Goal: Task Accomplishment & Management: Complete application form

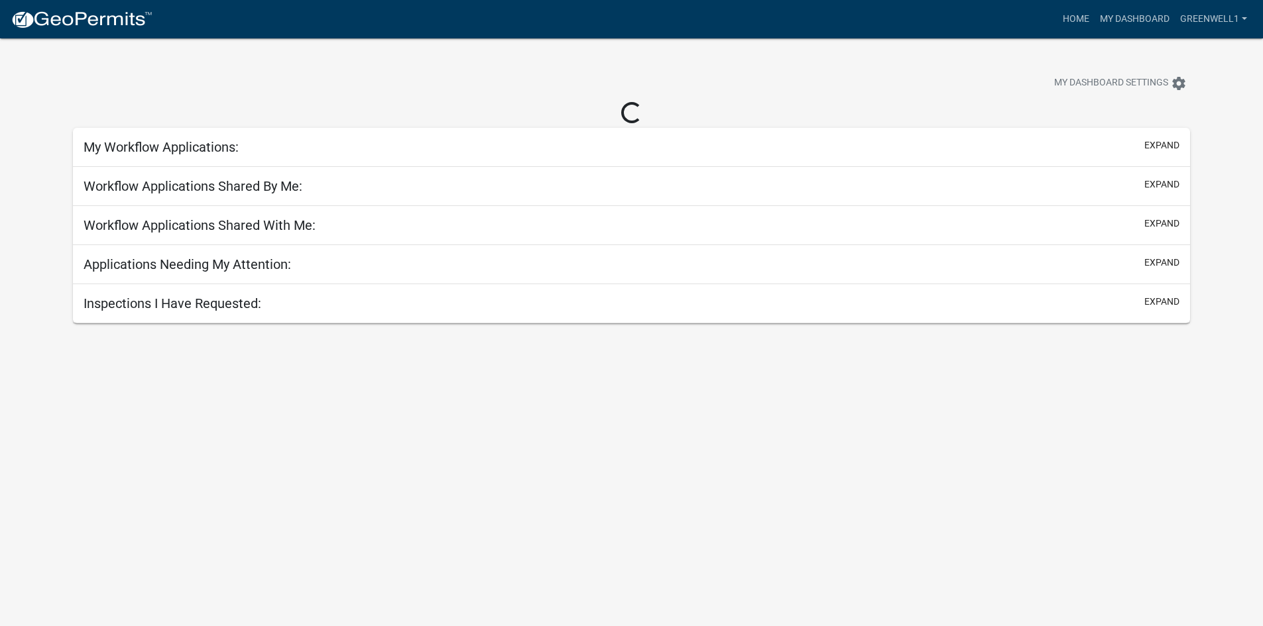
select select "3: 100"
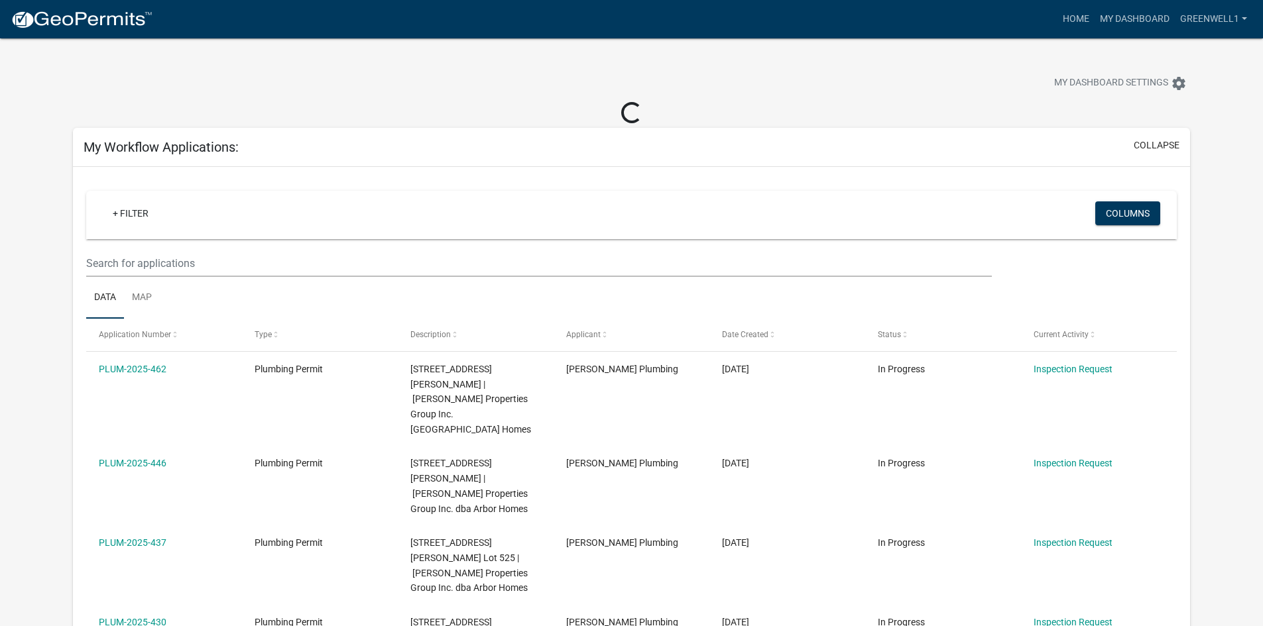
click at [93, 25] on img at bounding box center [82, 20] width 142 height 20
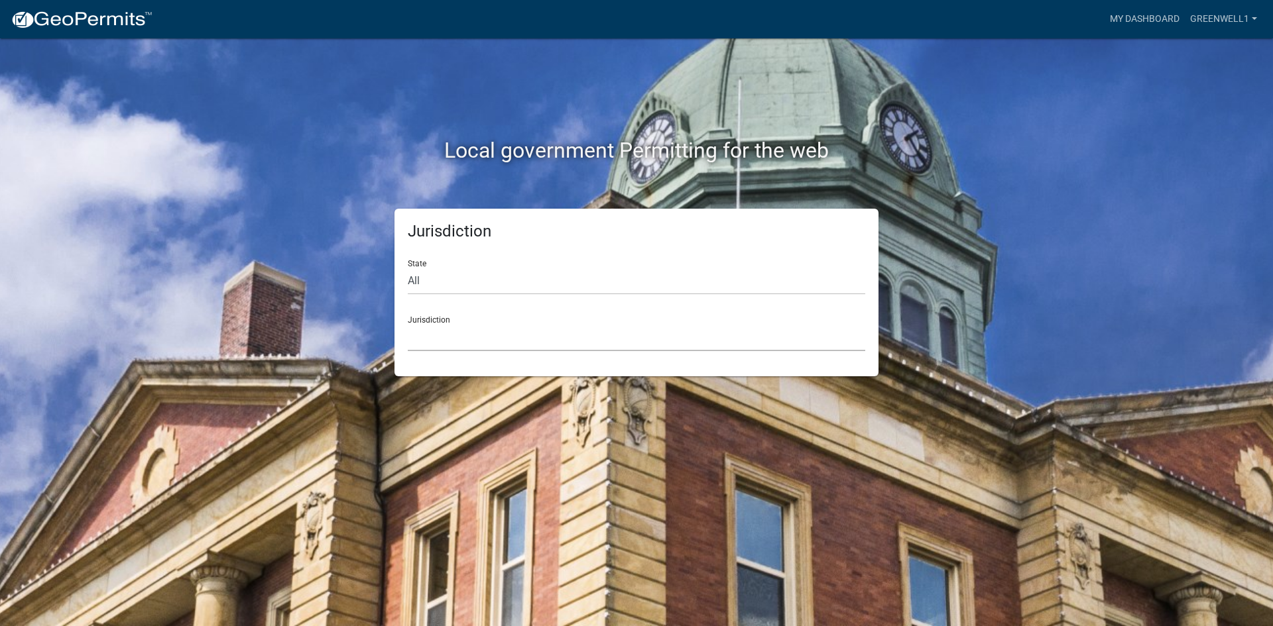
click at [469, 328] on select "[GEOGRAPHIC_DATA], [US_STATE] [GEOGRAPHIC_DATA], [US_STATE][PERSON_NAME][GEOGRA…" at bounding box center [636, 337] width 457 height 27
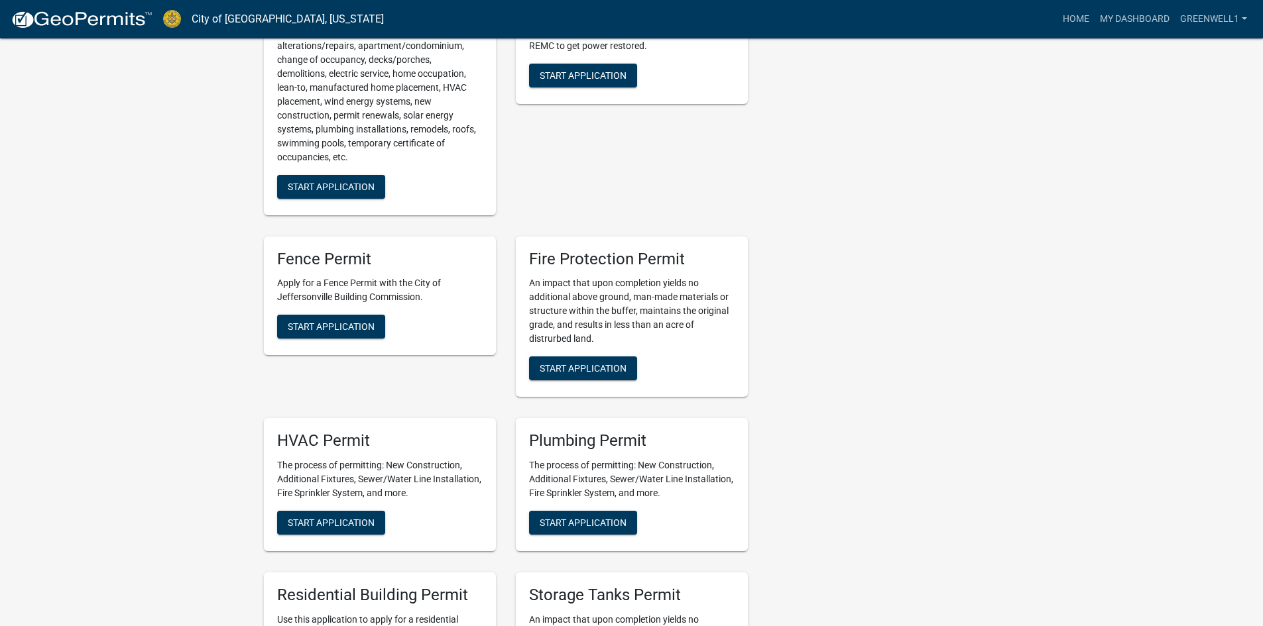
scroll to position [597, 0]
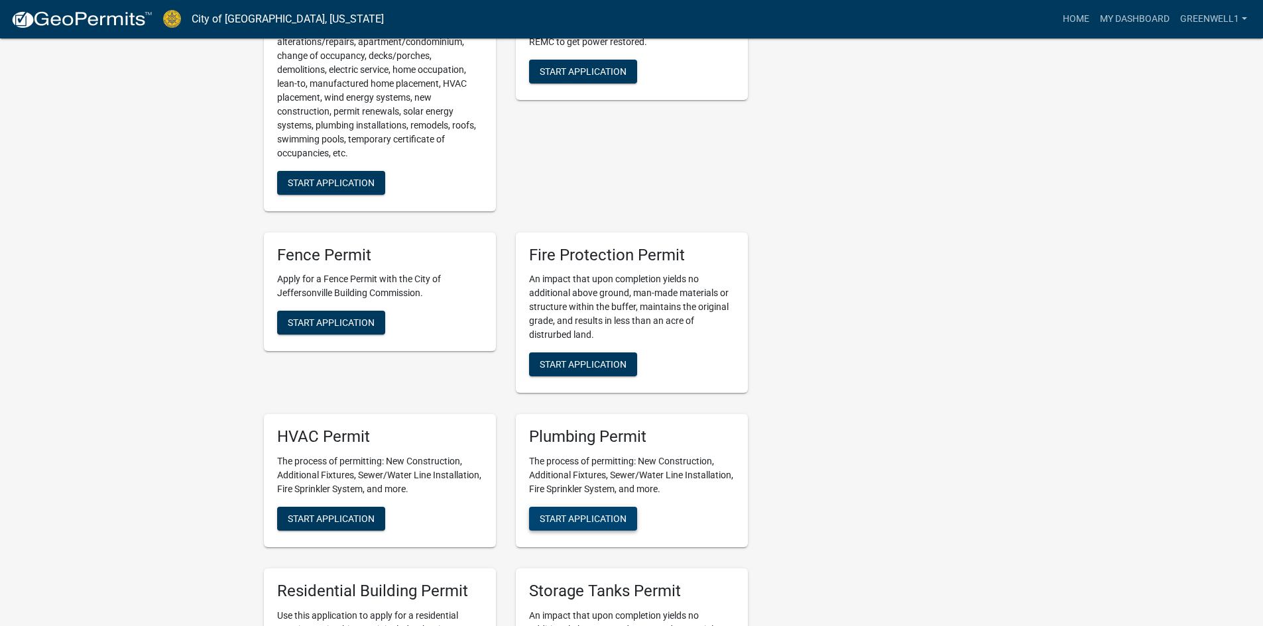
click at [546, 507] on button "Start Application" at bounding box center [583, 519] width 108 height 24
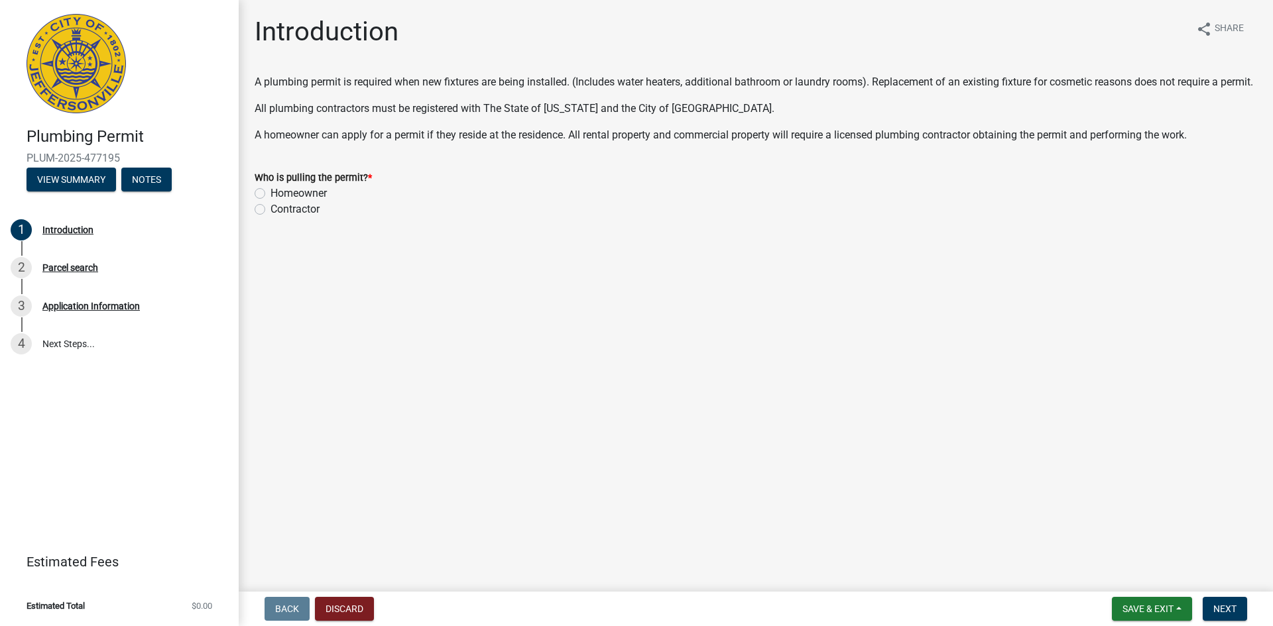
click at [266, 217] on div "Contractor" at bounding box center [756, 210] width 1002 height 16
click at [270, 217] on label "Contractor" at bounding box center [294, 210] width 49 height 16
click at [270, 210] on input "Contractor" at bounding box center [274, 206] width 9 height 9
radio input "true"
click at [1232, 615] on button "Next" at bounding box center [1224, 609] width 44 height 24
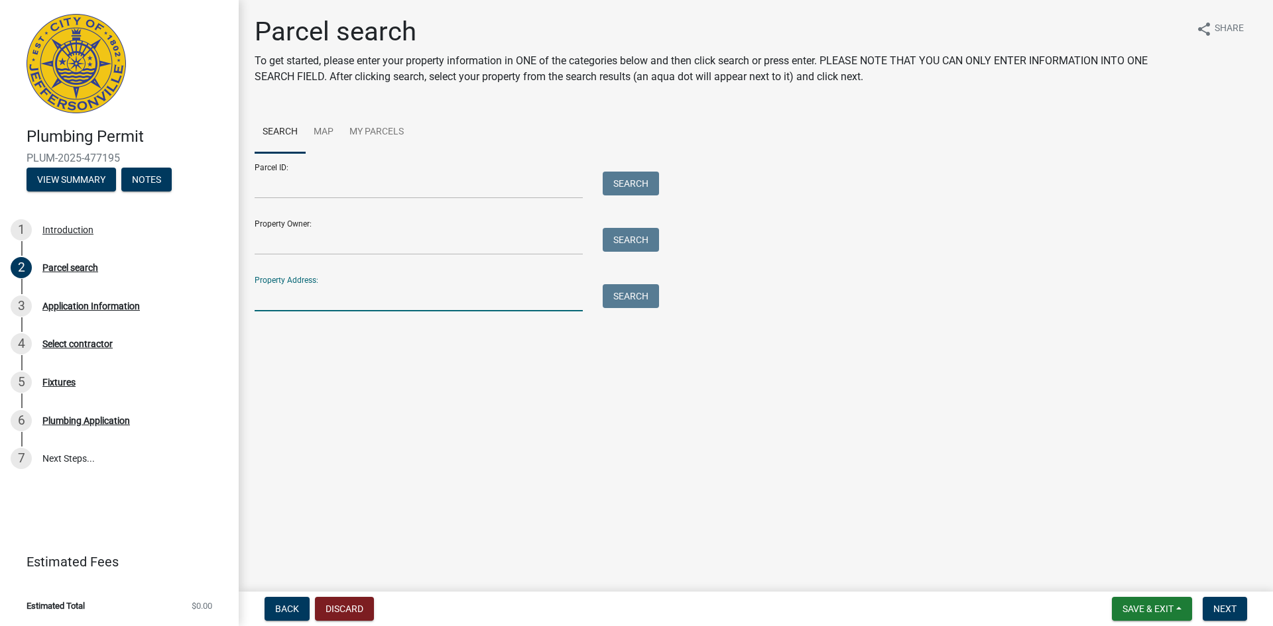
click at [303, 293] on input "Property Address:" at bounding box center [419, 297] width 328 height 27
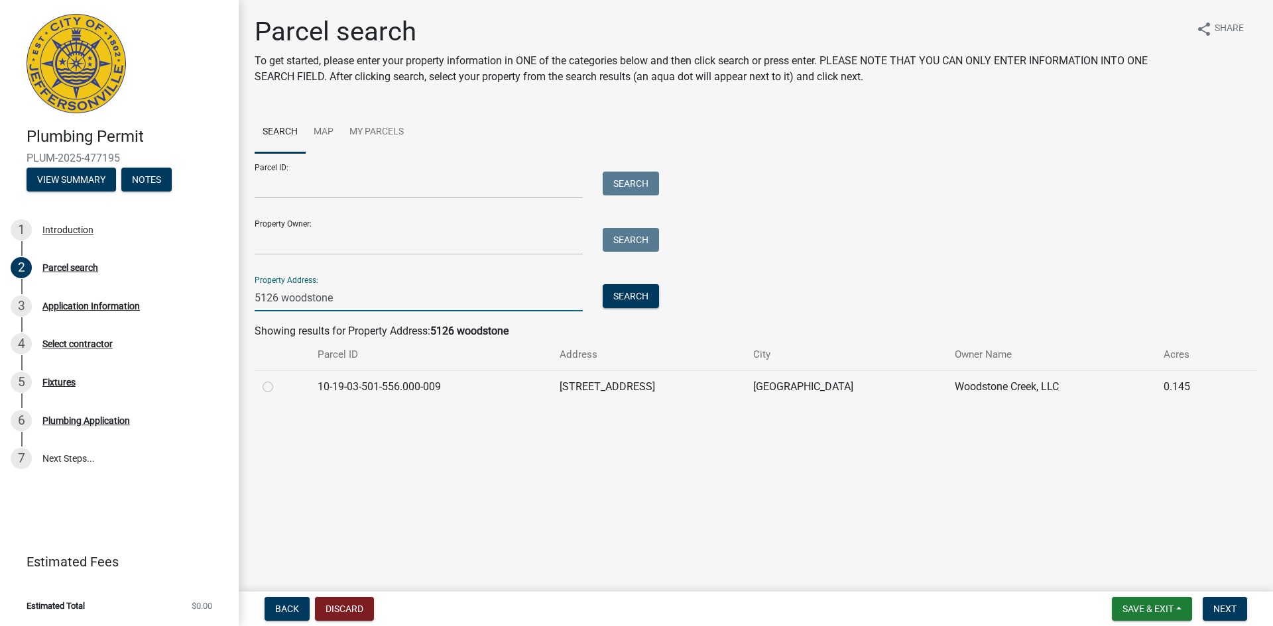
type input "5126 woodstone"
click at [278, 379] on label at bounding box center [278, 379] width 0 height 0
click at [278, 387] on input "radio" at bounding box center [282, 383] width 9 height 9
radio input "true"
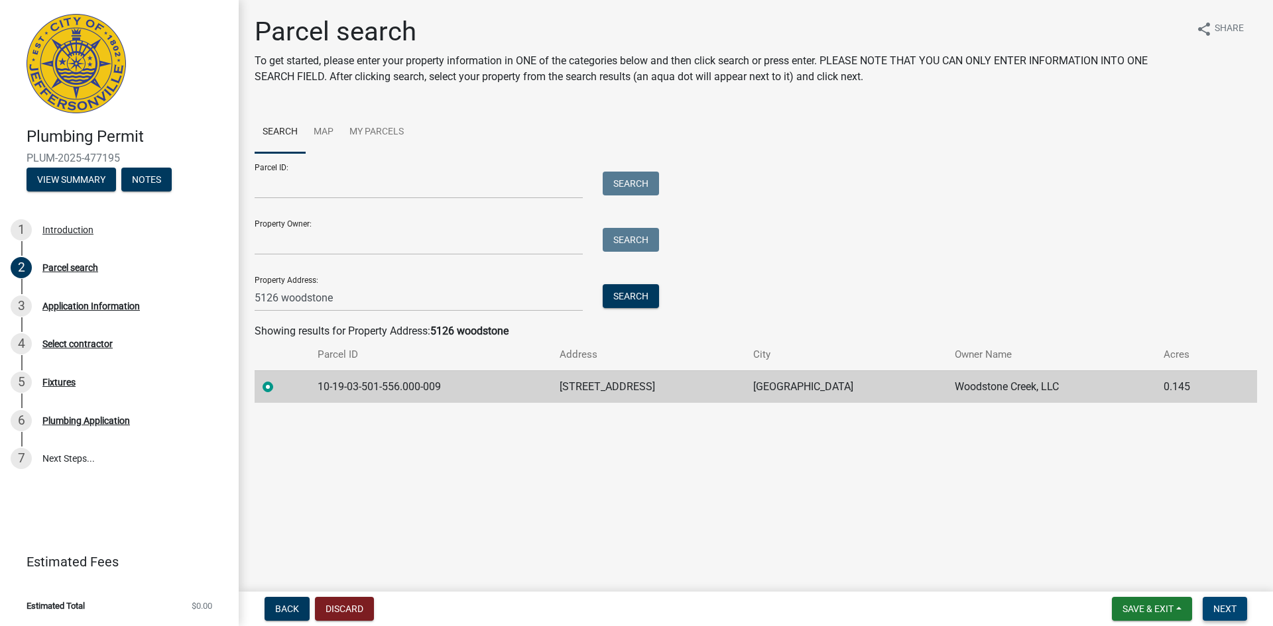
click at [1233, 618] on button "Next" at bounding box center [1224, 609] width 44 height 24
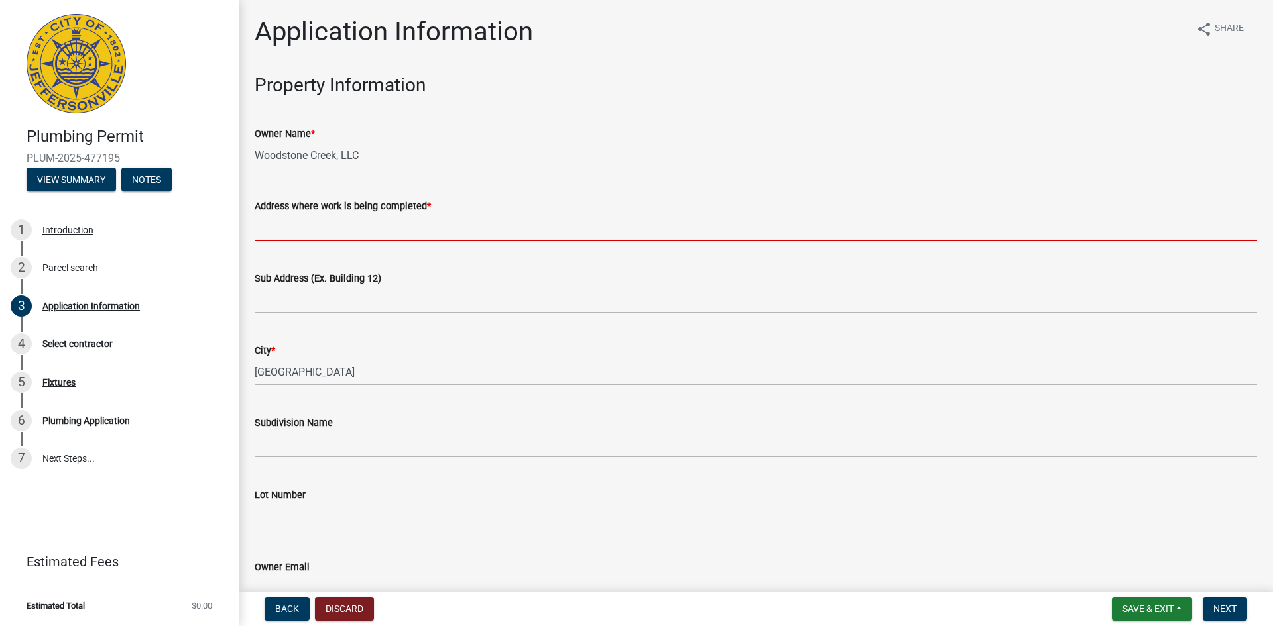
click at [286, 231] on input "Address where work is being completed *" at bounding box center [756, 227] width 1002 height 27
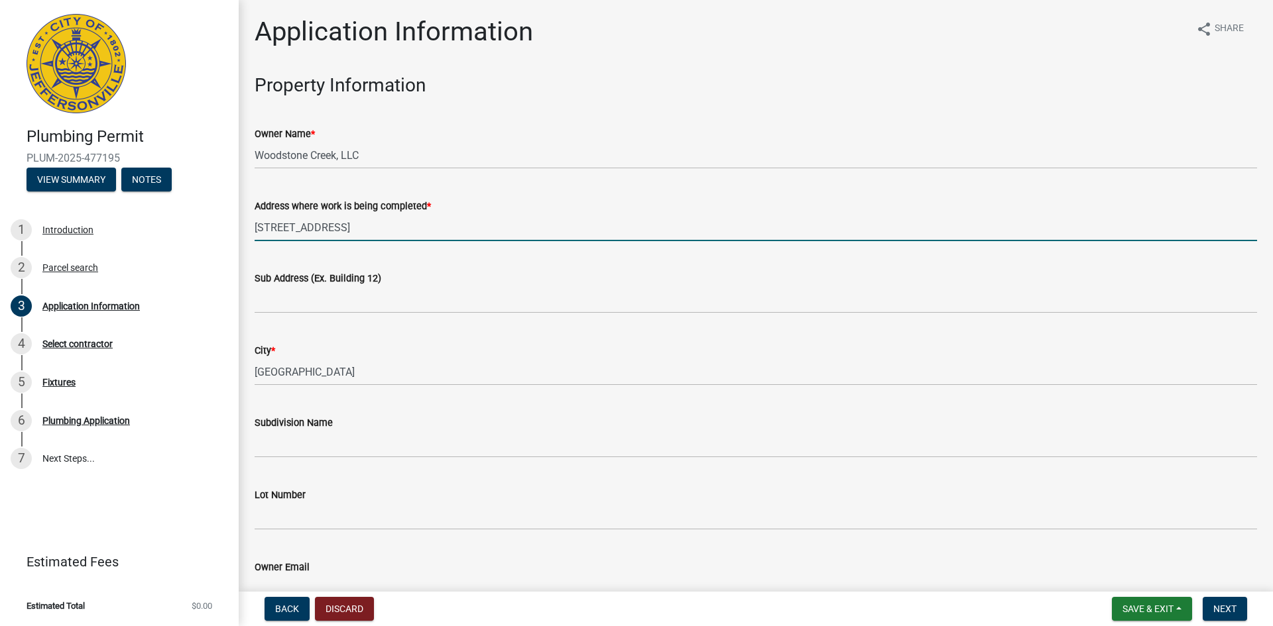
type input "[STREET_ADDRESS]"
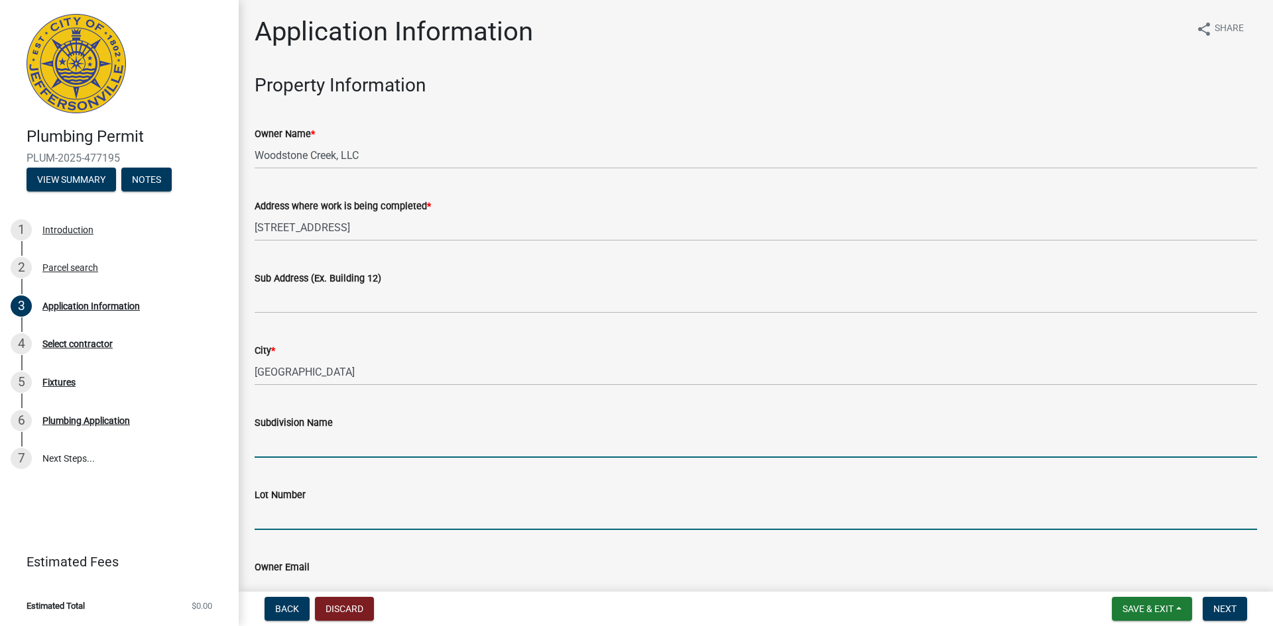
click at [297, 440] on input "Subdivision Name" at bounding box center [756, 444] width 1002 height 27
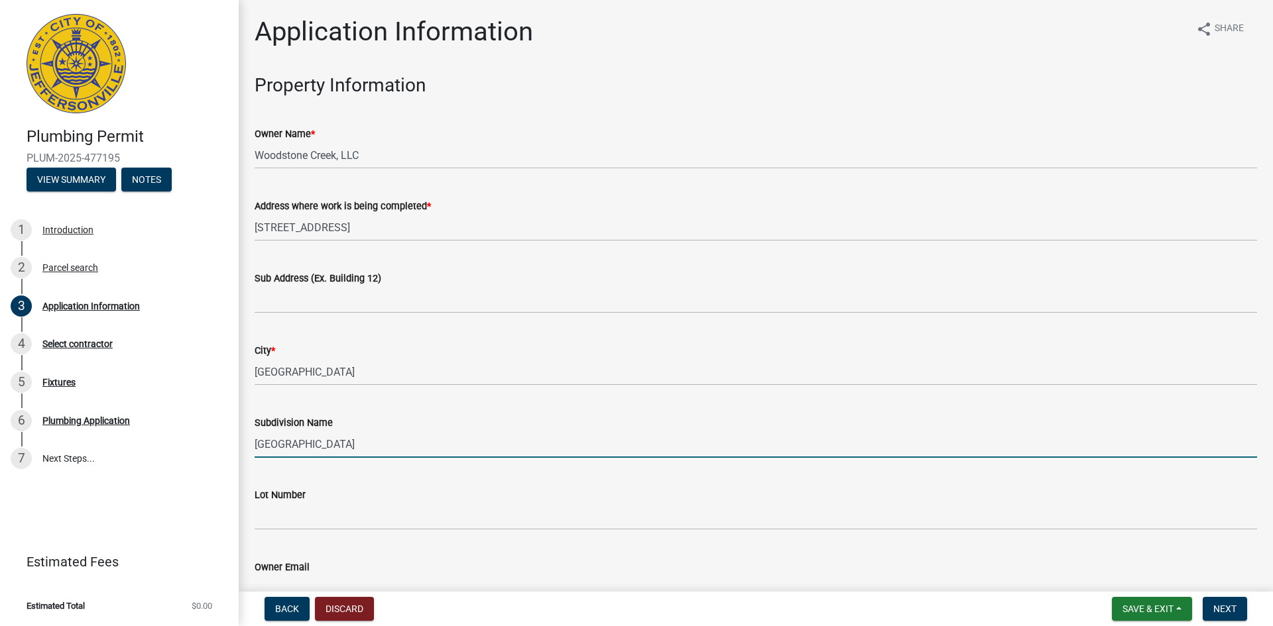
type input "[GEOGRAPHIC_DATA]"
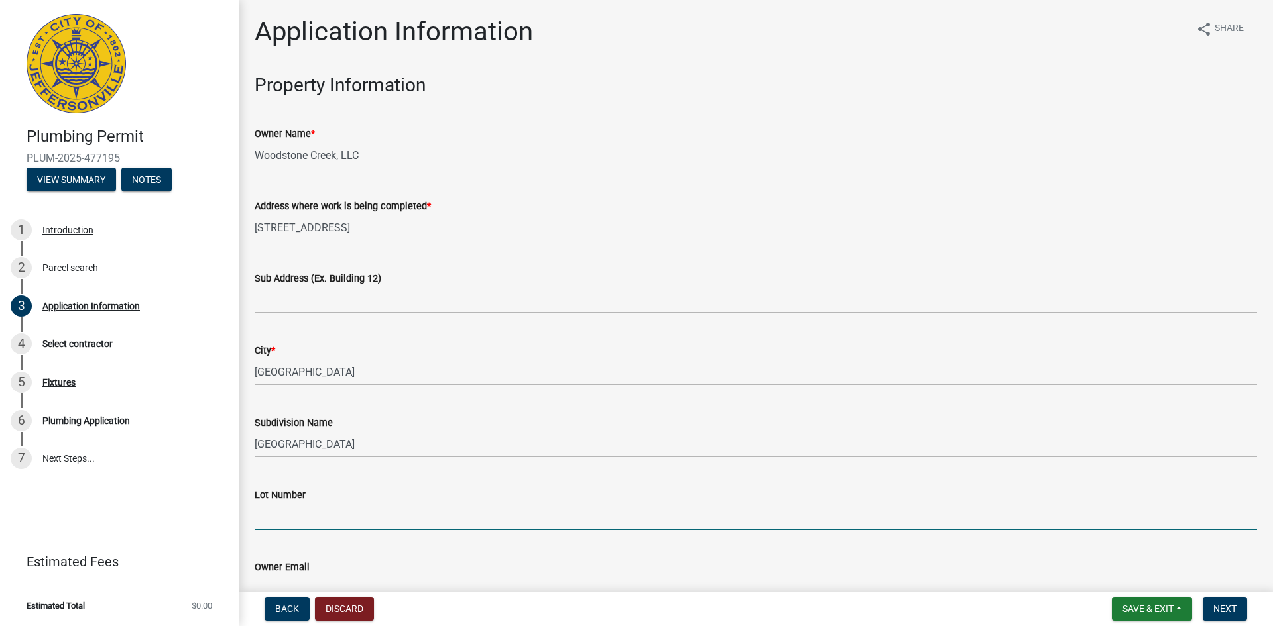
click at [298, 514] on input "Lot Number" at bounding box center [756, 516] width 1002 height 27
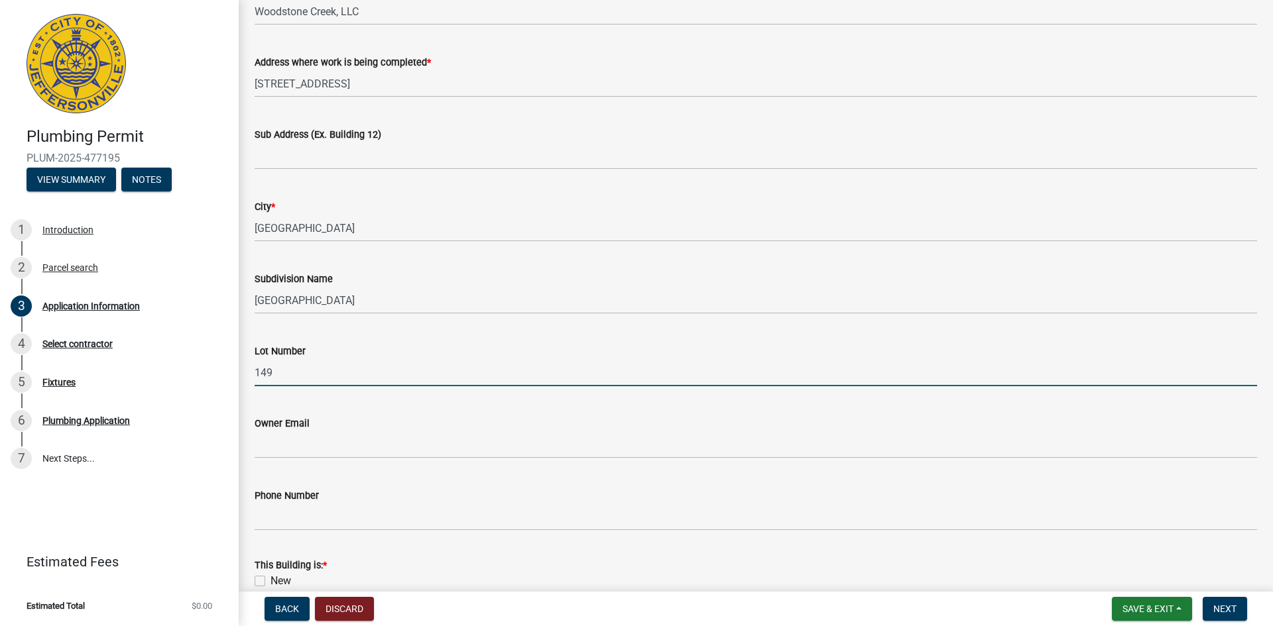
scroll to position [265, 0]
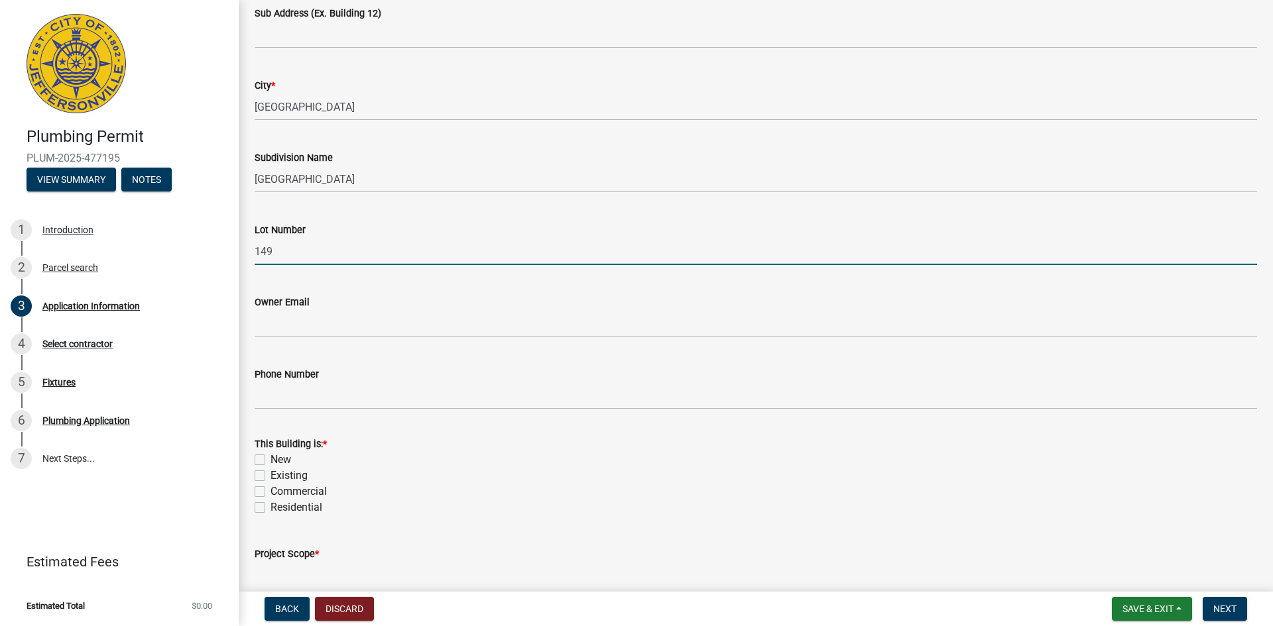
type input "149"
click at [270, 455] on label "New" at bounding box center [280, 460] width 21 height 16
click at [270, 455] on input "New" at bounding box center [274, 456] width 9 height 9
checkbox input "true"
checkbox input "false"
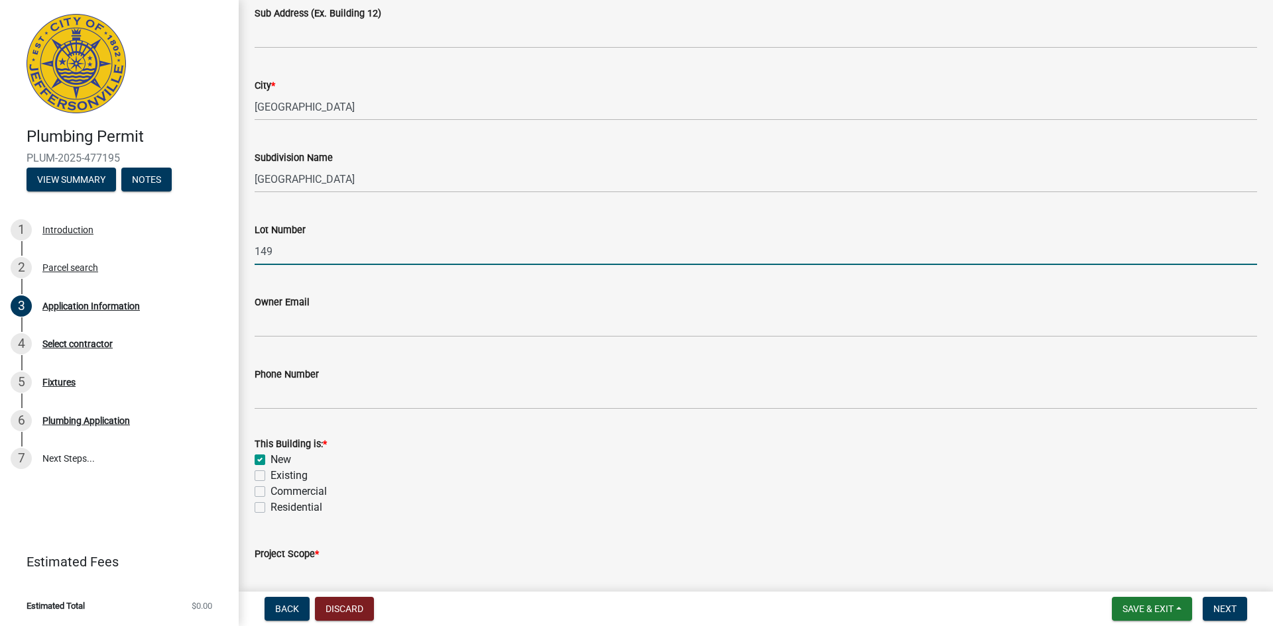
checkbox input "false"
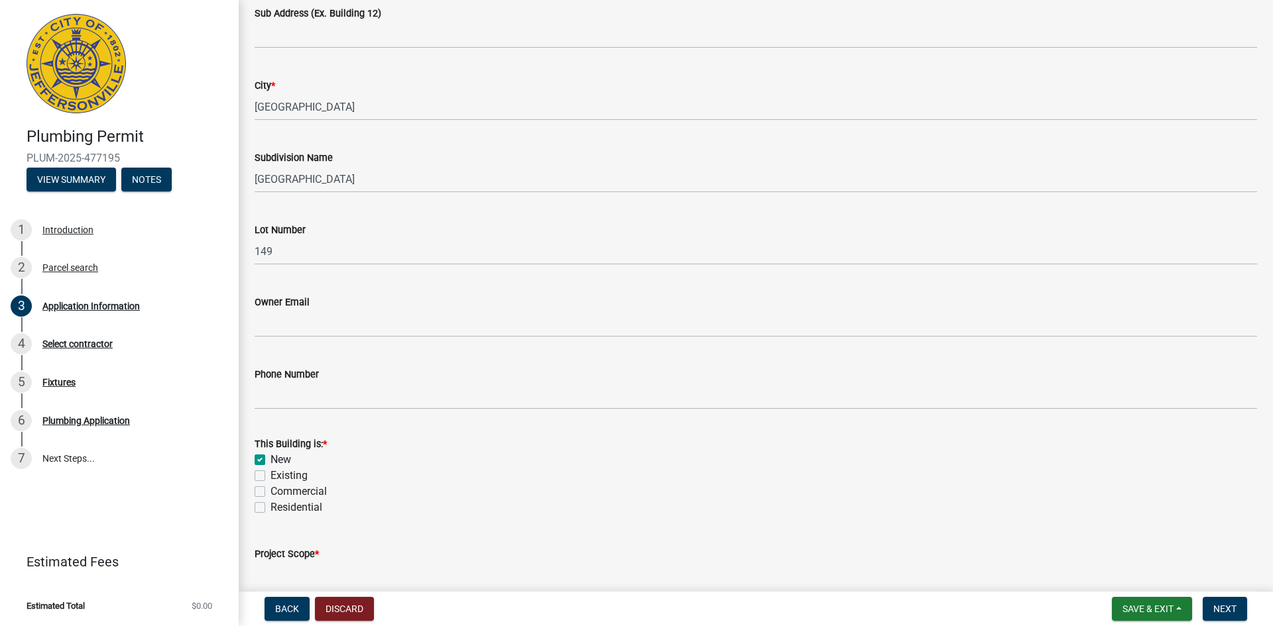
scroll to position [365, 0]
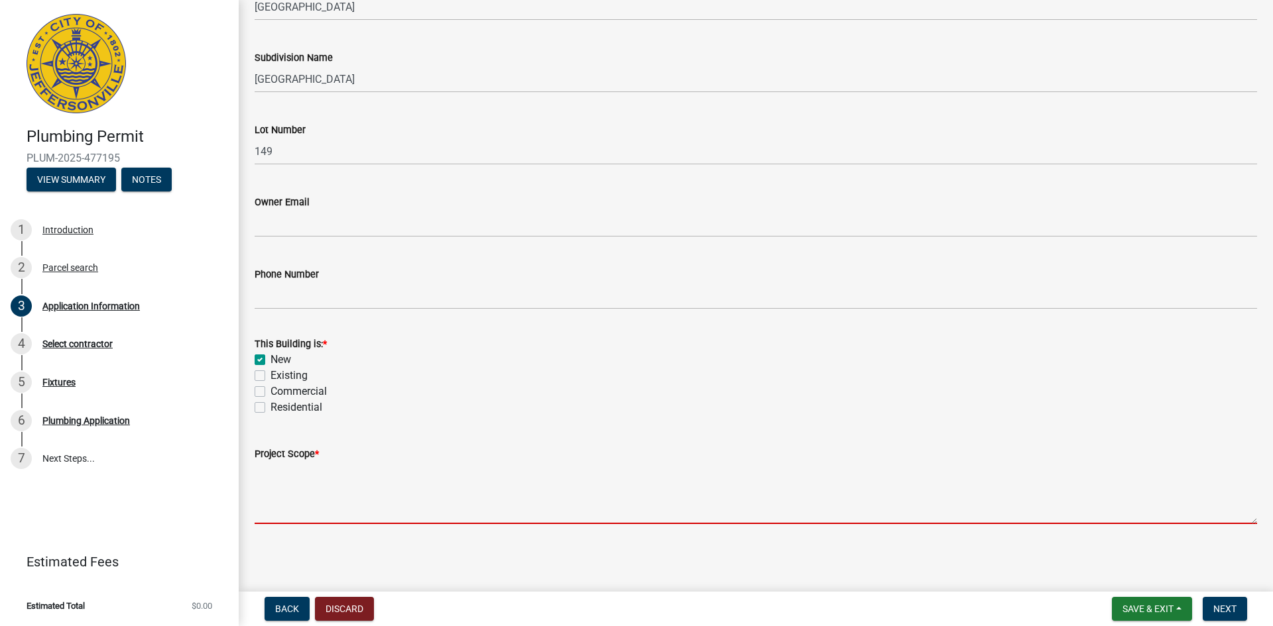
click at [298, 508] on textarea "Project Scope *" at bounding box center [756, 493] width 1002 height 62
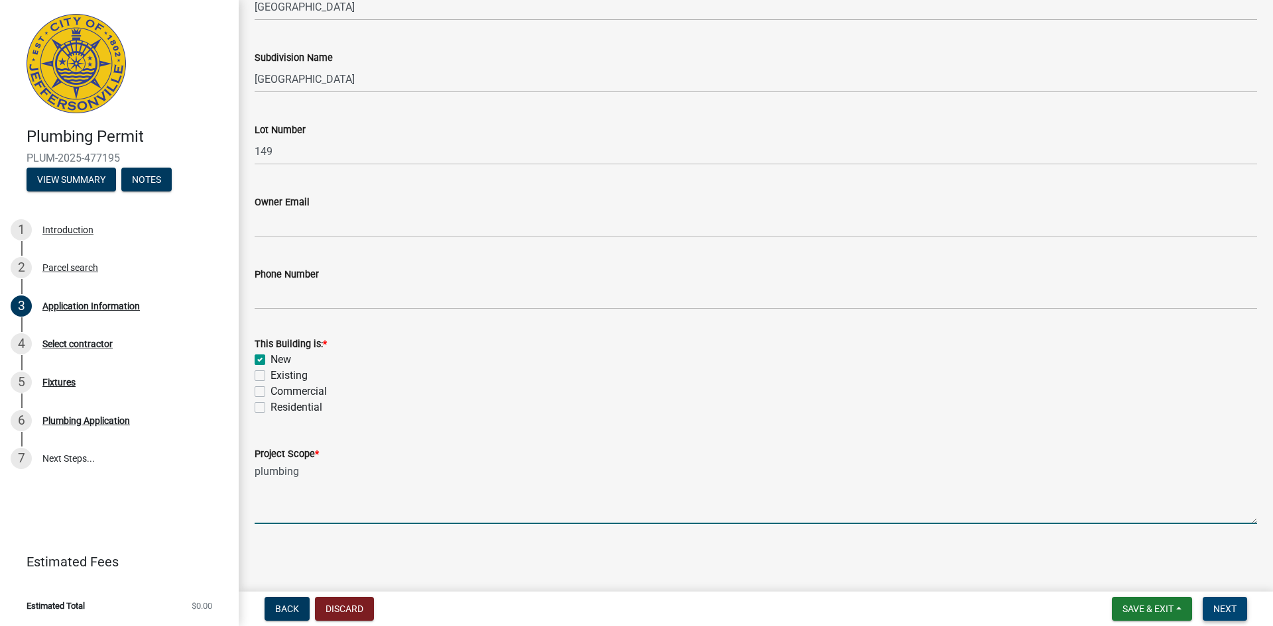
type textarea "plumbing"
click at [1208, 602] on button "Next" at bounding box center [1224, 609] width 44 height 24
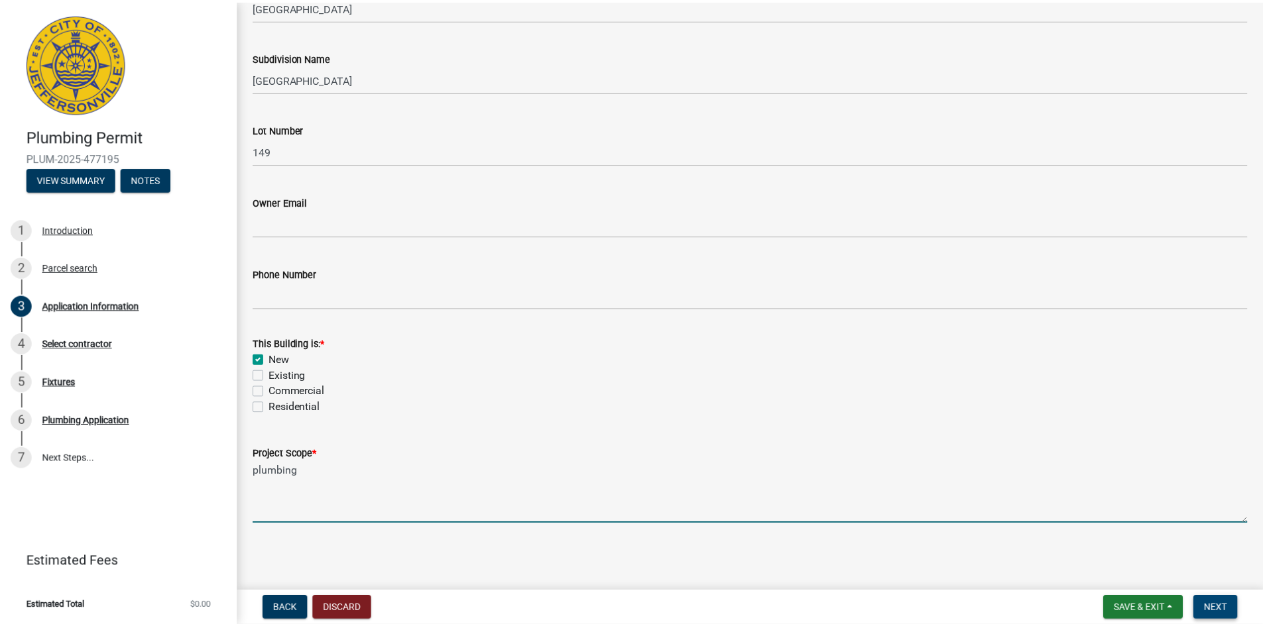
scroll to position [0, 0]
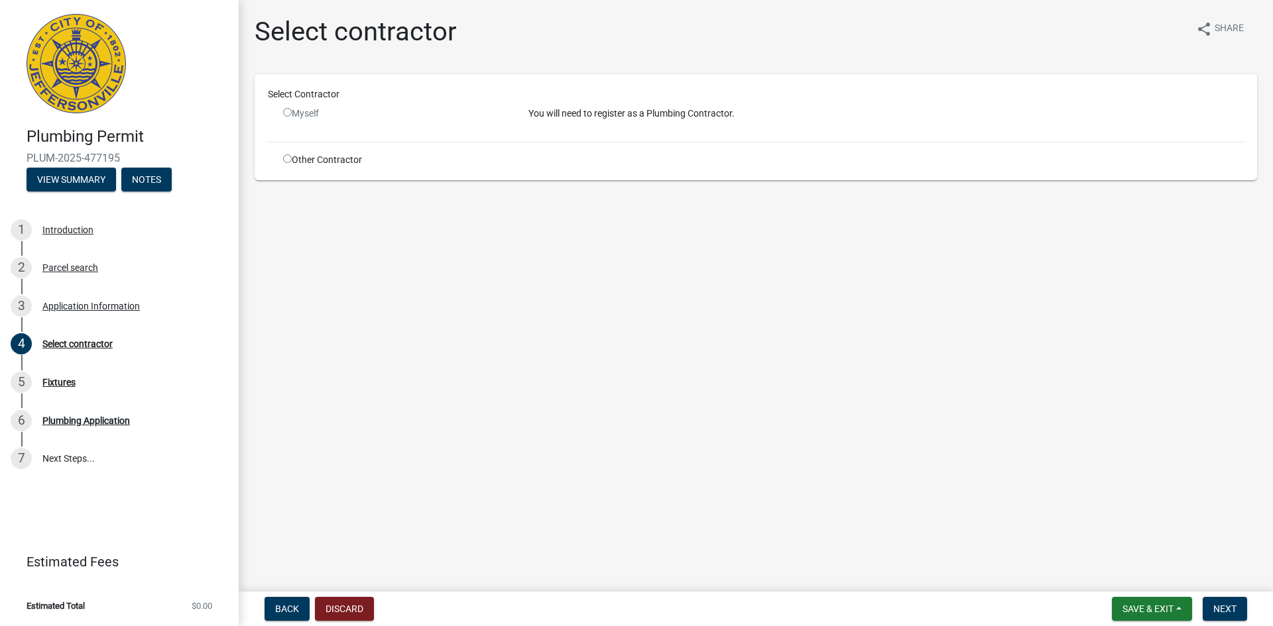
click at [288, 113] on input "radio" at bounding box center [287, 112] width 9 height 9
radio input "false"
click at [291, 161] on input "radio" at bounding box center [287, 158] width 9 height 9
radio input "true"
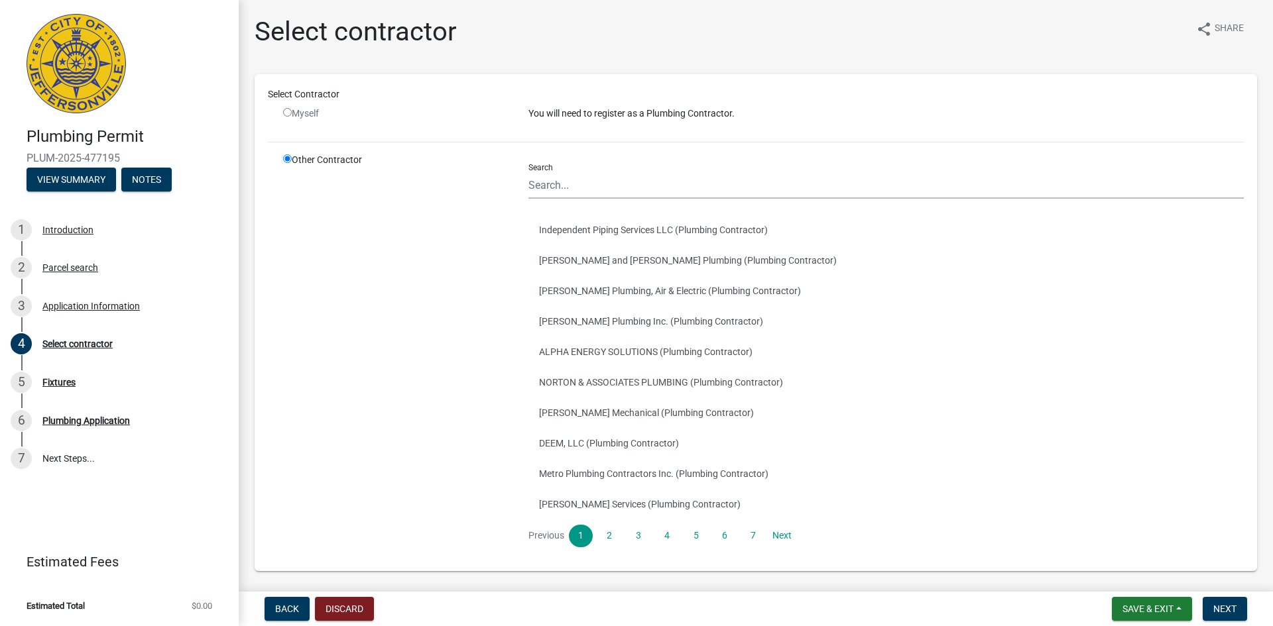
click at [601, 201] on div "Search Independent Piping Services LLC (Plumbing Contractor) [PERSON_NAME] and …" at bounding box center [885, 350] width 715 height 394
click at [601, 191] on input "Search" at bounding box center [885, 185] width 715 height 27
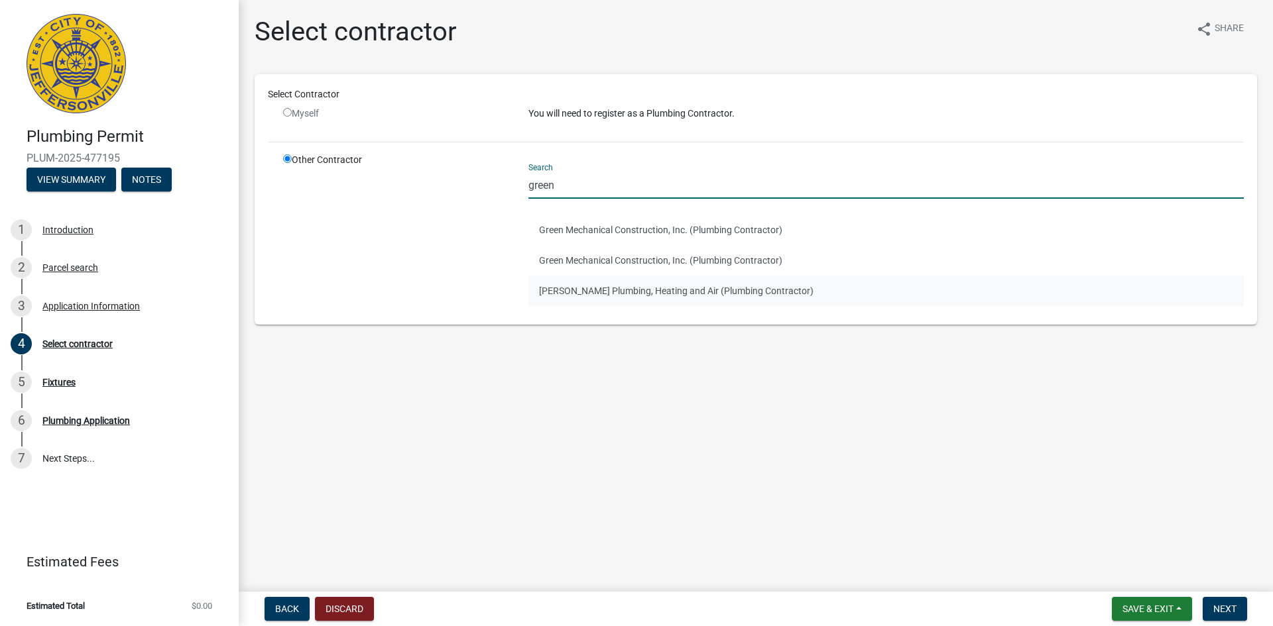
type input "green"
click at [560, 280] on button "[PERSON_NAME] Plumbing, Heating and Air (Plumbing Contractor)" at bounding box center [885, 291] width 715 height 30
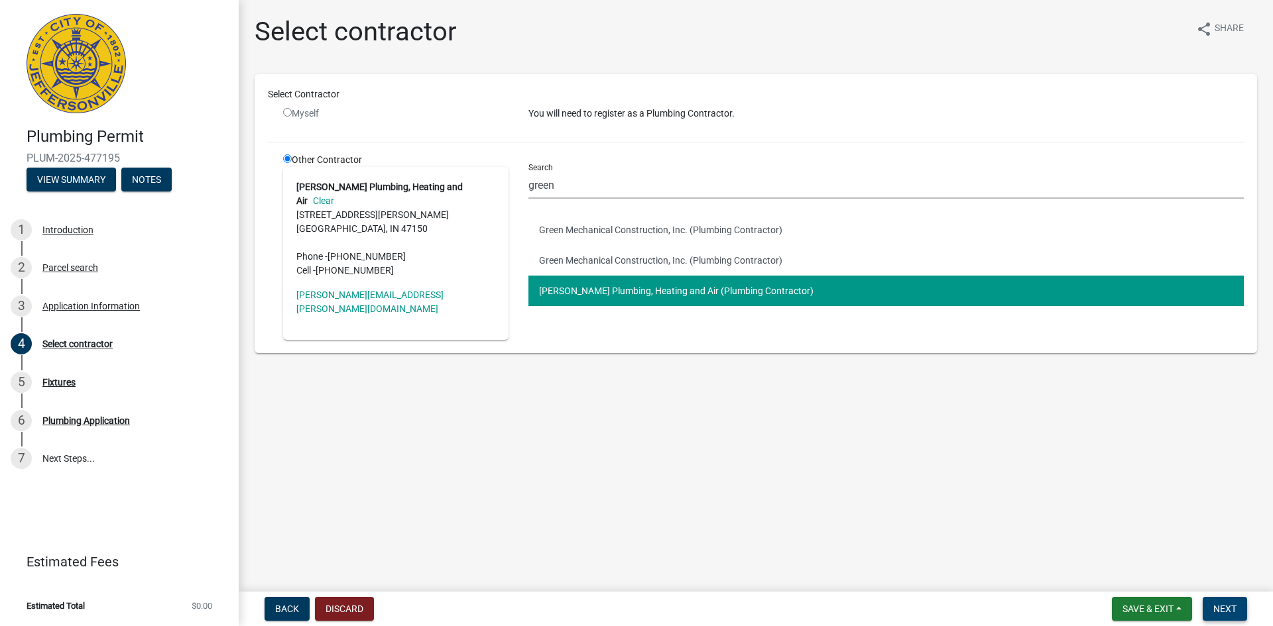
click at [1247, 616] on button "Next" at bounding box center [1224, 609] width 44 height 24
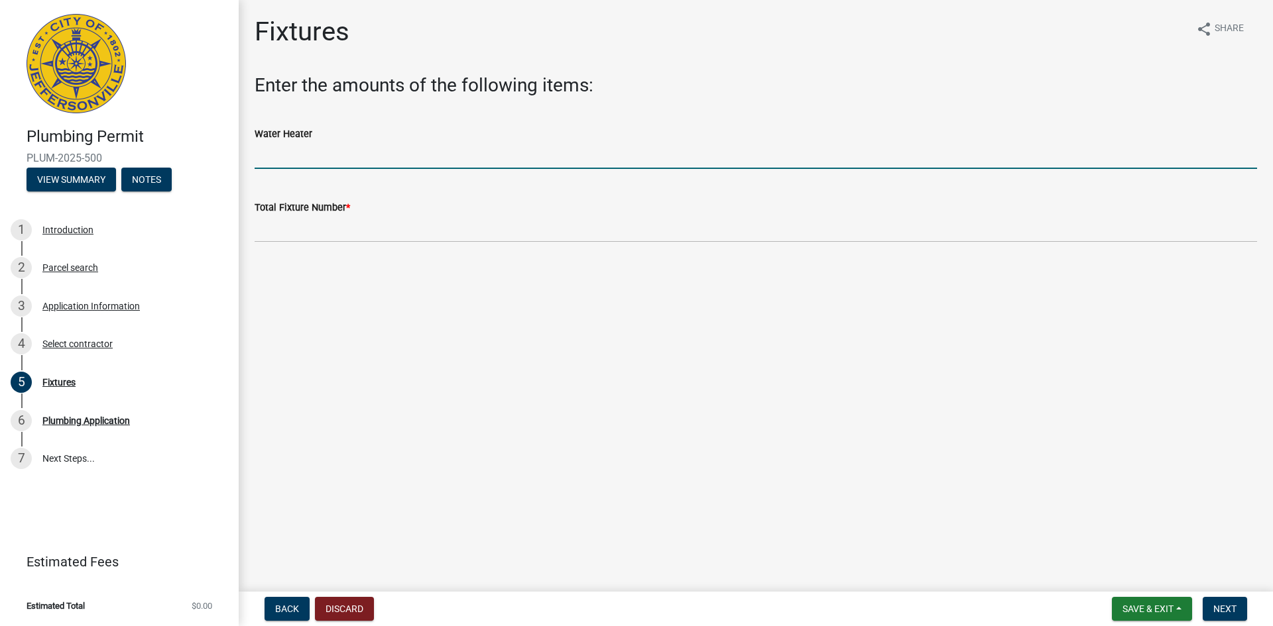
click at [330, 160] on input "text" at bounding box center [756, 155] width 1002 height 27
type input "1"
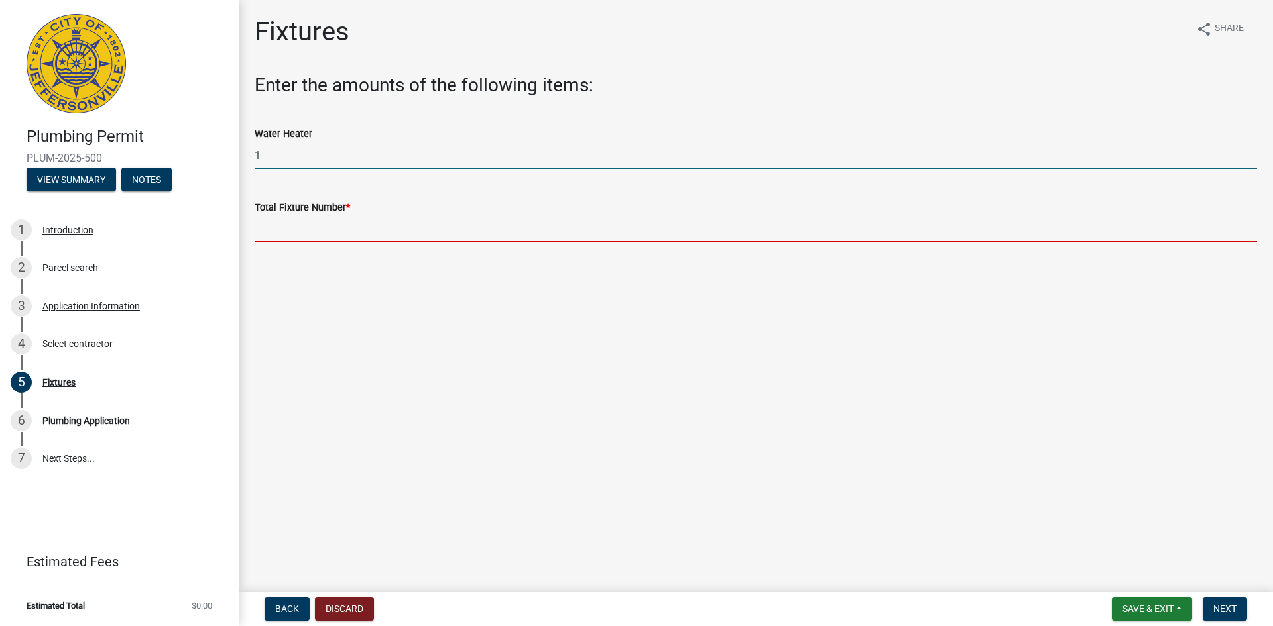
click at [308, 233] on input "text" at bounding box center [756, 228] width 1002 height 27
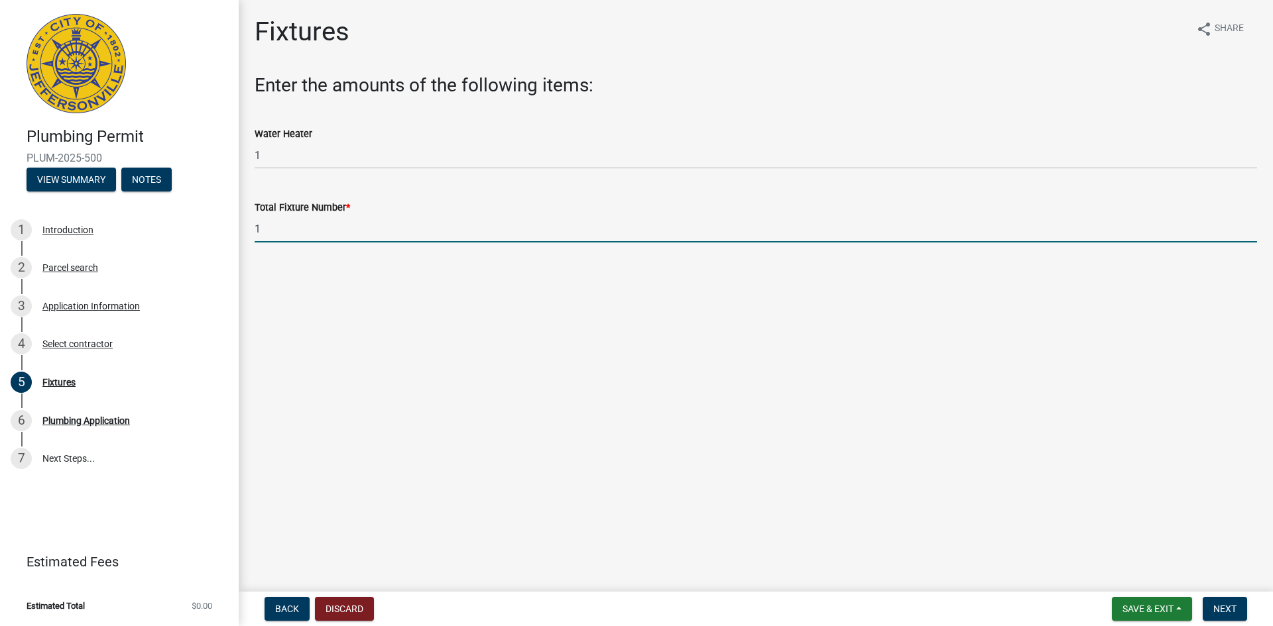
type input "10"
click at [1214, 600] on button "Next" at bounding box center [1224, 609] width 44 height 24
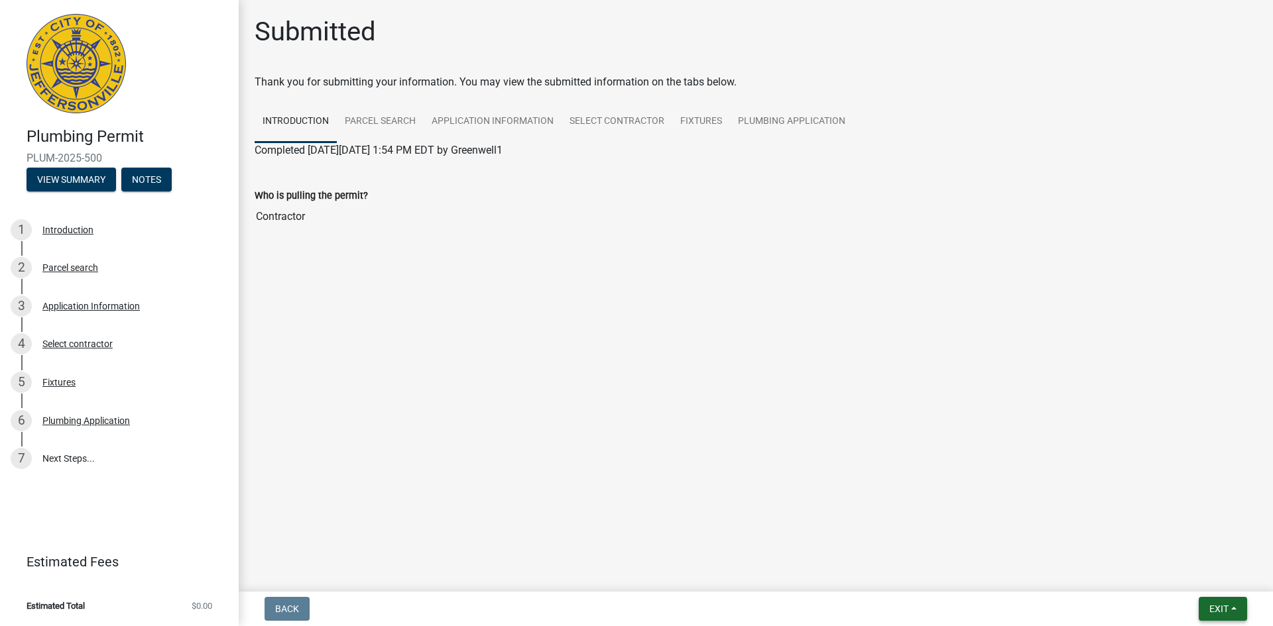
click at [1239, 603] on button "Exit" at bounding box center [1223, 609] width 48 height 24
click at [1198, 577] on button "Save & Exit" at bounding box center [1194, 575] width 106 height 32
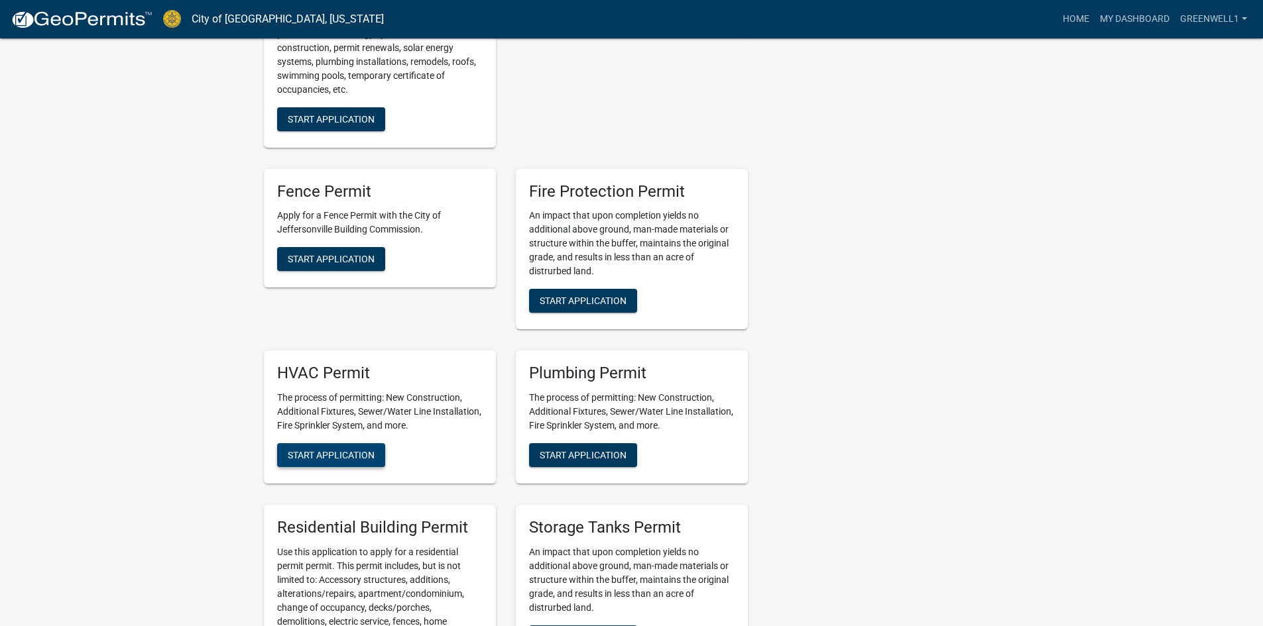
scroll to position [663, 0]
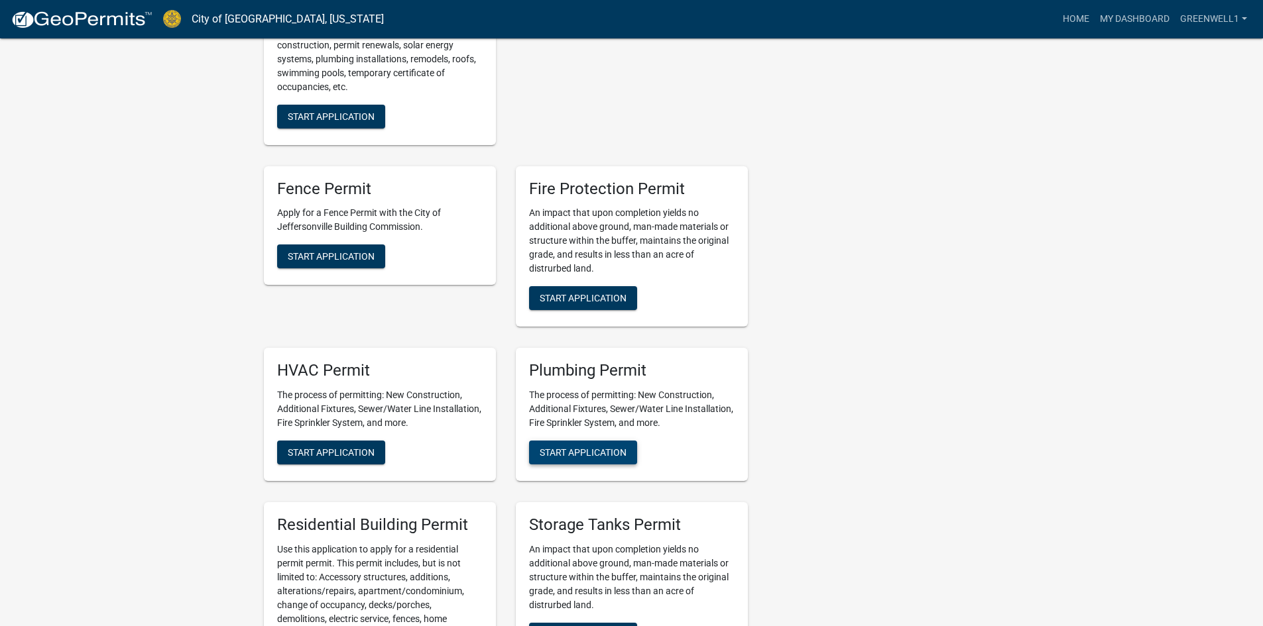
click at [583, 448] on button "Start Application" at bounding box center [583, 453] width 108 height 24
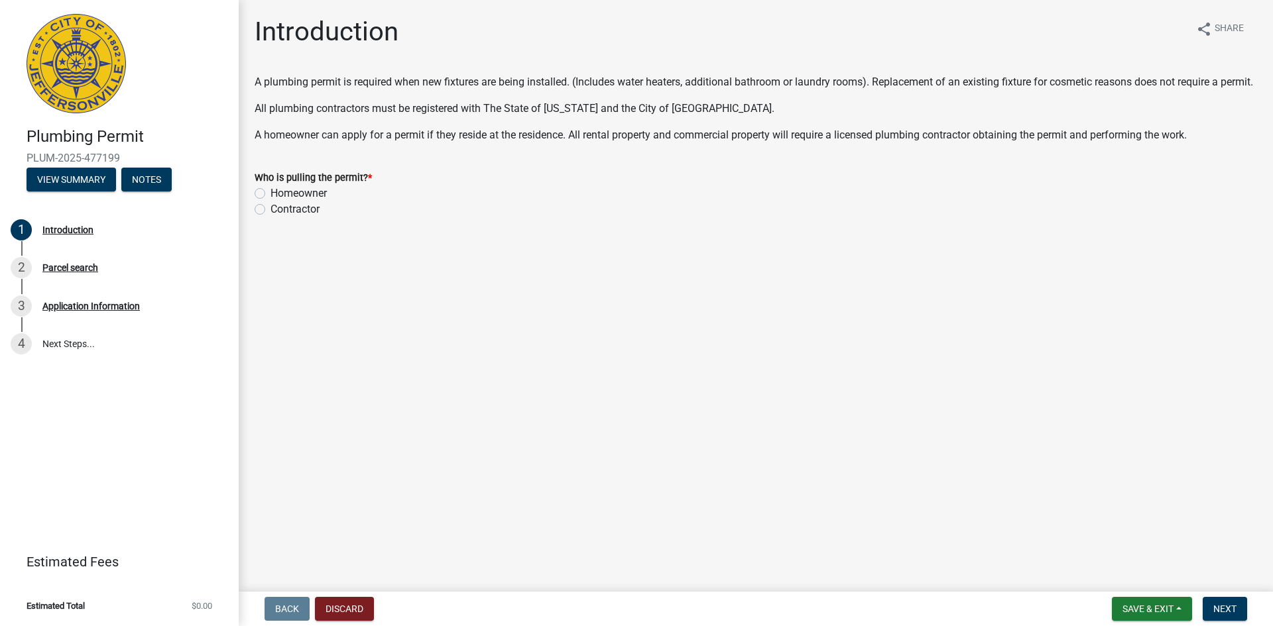
click at [266, 217] on div "Contractor" at bounding box center [756, 210] width 1002 height 16
click at [270, 217] on label "Contractor" at bounding box center [294, 210] width 49 height 16
click at [270, 210] on input "Contractor" at bounding box center [274, 206] width 9 height 9
radio input "true"
click at [1214, 603] on button "Next" at bounding box center [1224, 609] width 44 height 24
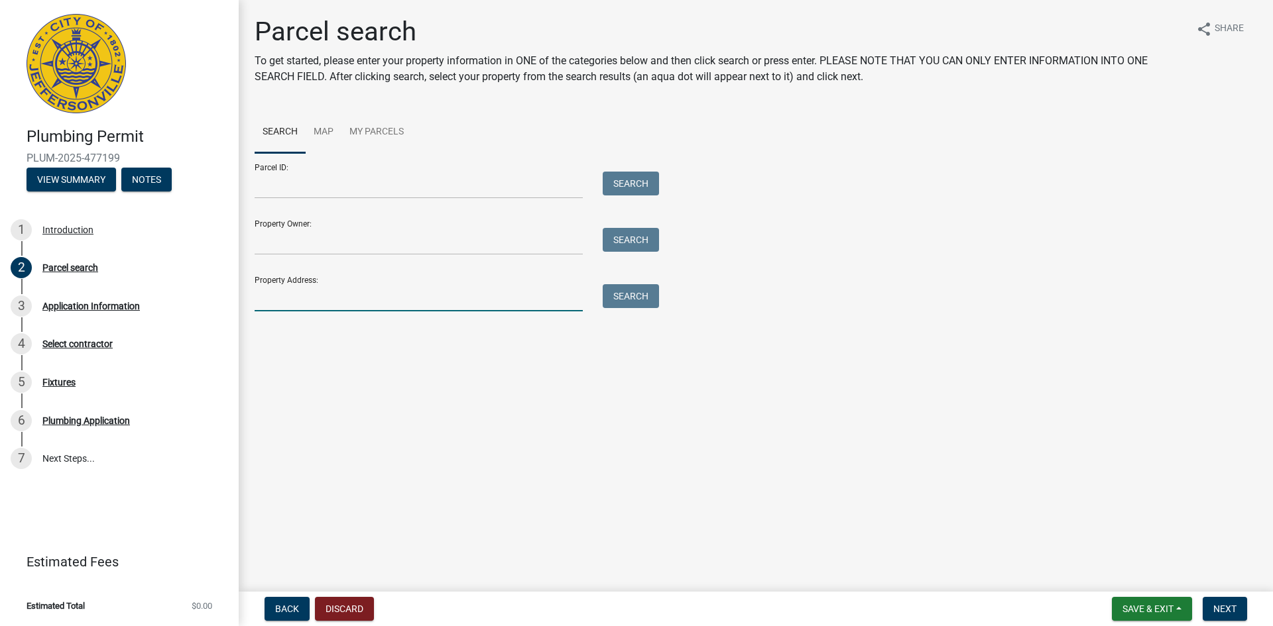
click at [317, 308] on input "Property Address:" at bounding box center [419, 297] width 328 height 27
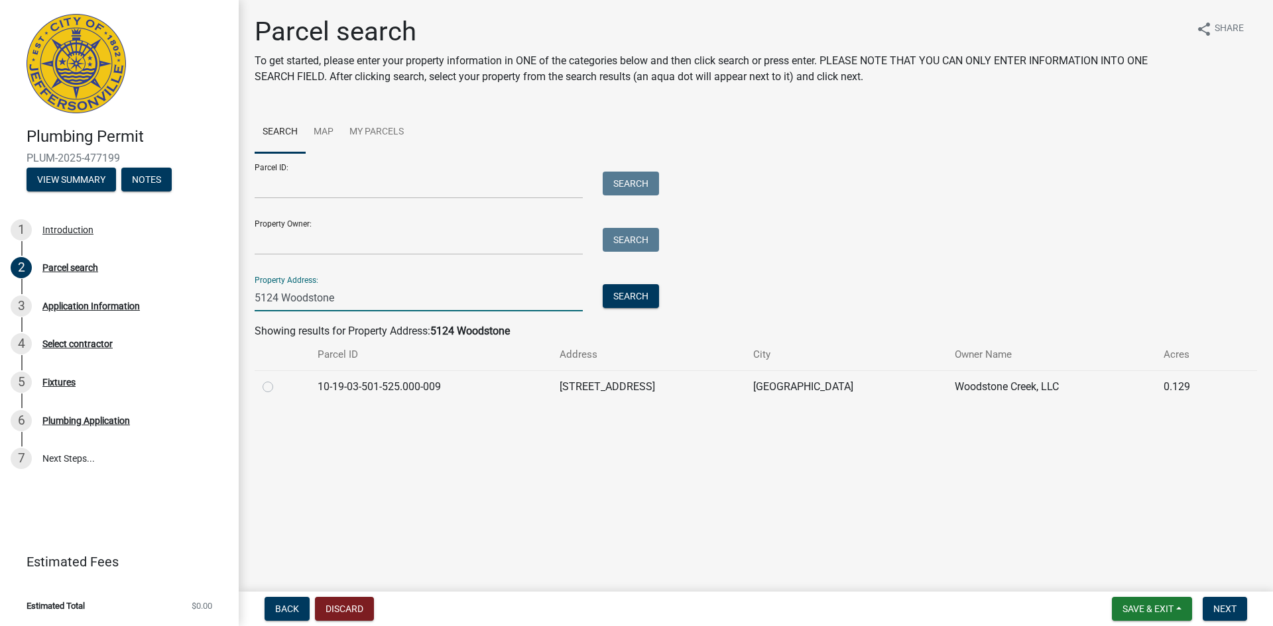
type input "5124 Woodstone"
click at [273, 386] on div at bounding box center [282, 387] width 39 height 16
click at [278, 379] on label at bounding box center [278, 379] width 0 height 0
click at [278, 386] on input "radio" at bounding box center [282, 383] width 9 height 9
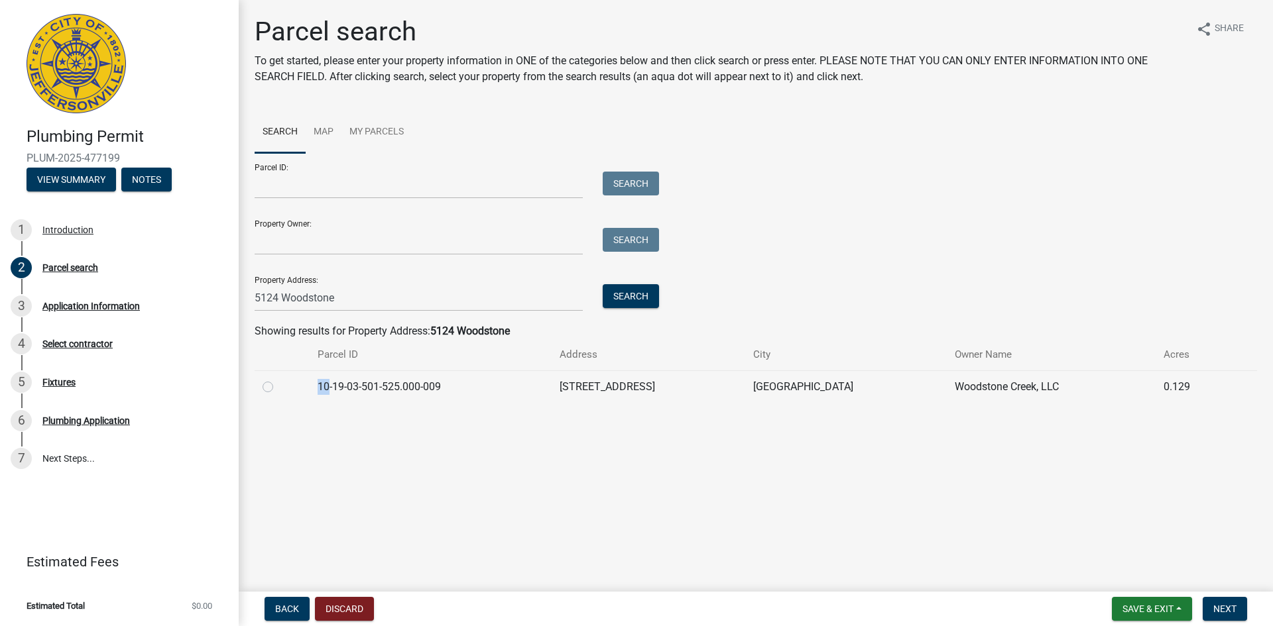
radio input "true"
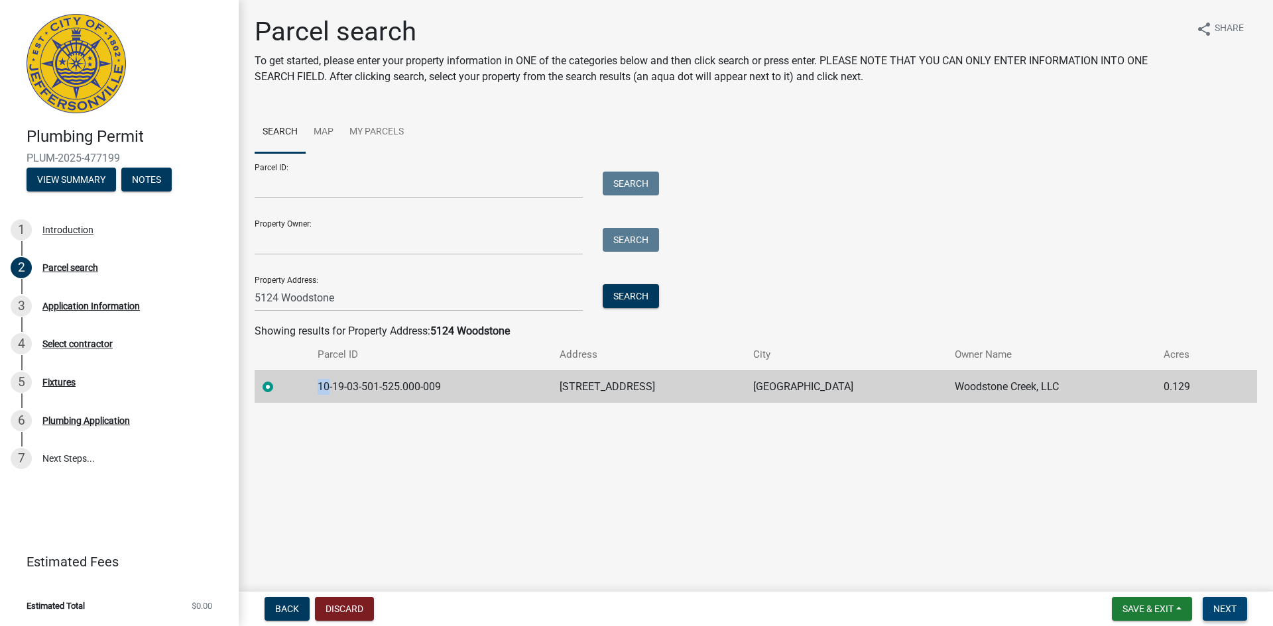
click at [1227, 616] on button "Next" at bounding box center [1224, 609] width 44 height 24
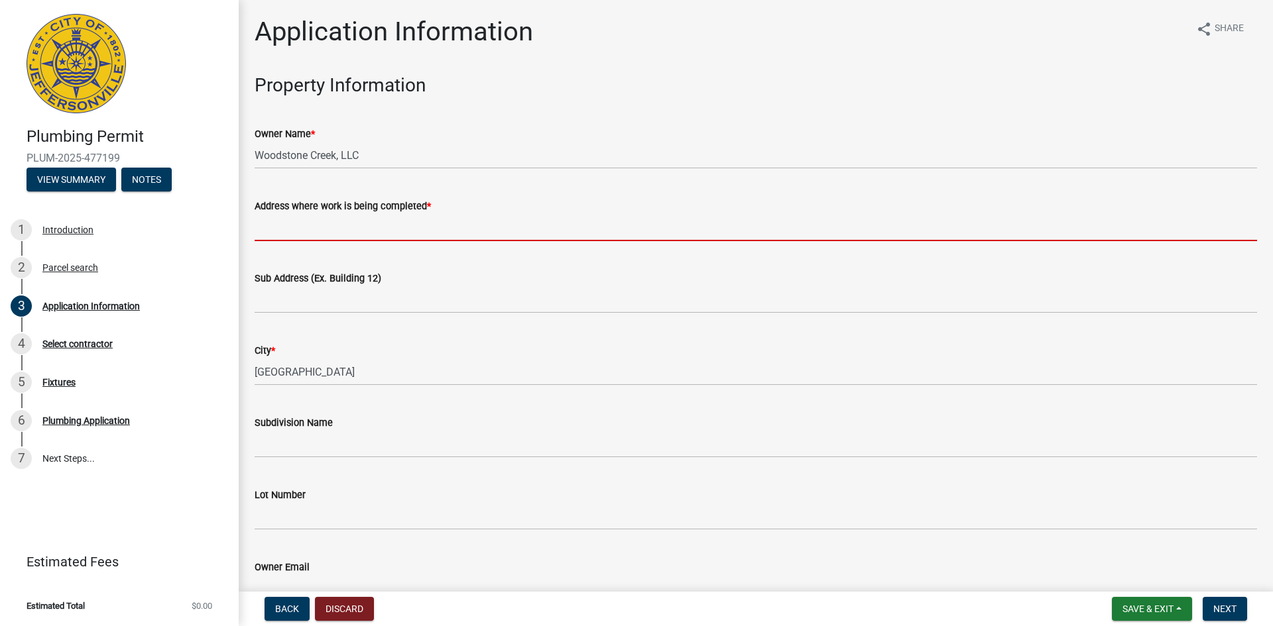
click at [289, 228] on input "Address where work is being completed *" at bounding box center [756, 227] width 1002 height 27
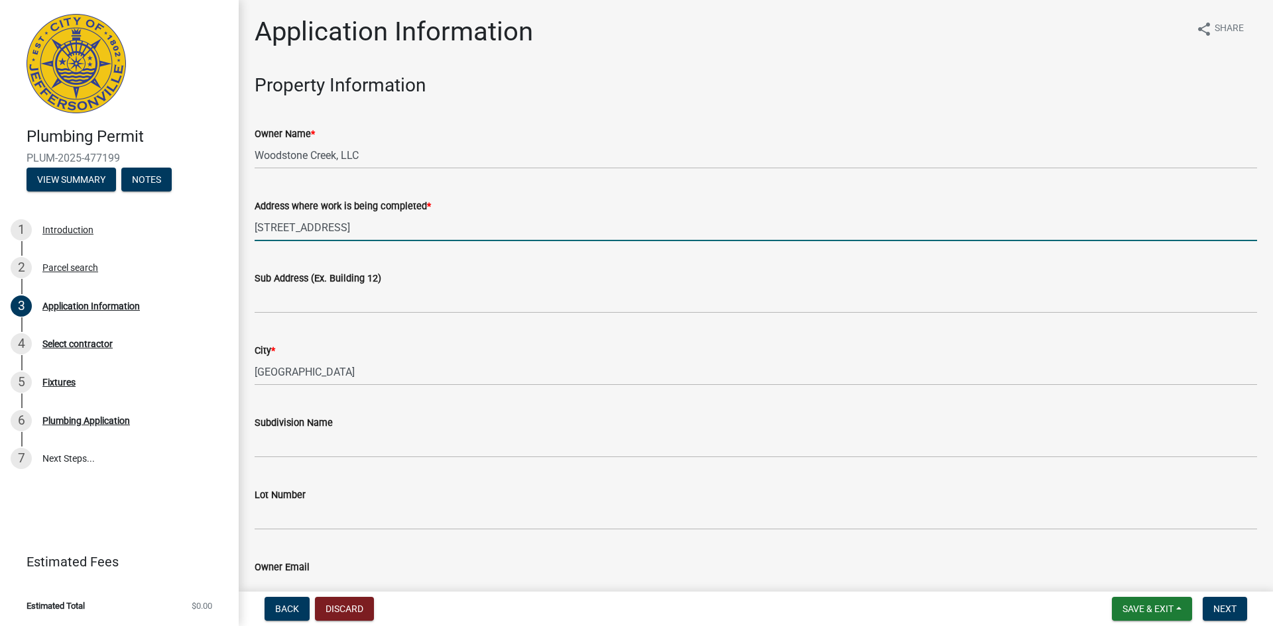
type input "[STREET_ADDRESS]"
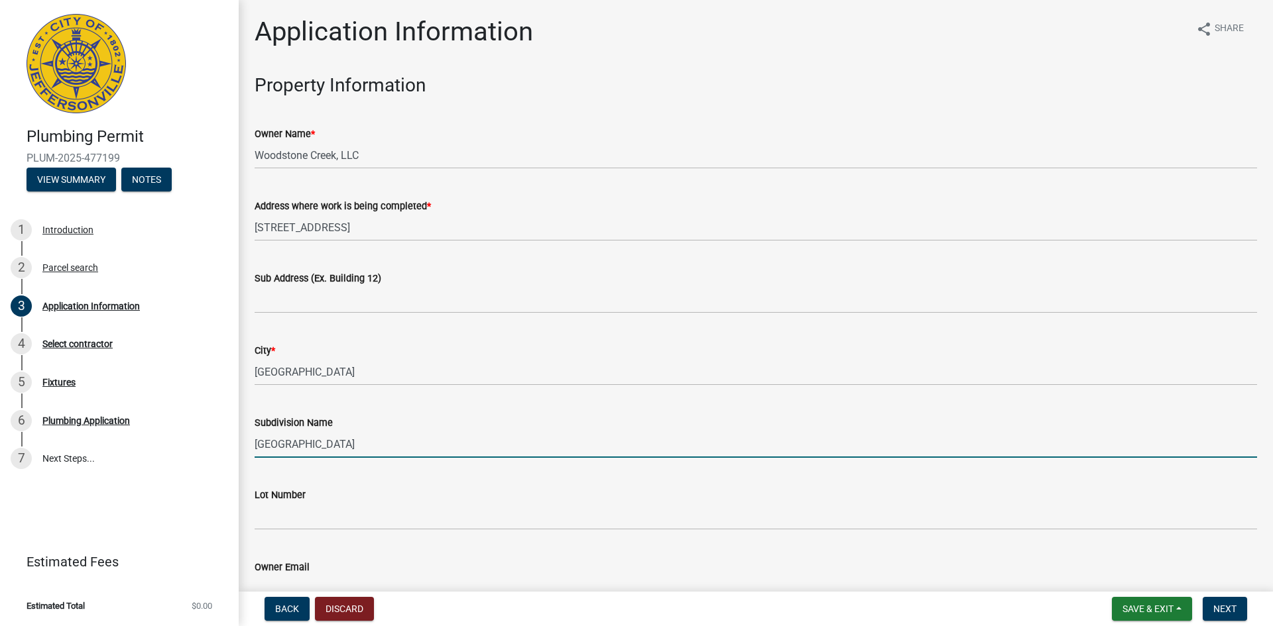
type input "[GEOGRAPHIC_DATA]"
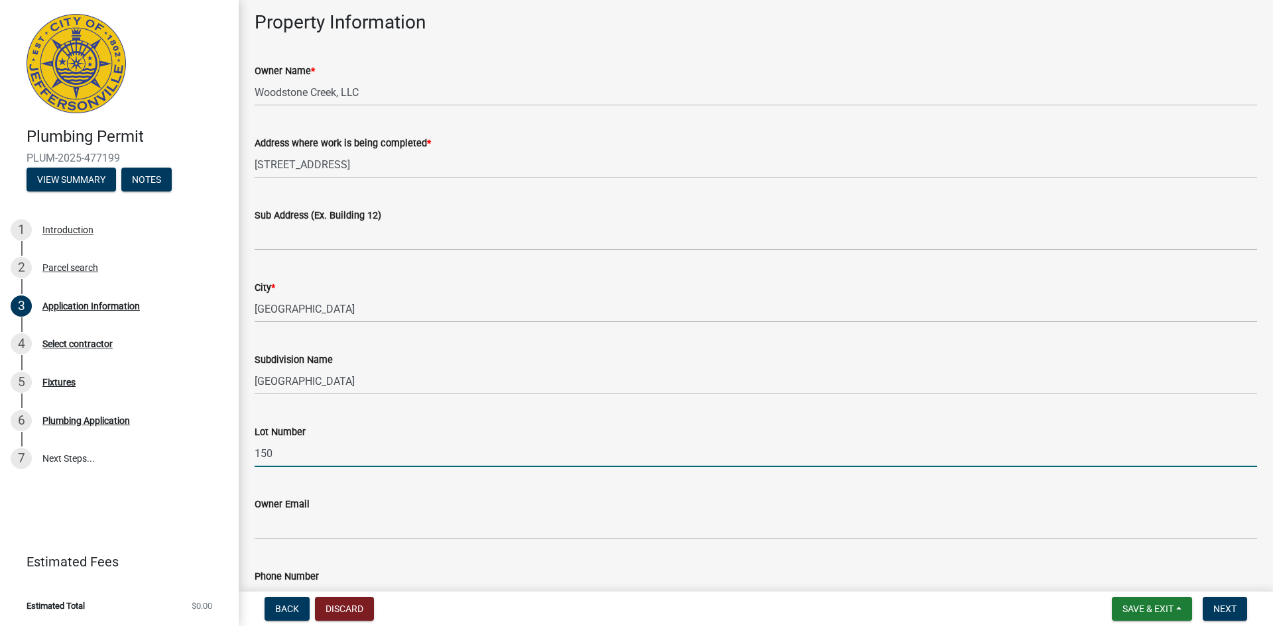
scroll to position [265, 0]
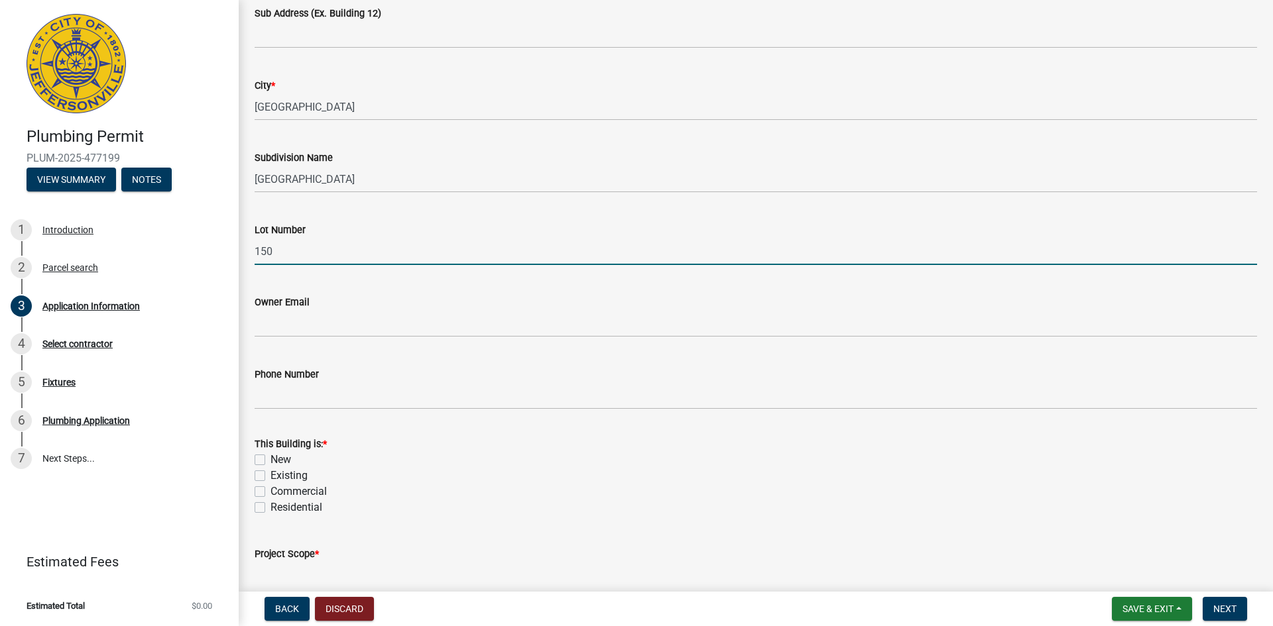
type input "150"
click at [270, 460] on label "New" at bounding box center [280, 460] width 21 height 16
click at [270, 460] on input "New" at bounding box center [274, 456] width 9 height 9
checkbox input "true"
checkbox input "false"
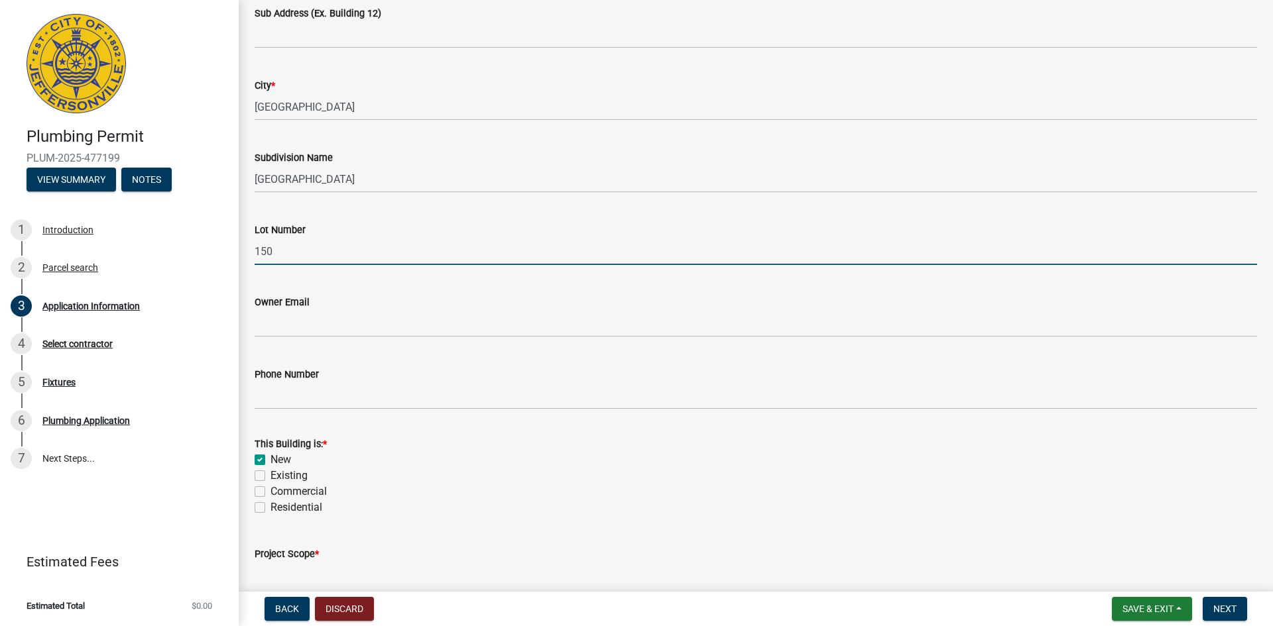
checkbox input "false"
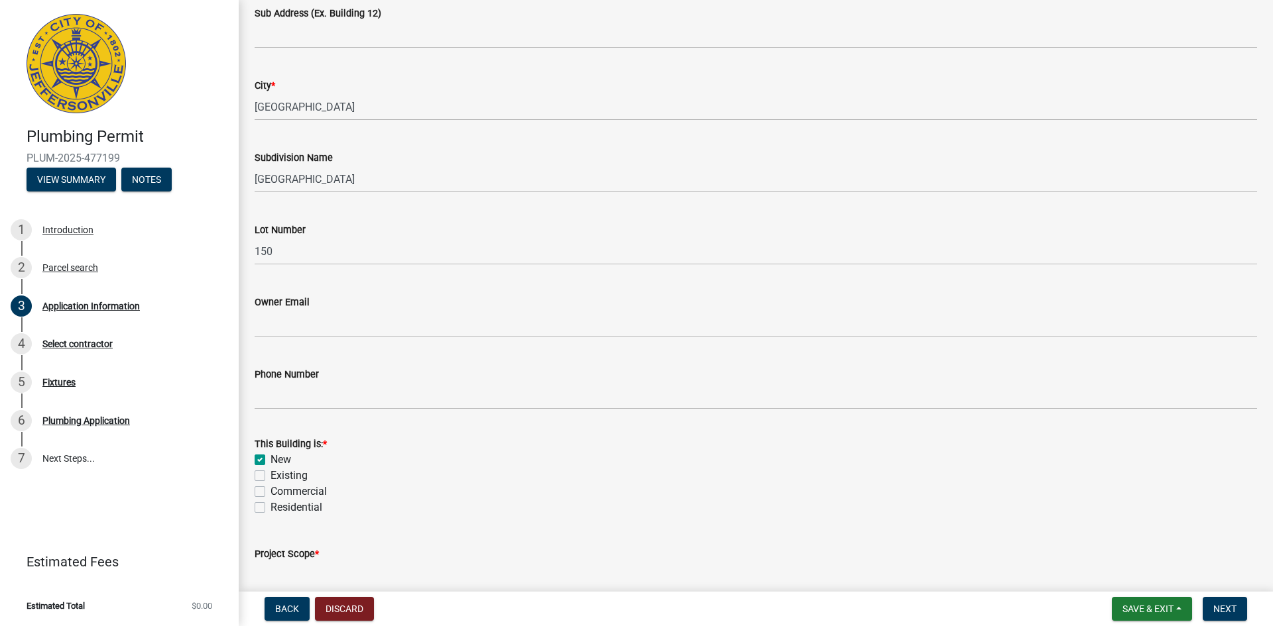
scroll to position [365, 0]
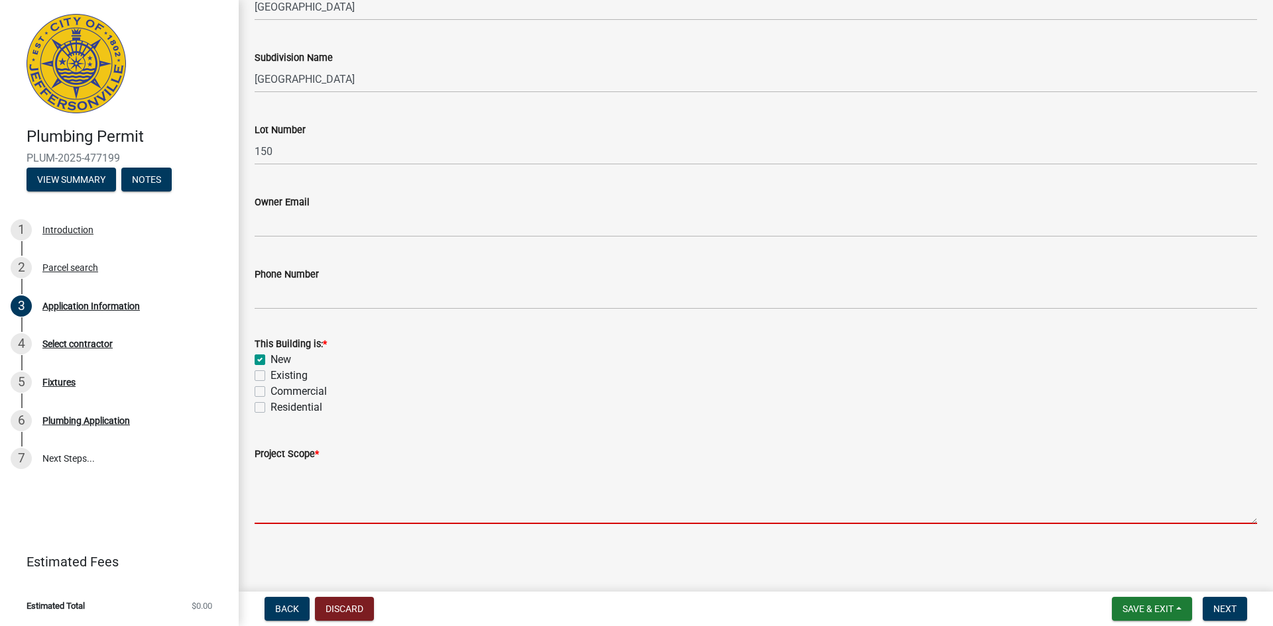
click at [277, 484] on textarea "Project Scope *" at bounding box center [756, 493] width 1002 height 62
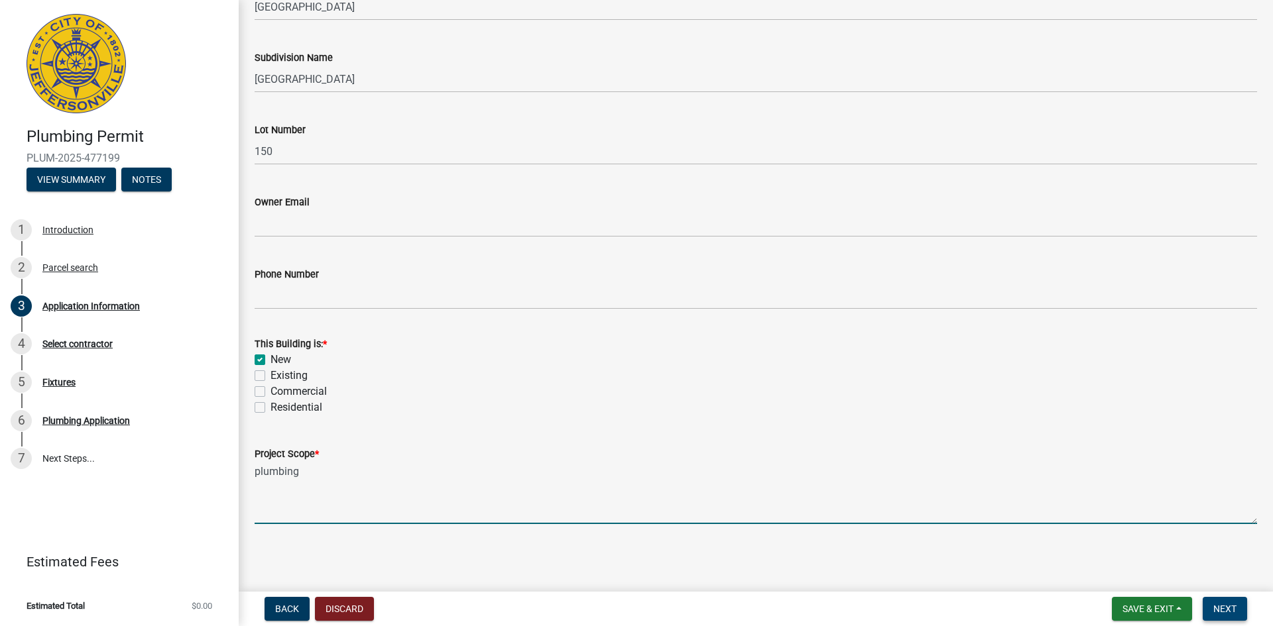
type textarea "plumbing"
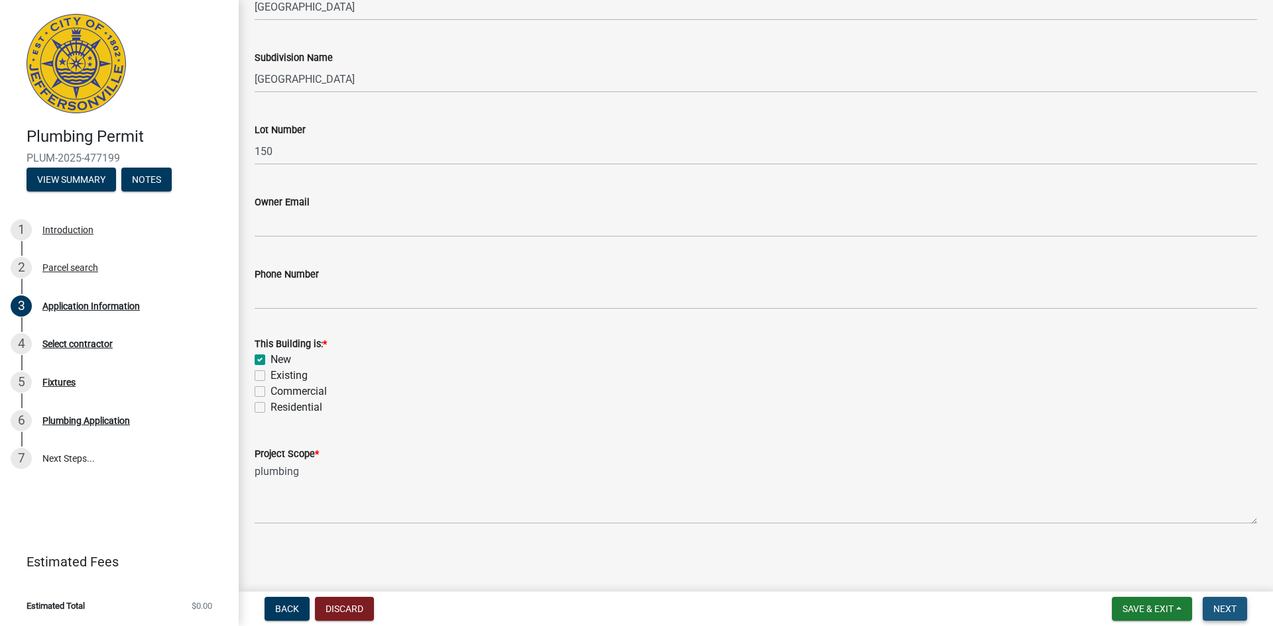
click at [1232, 609] on span "Next" at bounding box center [1224, 609] width 23 height 11
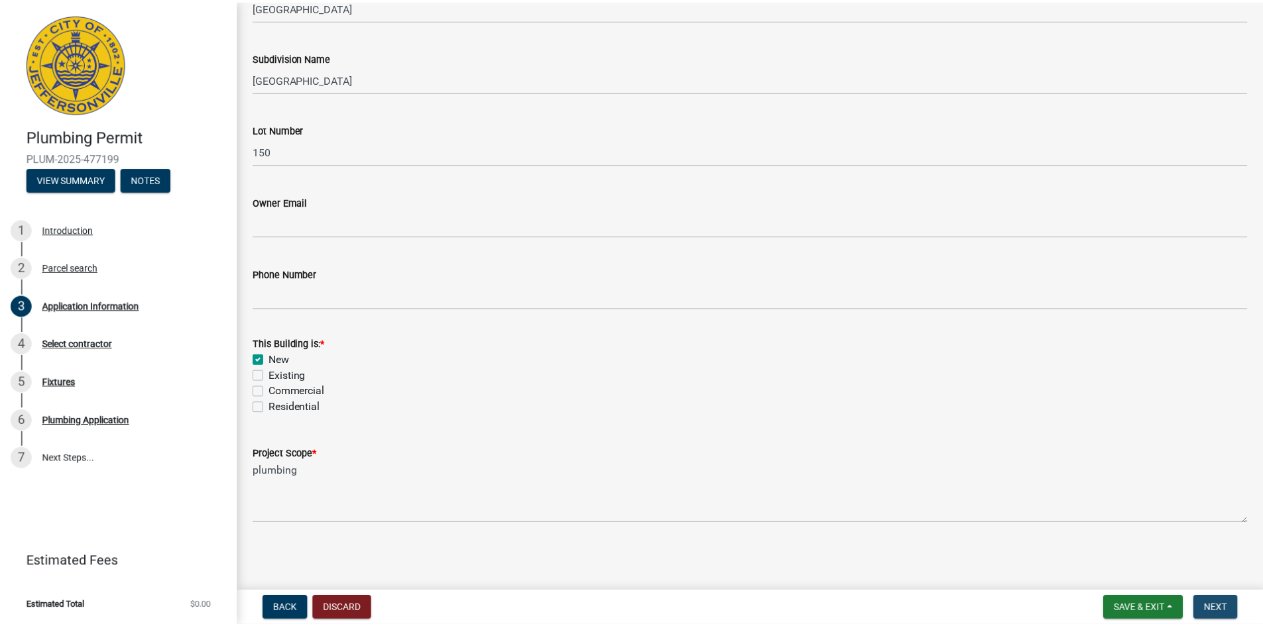
scroll to position [0, 0]
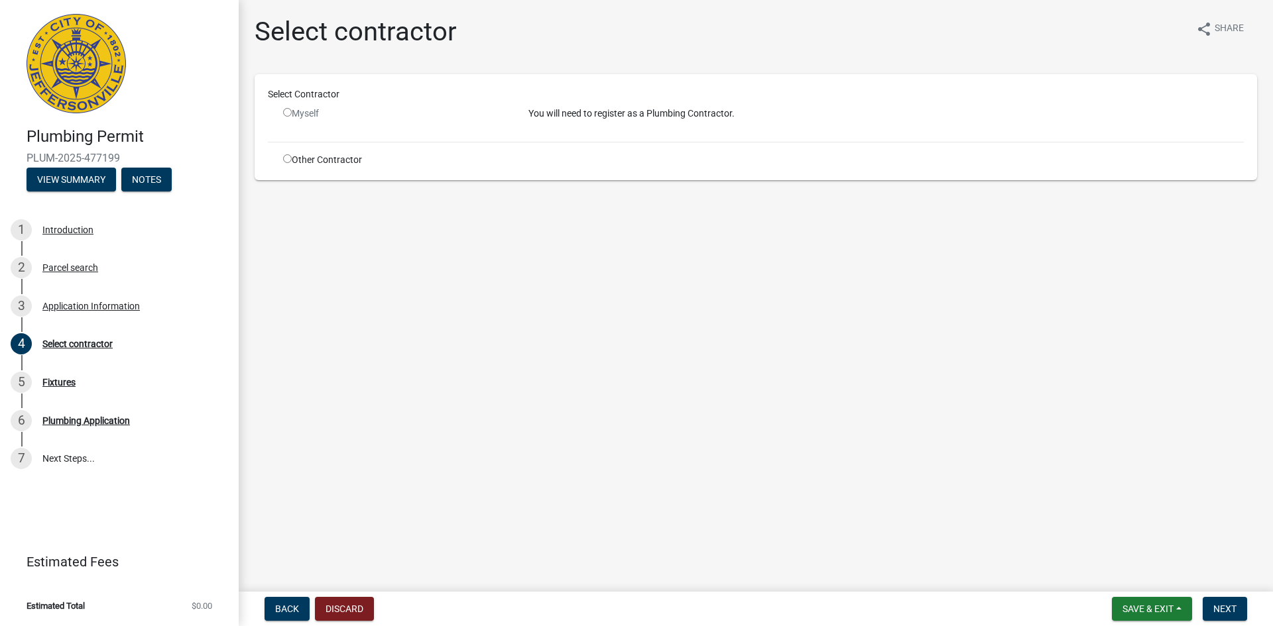
click at [284, 161] on input "radio" at bounding box center [287, 158] width 9 height 9
radio input "true"
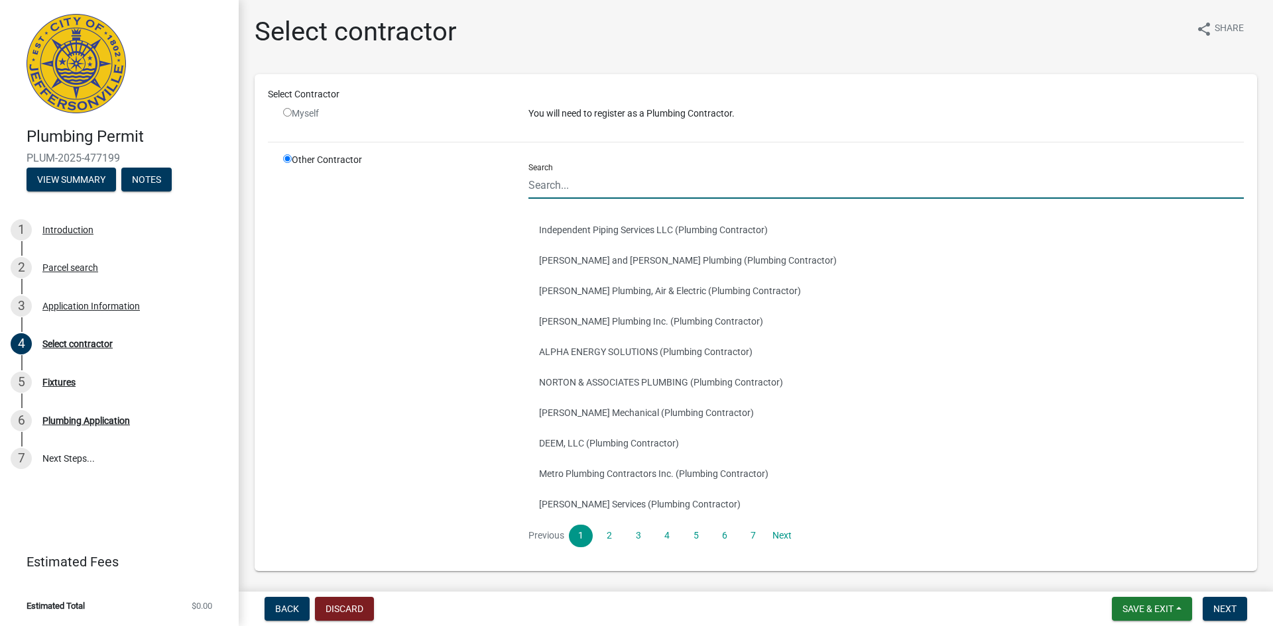
click at [765, 188] on input "Search" at bounding box center [885, 185] width 715 height 27
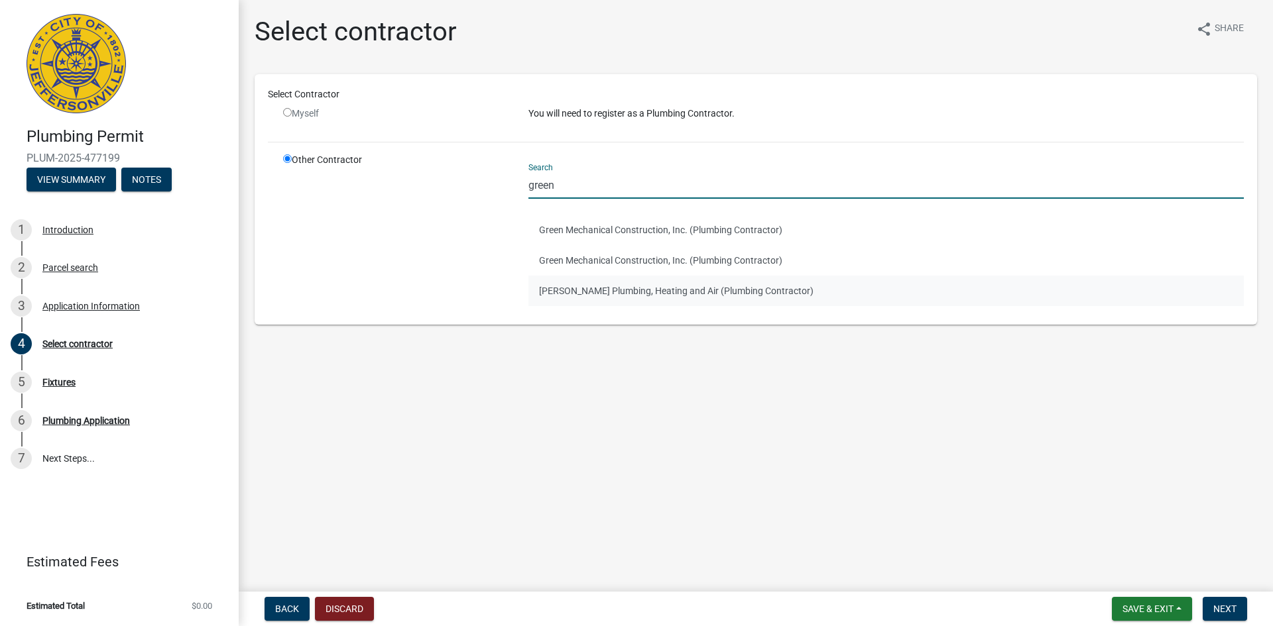
type input "green"
click at [581, 287] on button "[PERSON_NAME] Plumbing, Heating and Air (Plumbing Contractor)" at bounding box center [885, 291] width 715 height 30
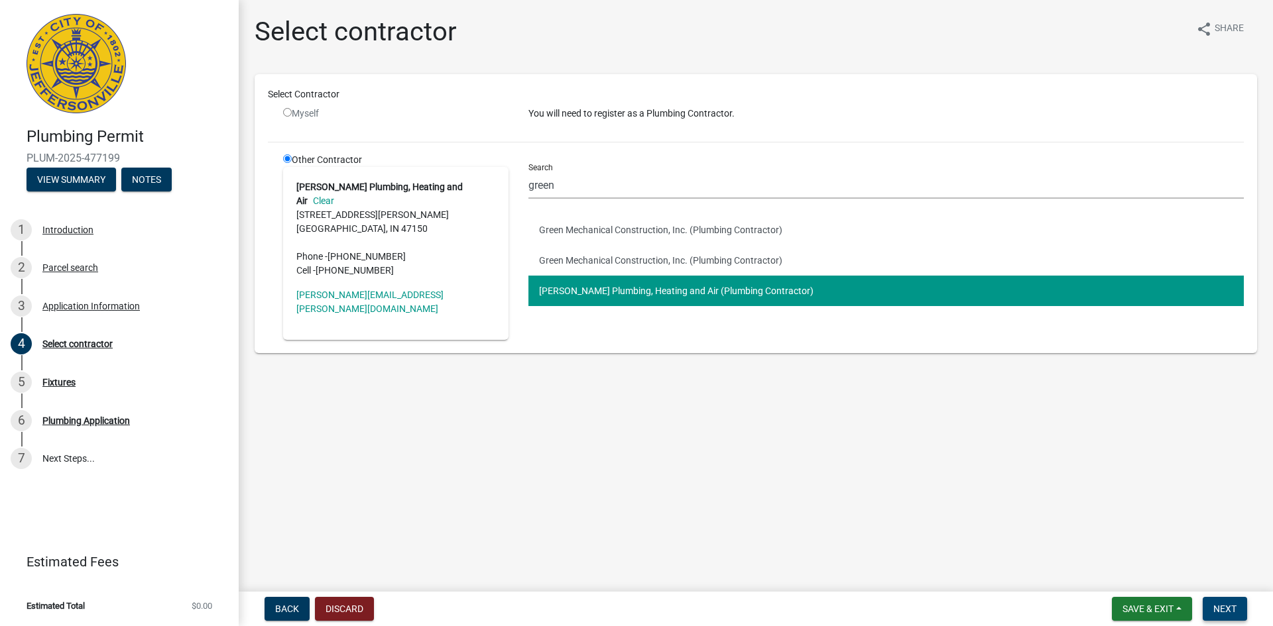
click at [1210, 599] on button "Next" at bounding box center [1224, 609] width 44 height 24
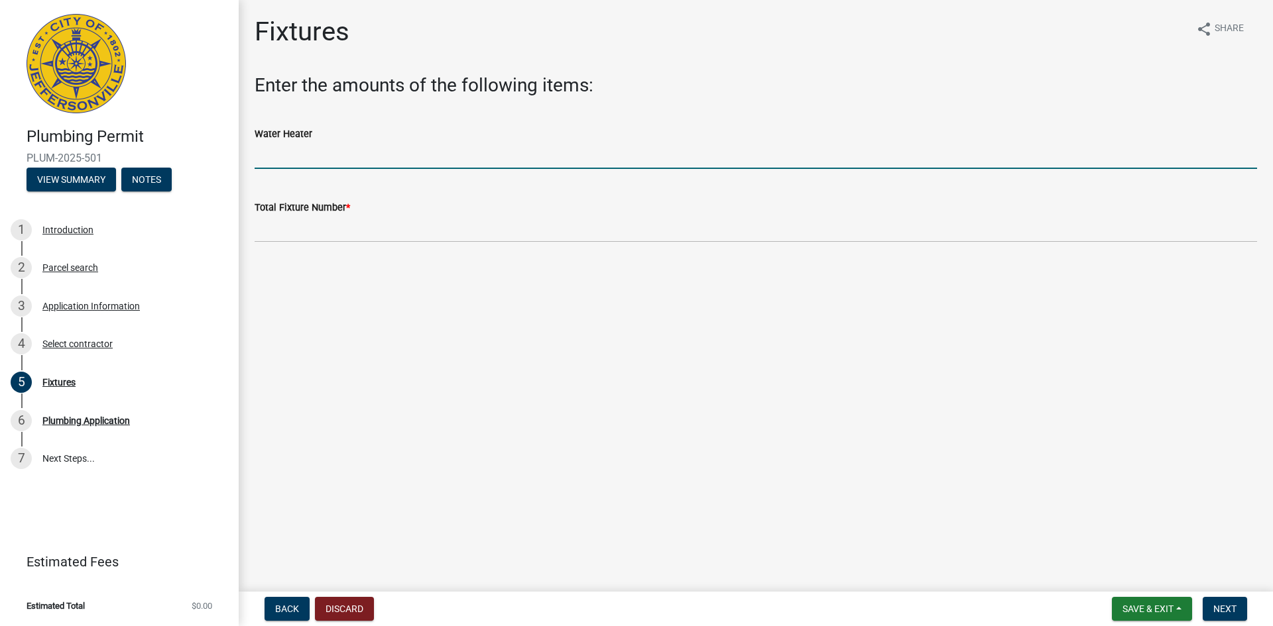
click at [260, 156] on input "text" at bounding box center [756, 155] width 1002 height 27
type input "1"
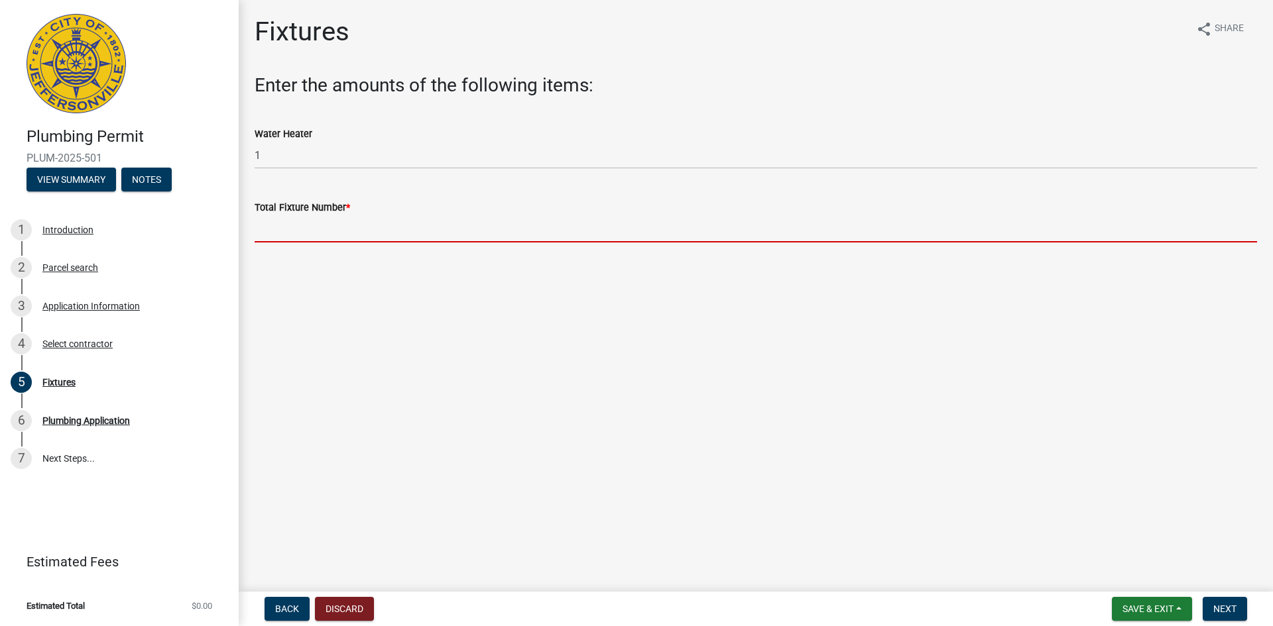
click at [316, 230] on input "text" at bounding box center [756, 228] width 1002 height 27
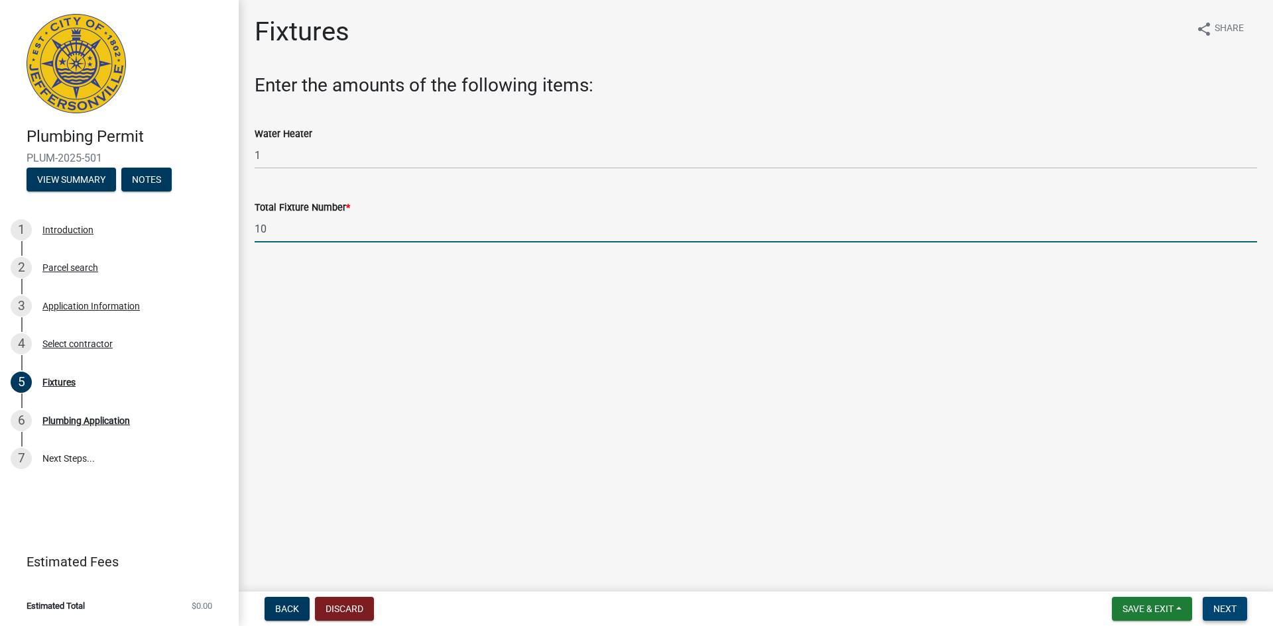
type input "10"
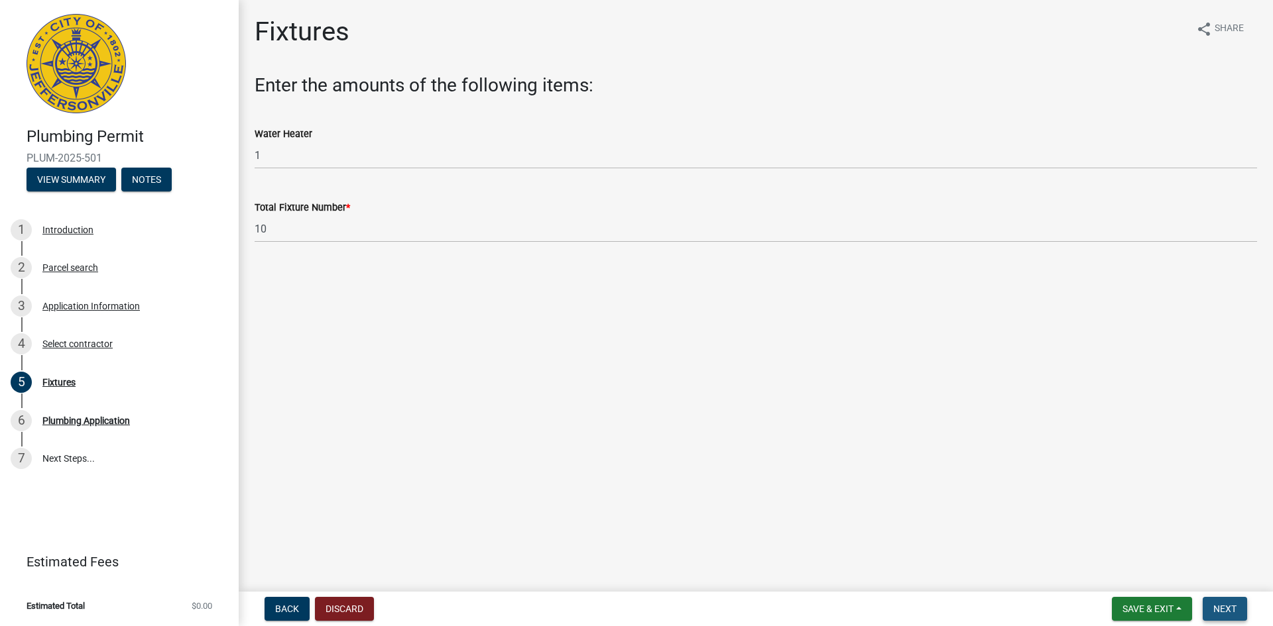
click at [1231, 610] on span "Next" at bounding box center [1224, 609] width 23 height 11
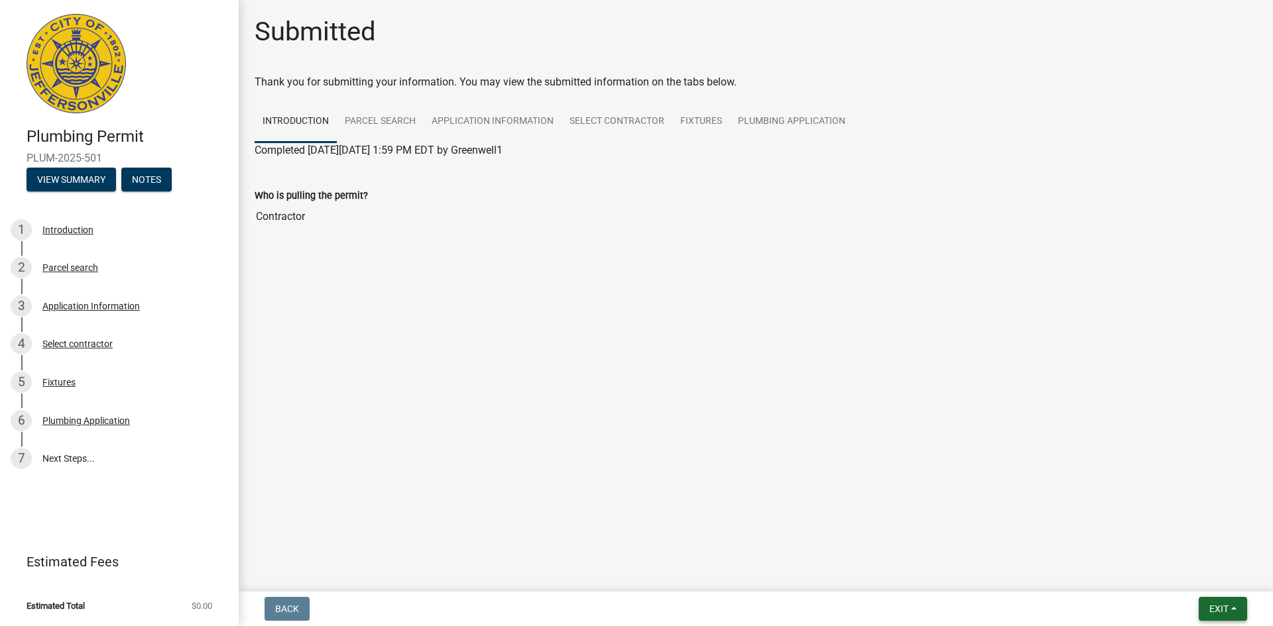
click at [1231, 613] on button "Exit" at bounding box center [1223, 609] width 48 height 24
click at [1202, 575] on button "Save & Exit" at bounding box center [1194, 575] width 106 height 32
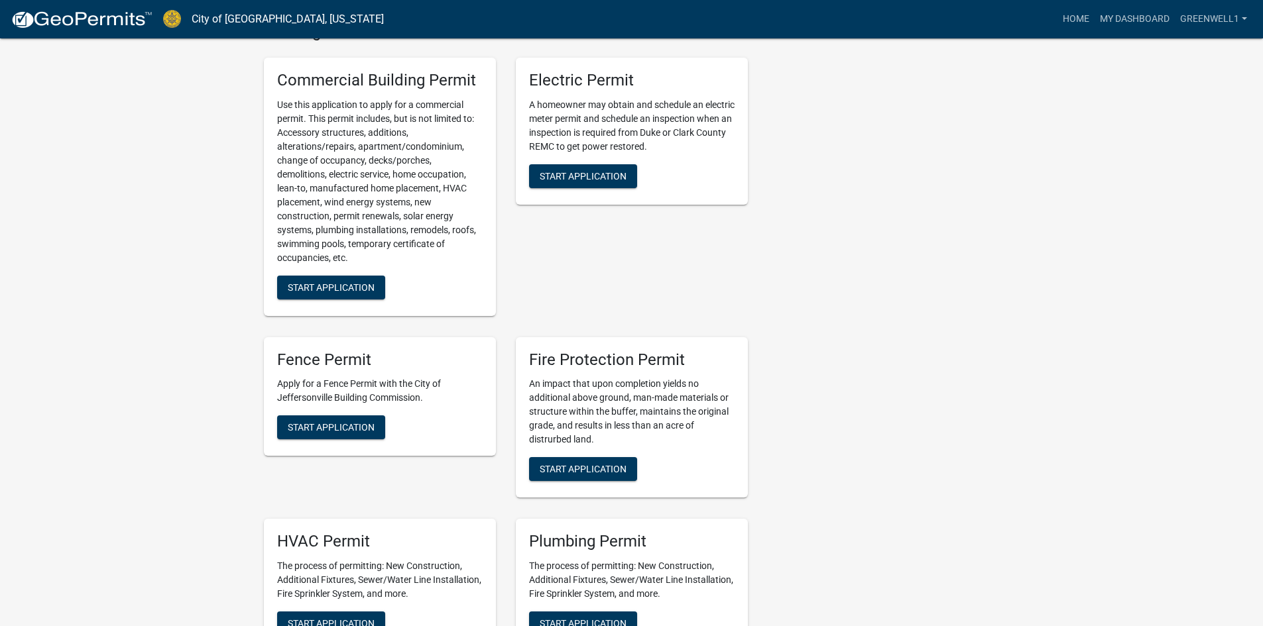
scroll to position [663, 0]
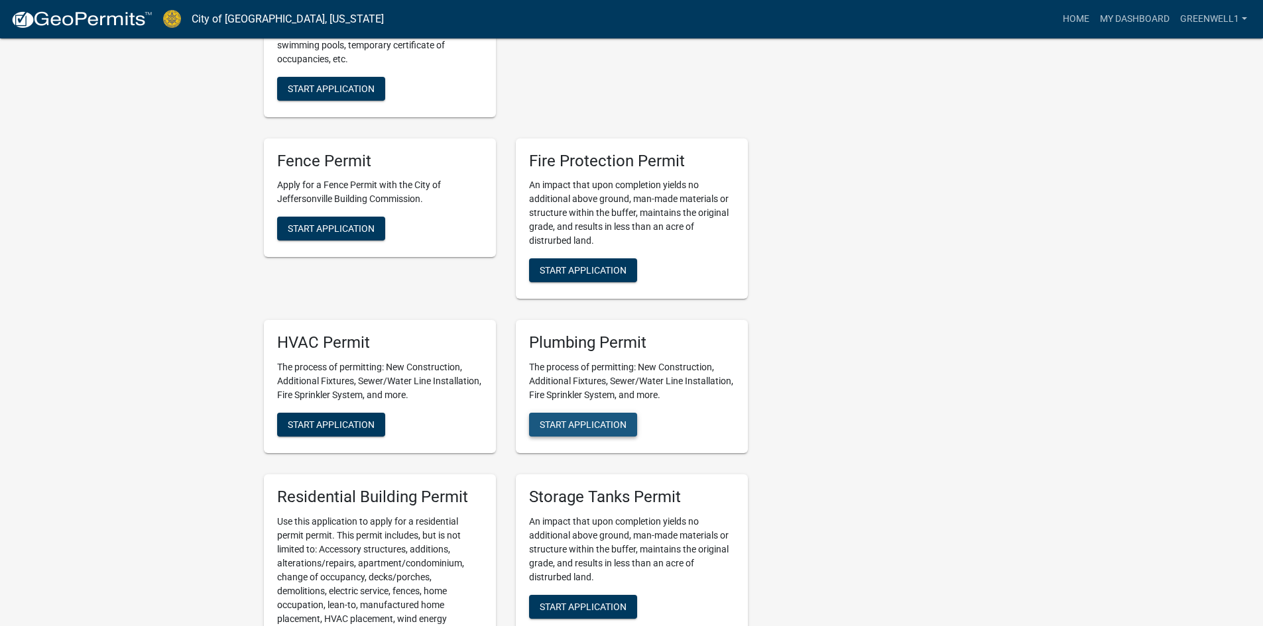
click at [605, 430] on span "Start Application" at bounding box center [583, 425] width 87 height 11
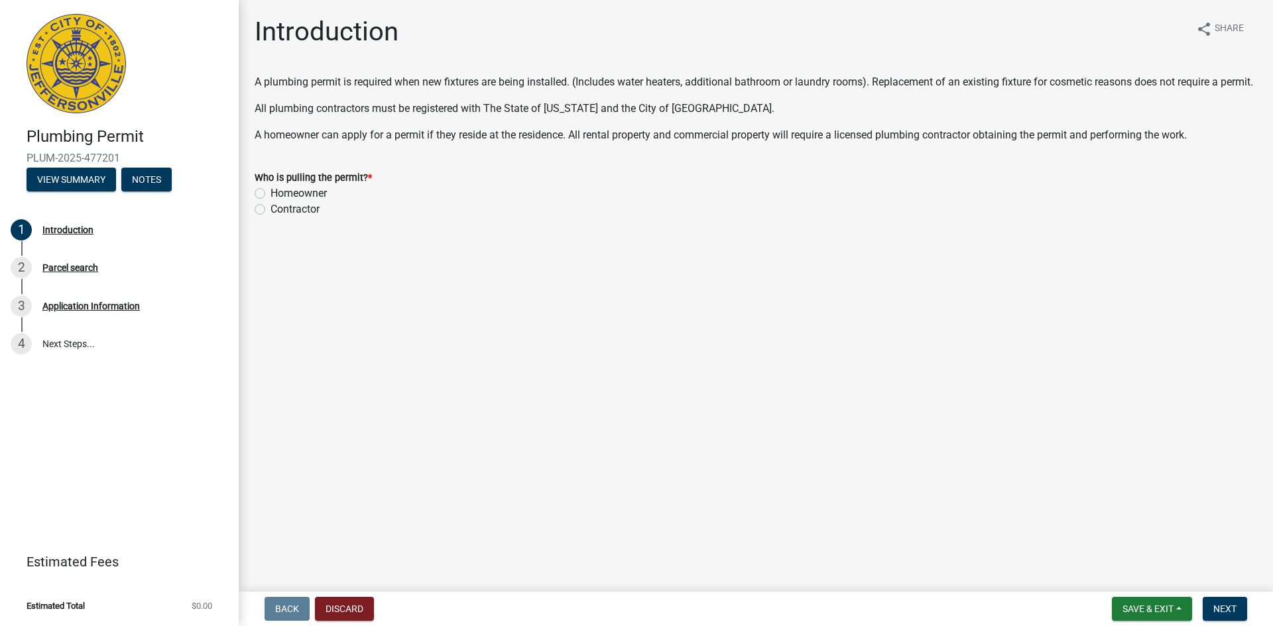
click at [266, 217] on div "Contractor" at bounding box center [756, 210] width 1002 height 16
click at [270, 217] on label "Contractor" at bounding box center [294, 210] width 49 height 16
click at [270, 210] on input "Contractor" at bounding box center [274, 206] width 9 height 9
radio input "true"
click at [1222, 599] on button "Next" at bounding box center [1224, 609] width 44 height 24
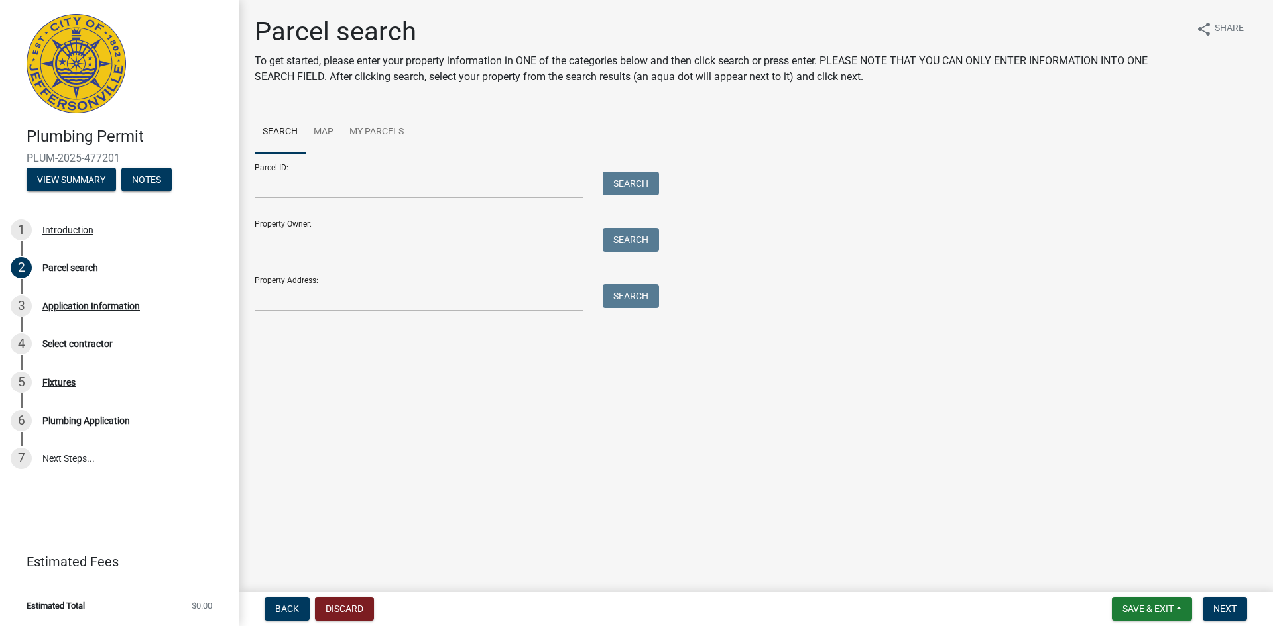
click at [312, 284] on div "Property Address: Search" at bounding box center [454, 289] width 398 height 46
click at [305, 304] on input "Property Address:" at bounding box center [419, 297] width 328 height 27
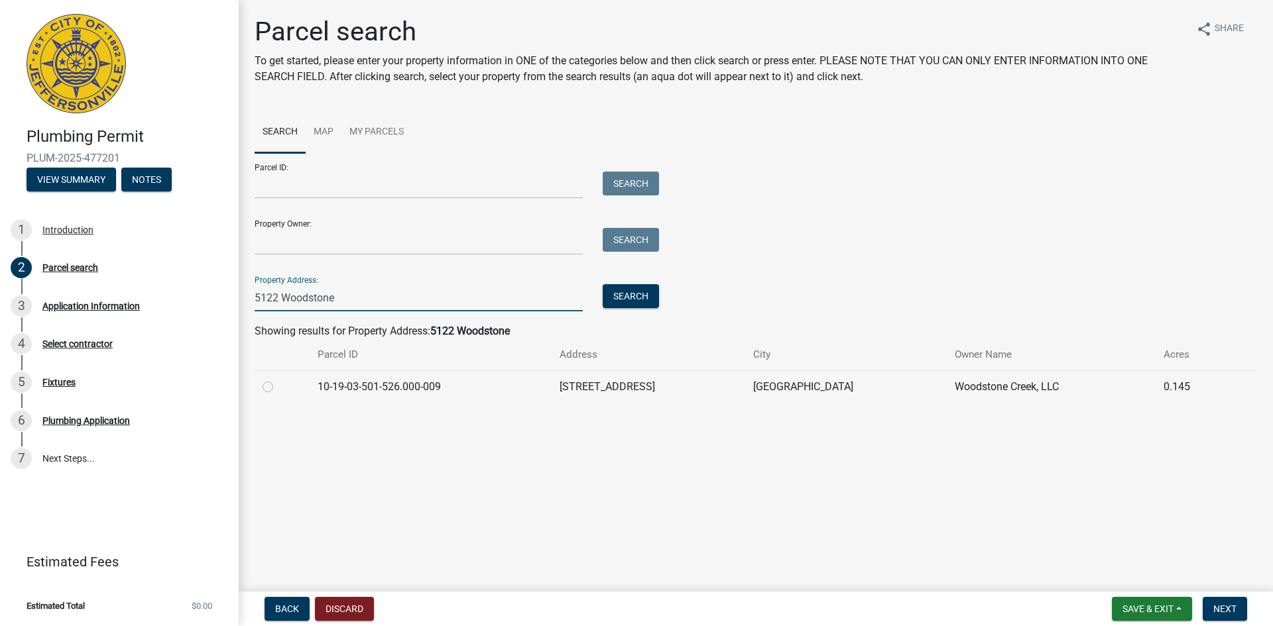
type input "5122 Woodstone"
click at [278, 379] on label at bounding box center [278, 379] width 0 height 0
click at [278, 387] on input "radio" at bounding box center [282, 383] width 9 height 9
radio input "true"
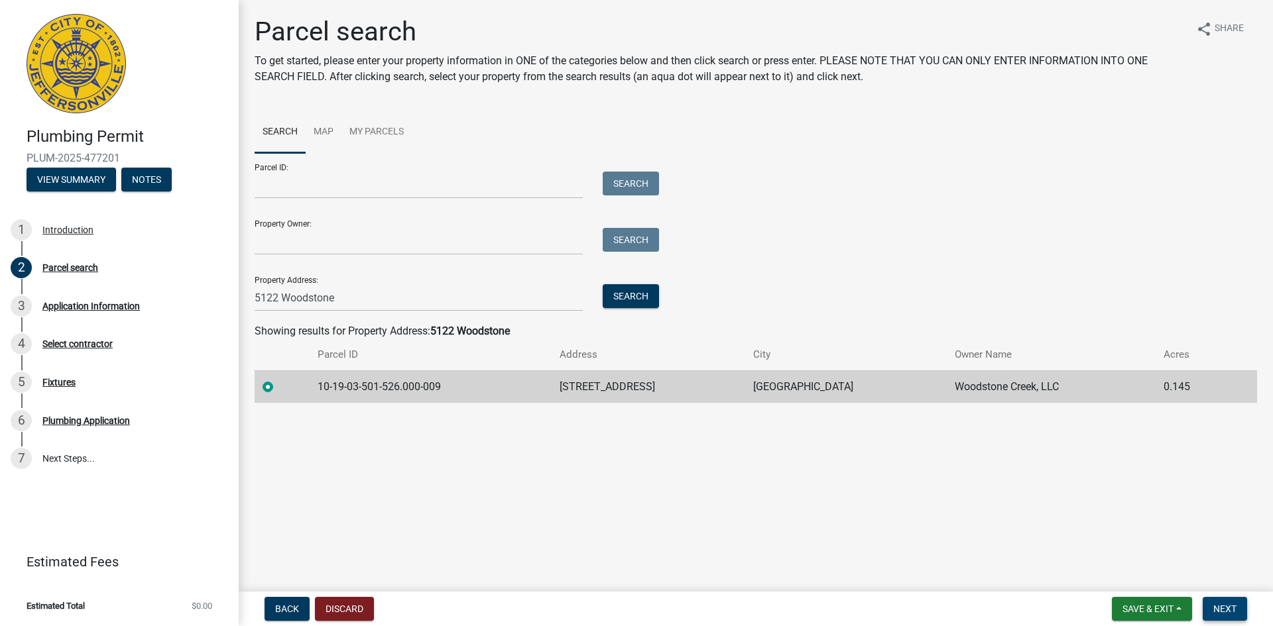
click at [1226, 602] on button "Next" at bounding box center [1224, 609] width 44 height 24
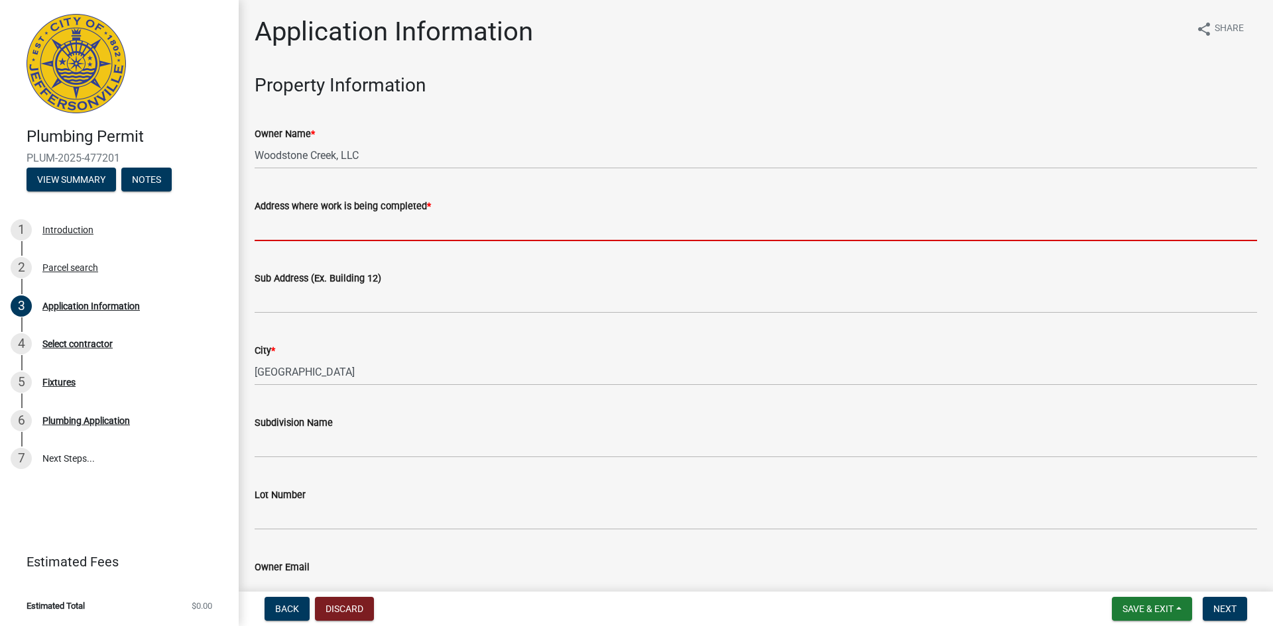
click at [334, 223] on input "Address where work is being completed *" at bounding box center [756, 227] width 1002 height 27
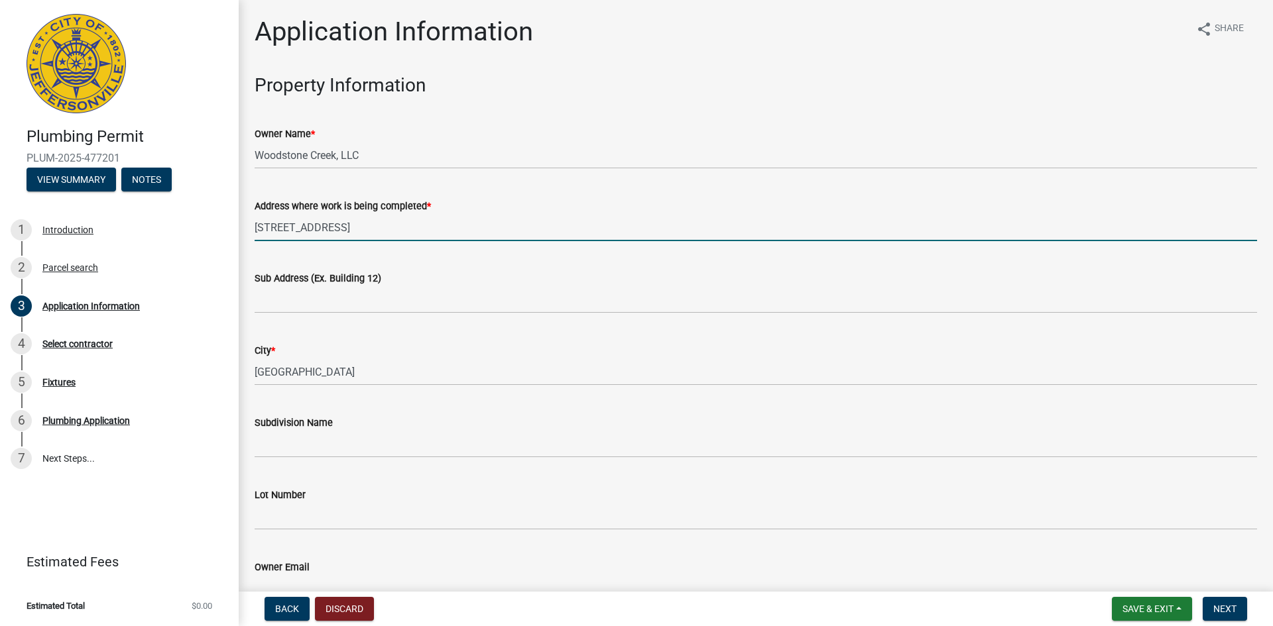
type input "[STREET_ADDRESS]"
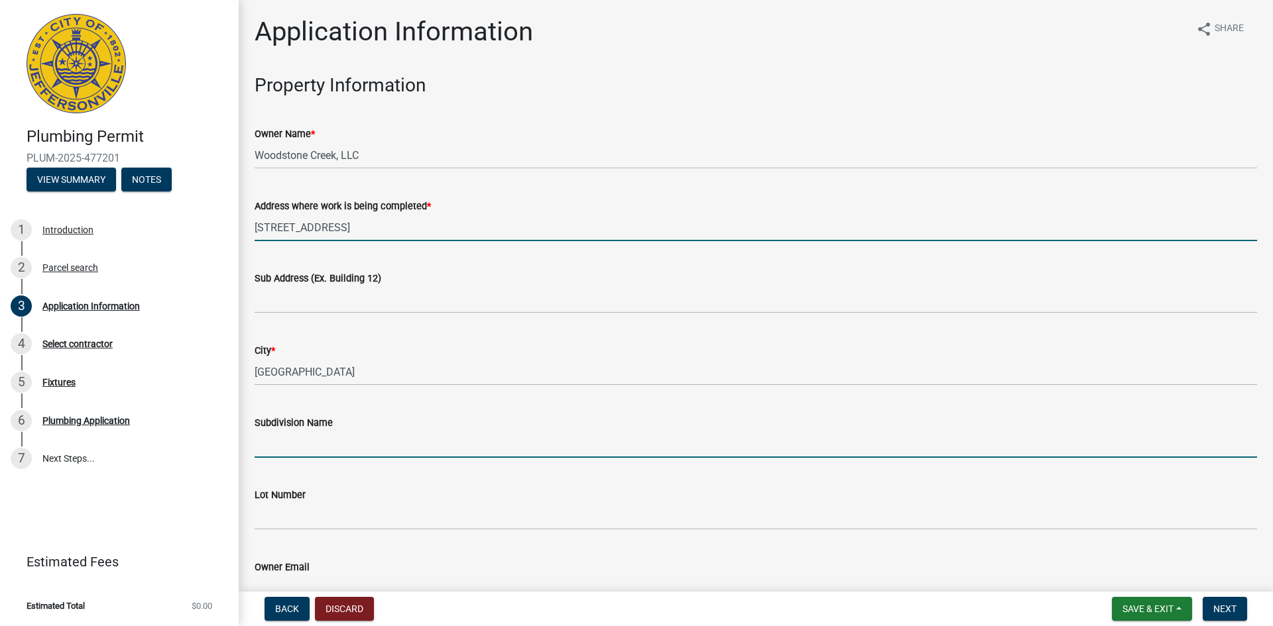
click at [311, 439] on input "Subdivision Name" at bounding box center [756, 444] width 1002 height 27
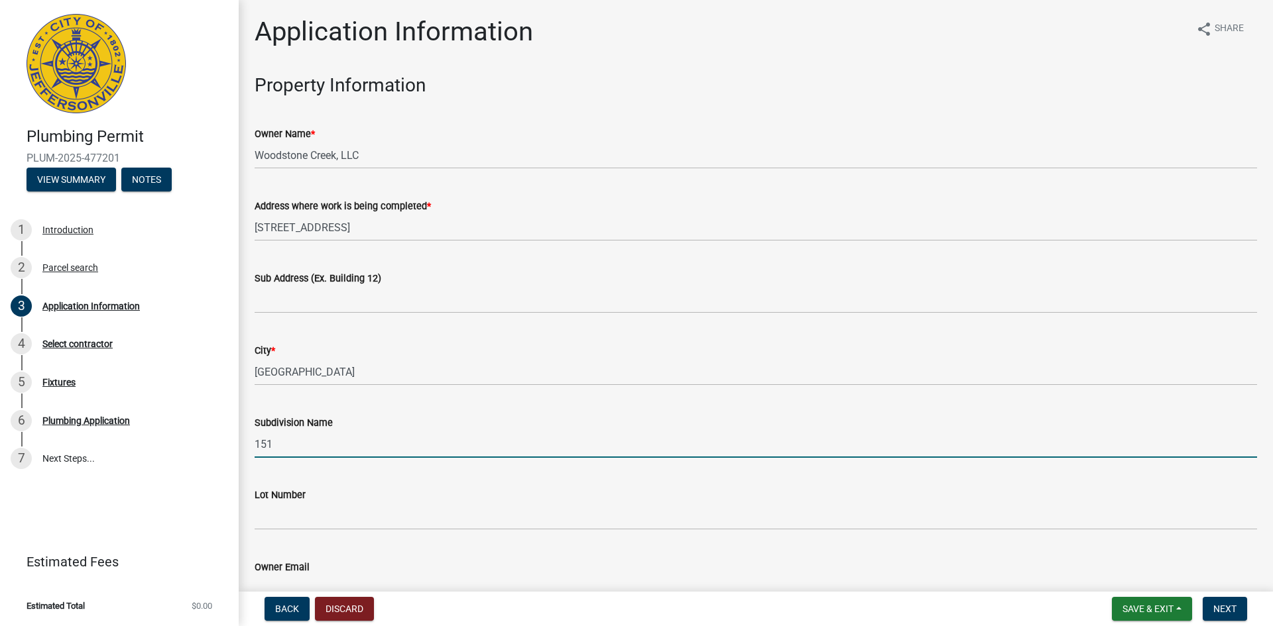
click at [343, 449] on input "151" at bounding box center [756, 444] width 1002 height 27
type input "[GEOGRAPHIC_DATA]"
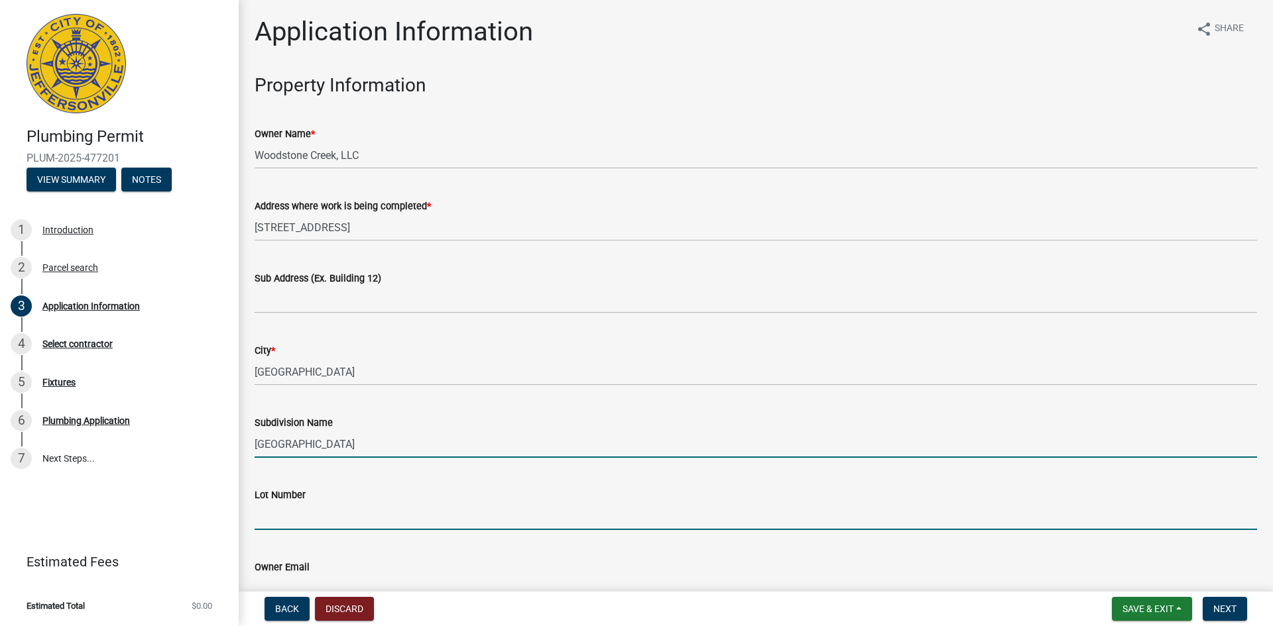
click at [326, 513] on input "Lot Number" at bounding box center [756, 516] width 1002 height 27
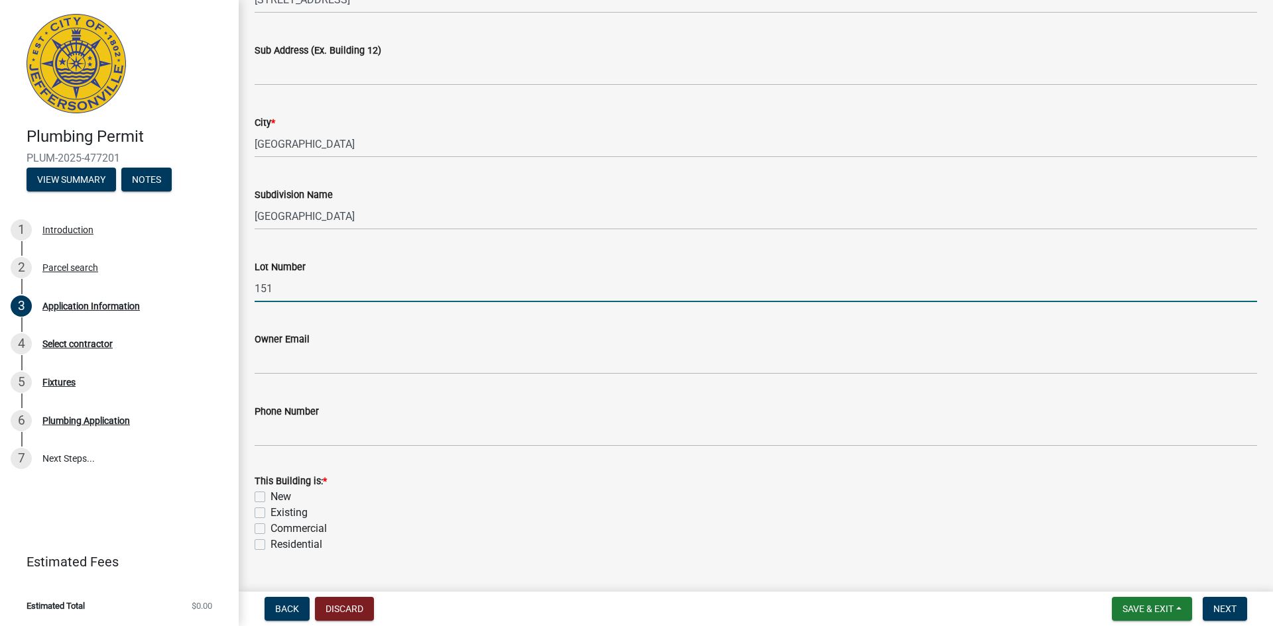
scroll to position [365, 0]
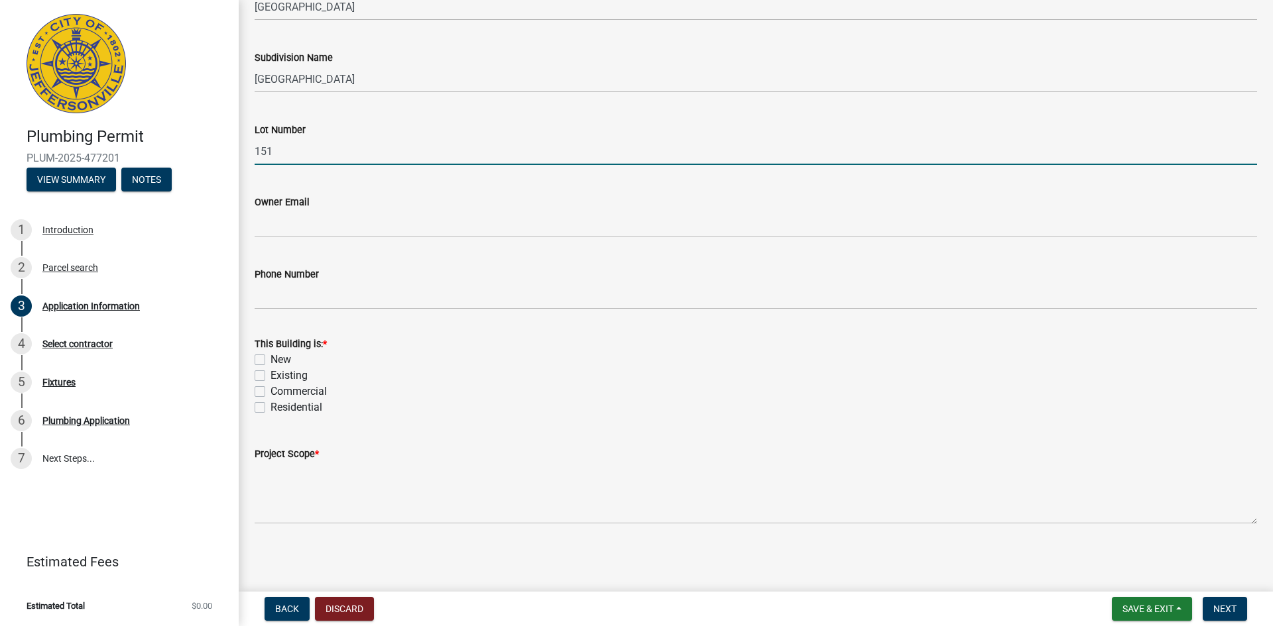
type input "151"
click at [270, 361] on label "New" at bounding box center [280, 360] width 21 height 16
click at [270, 361] on input "New" at bounding box center [274, 356] width 9 height 9
checkbox input "true"
checkbox input "false"
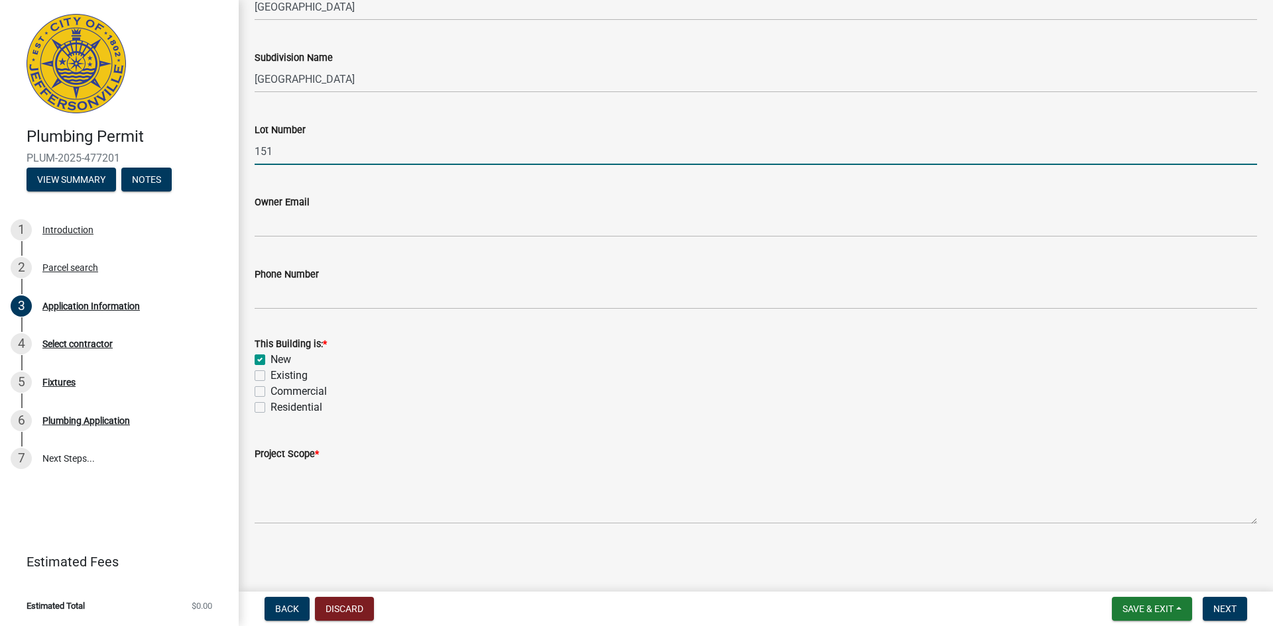
checkbox input "false"
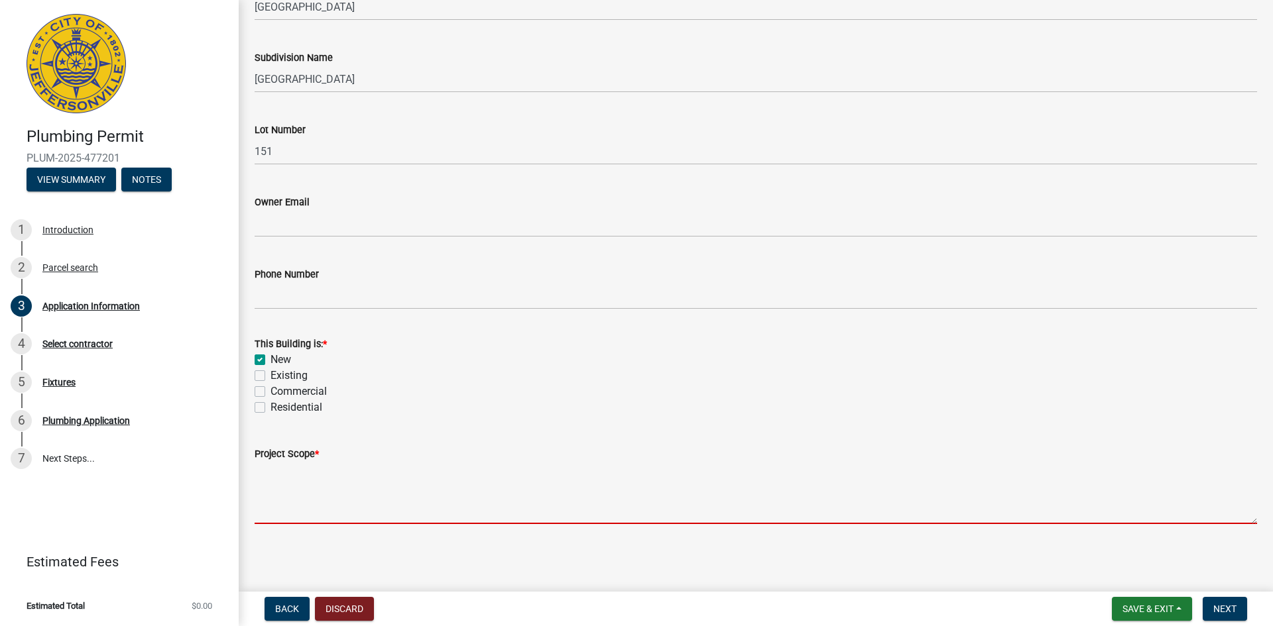
click at [287, 482] on textarea "Project Scope *" at bounding box center [756, 493] width 1002 height 62
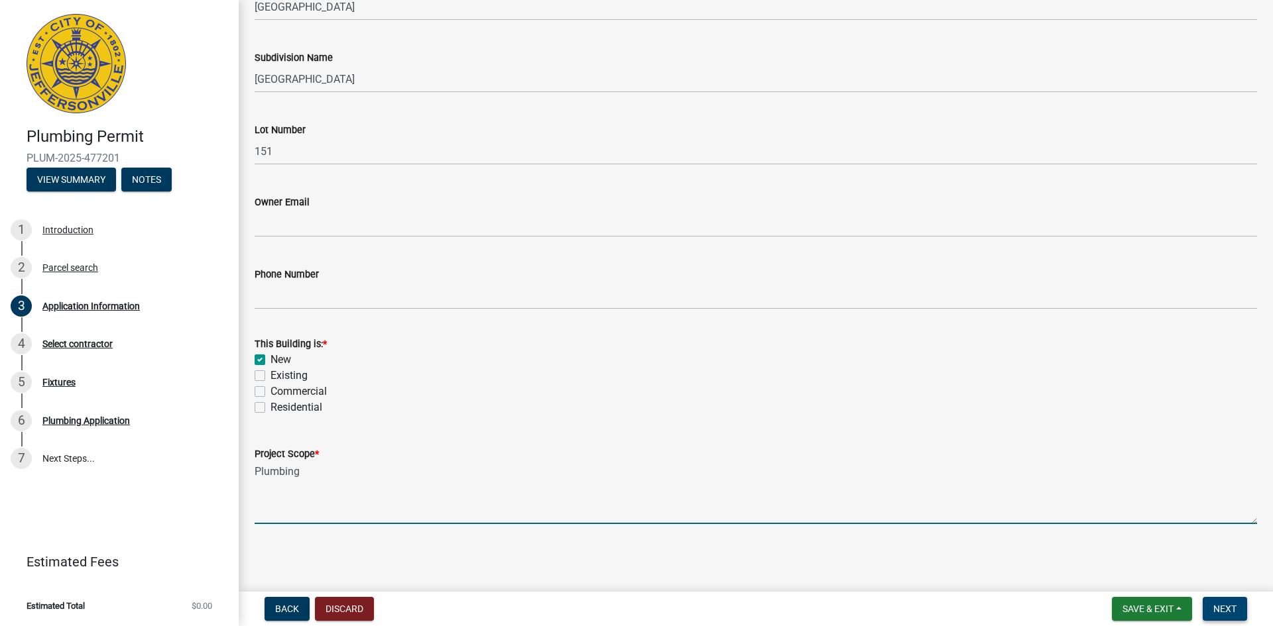
type textarea "Plumbing"
click at [1228, 610] on span "Next" at bounding box center [1224, 609] width 23 height 11
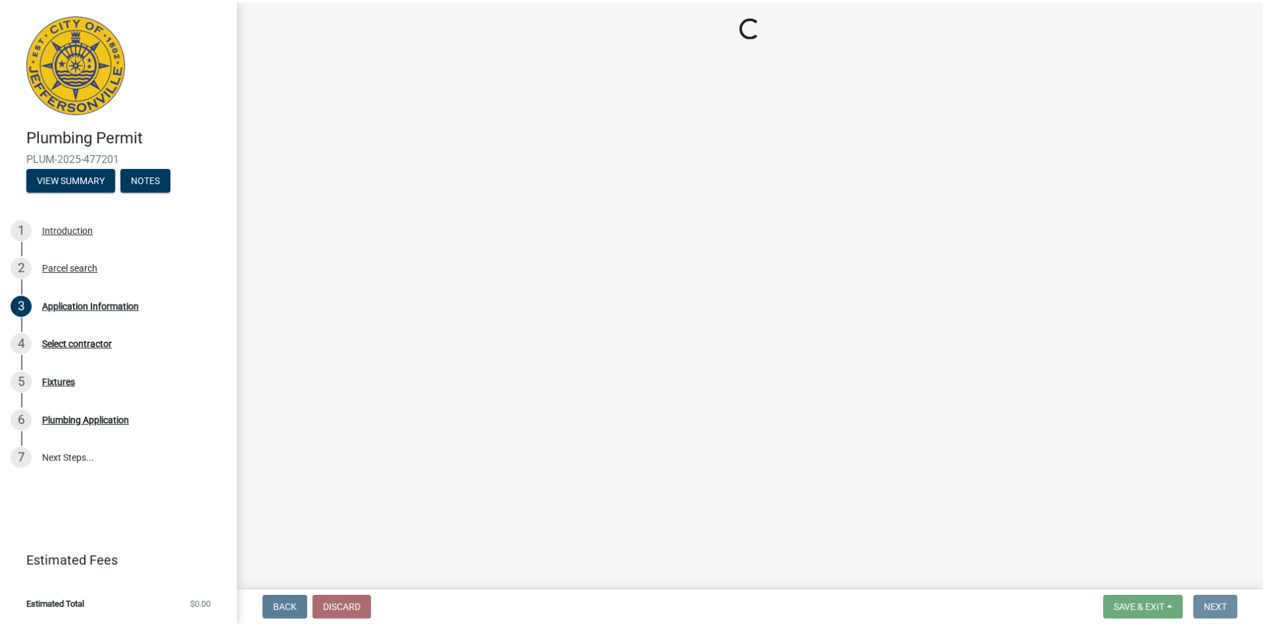
scroll to position [0, 0]
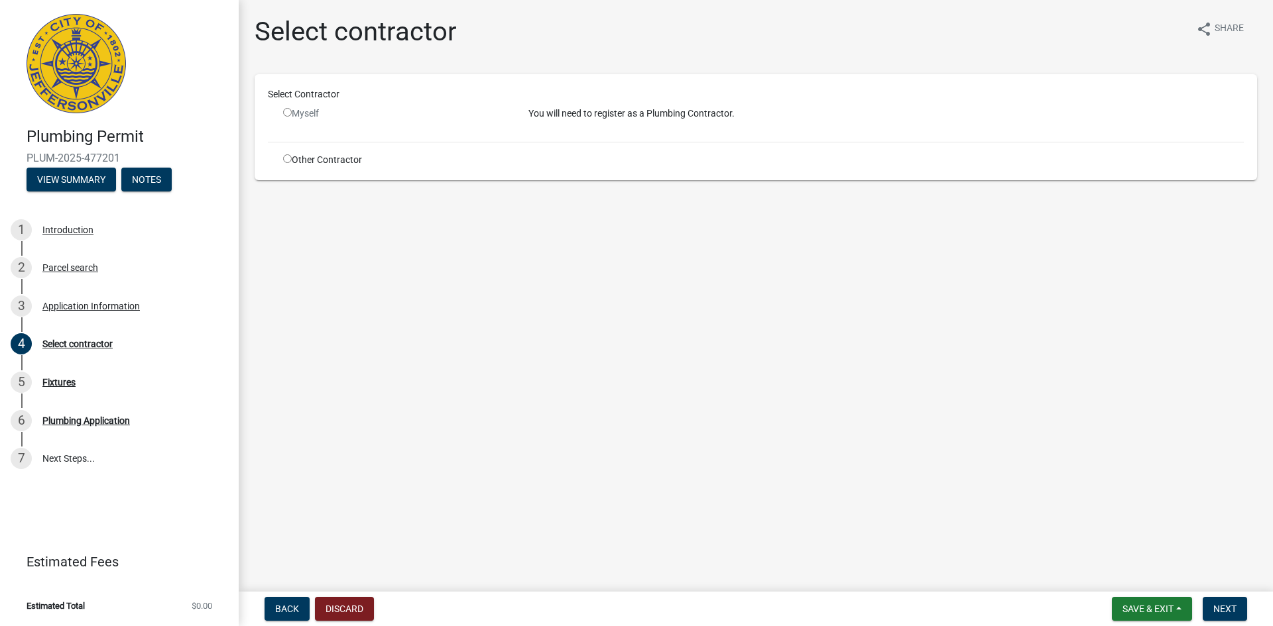
click at [281, 160] on div "Other Contractor" at bounding box center [395, 160] width 245 height 14
click at [286, 159] on input "radio" at bounding box center [287, 158] width 9 height 9
radio input "true"
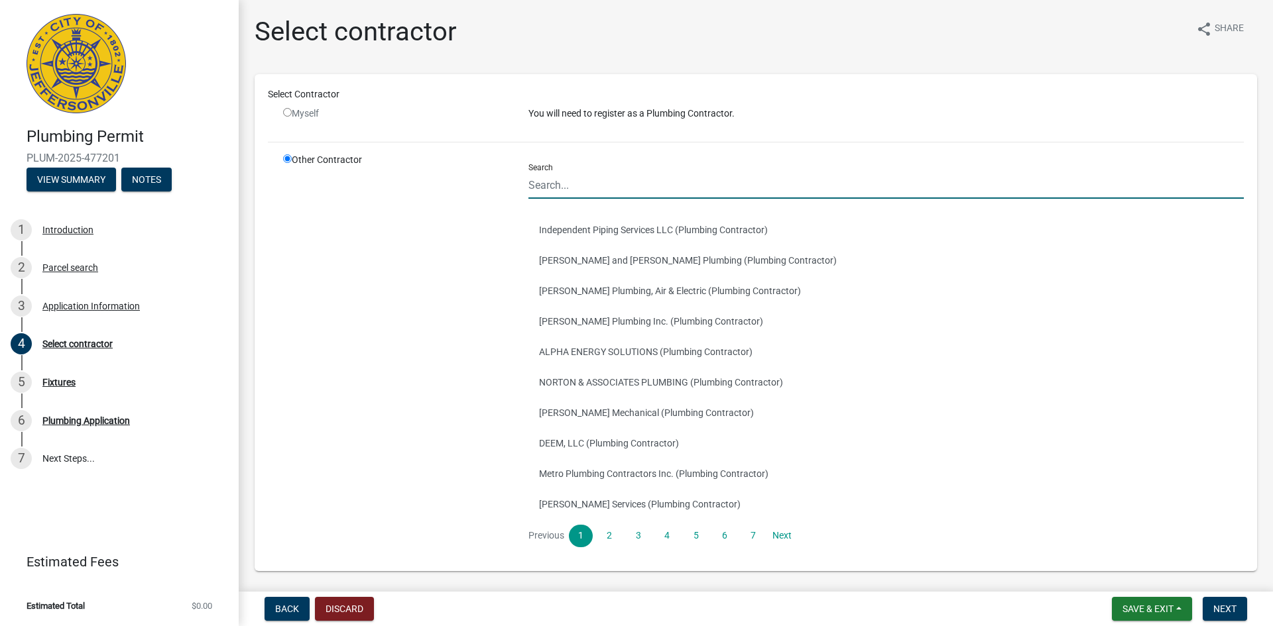
click at [597, 183] on input "Search" at bounding box center [885, 185] width 715 height 27
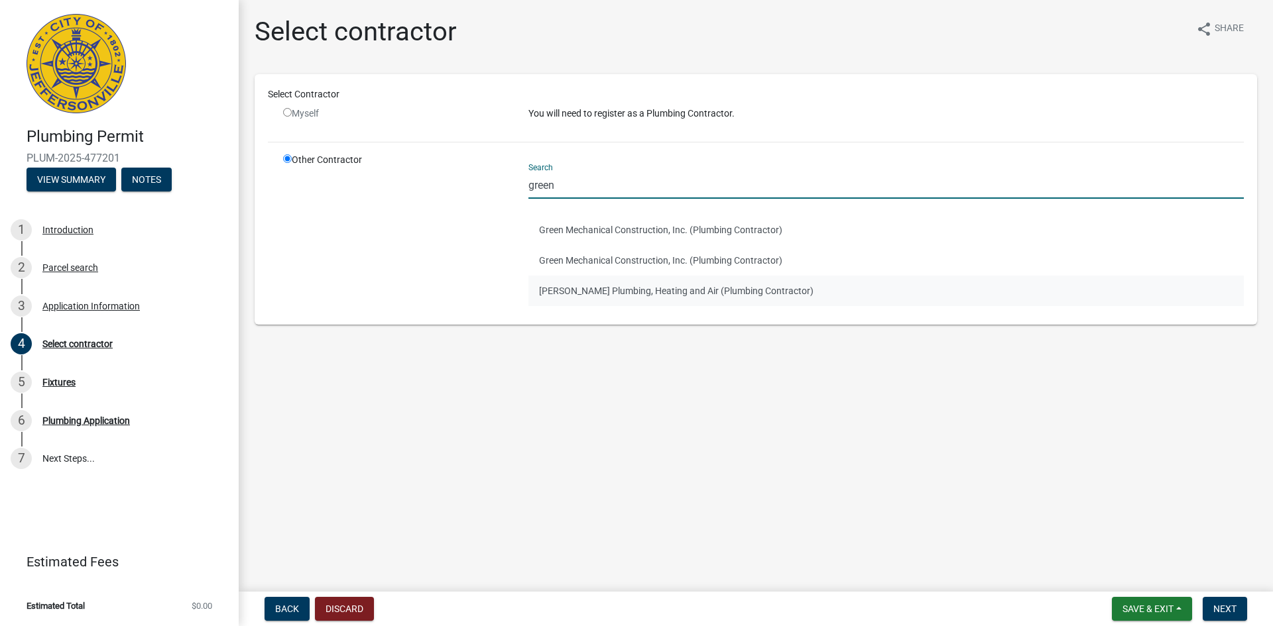
type input "green"
click at [572, 289] on button "[PERSON_NAME] Plumbing, Heating and Air (Plumbing Contractor)" at bounding box center [885, 291] width 715 height 30
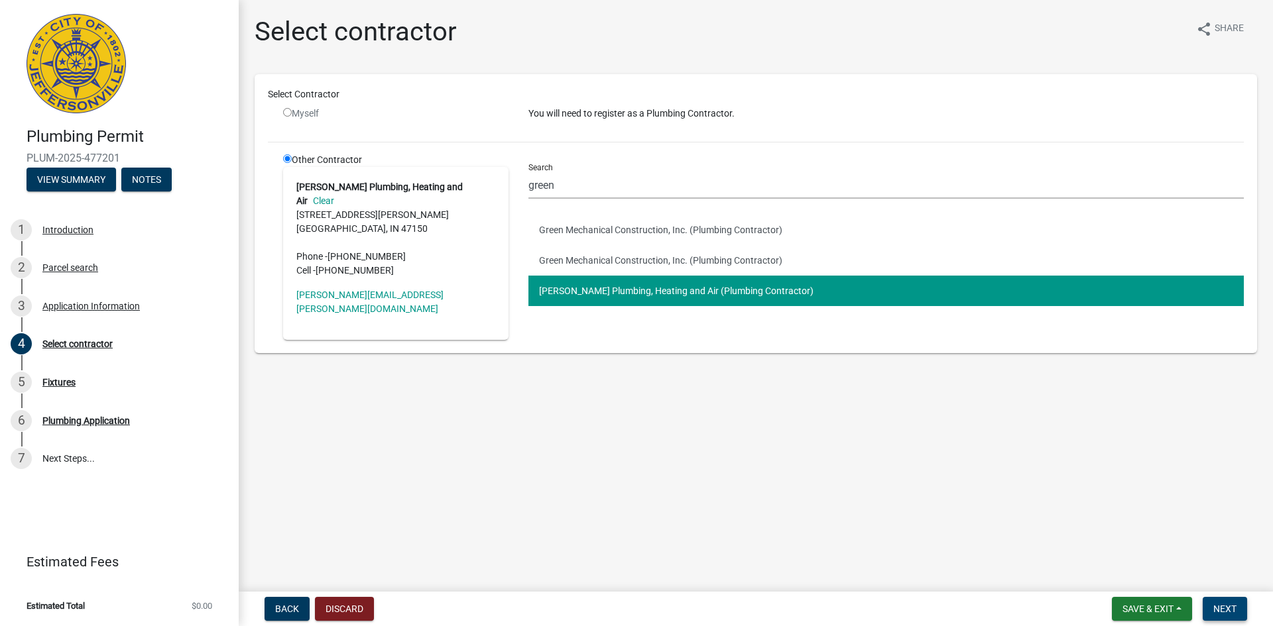
click at [1220, 603] on button "Next" at bounding box center [1224, 609] width 44 height 24
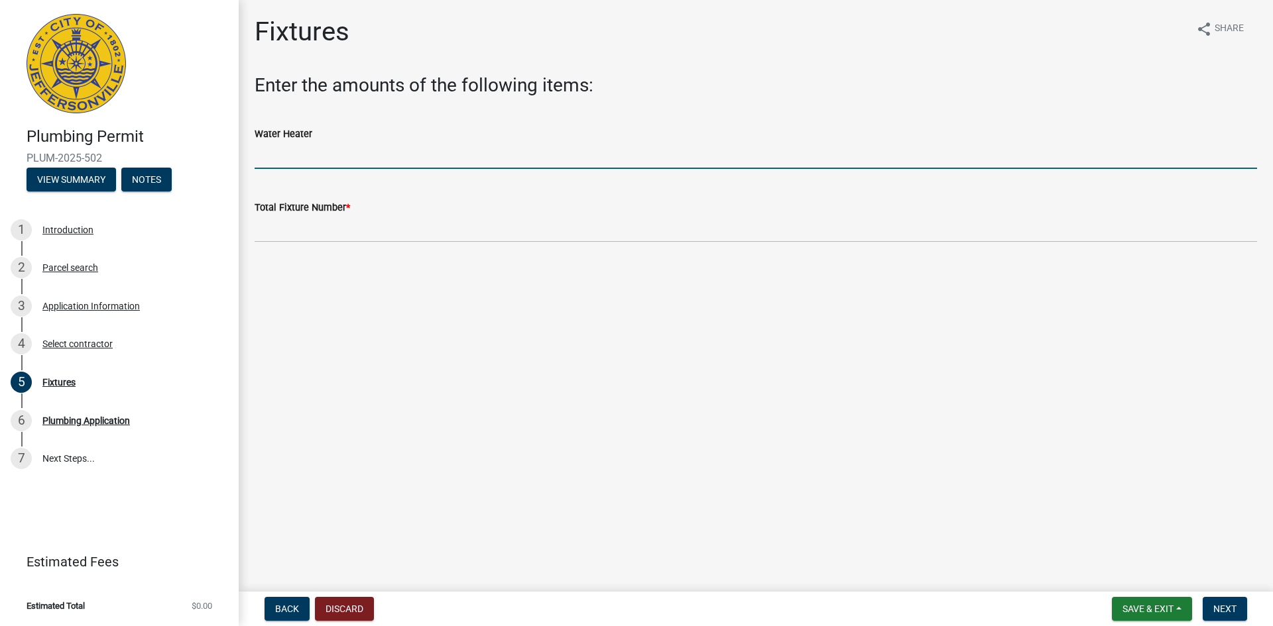
click at [278, 156] on input "text" at bounding box center [756, 155] width 1002 height 27
type input "1"
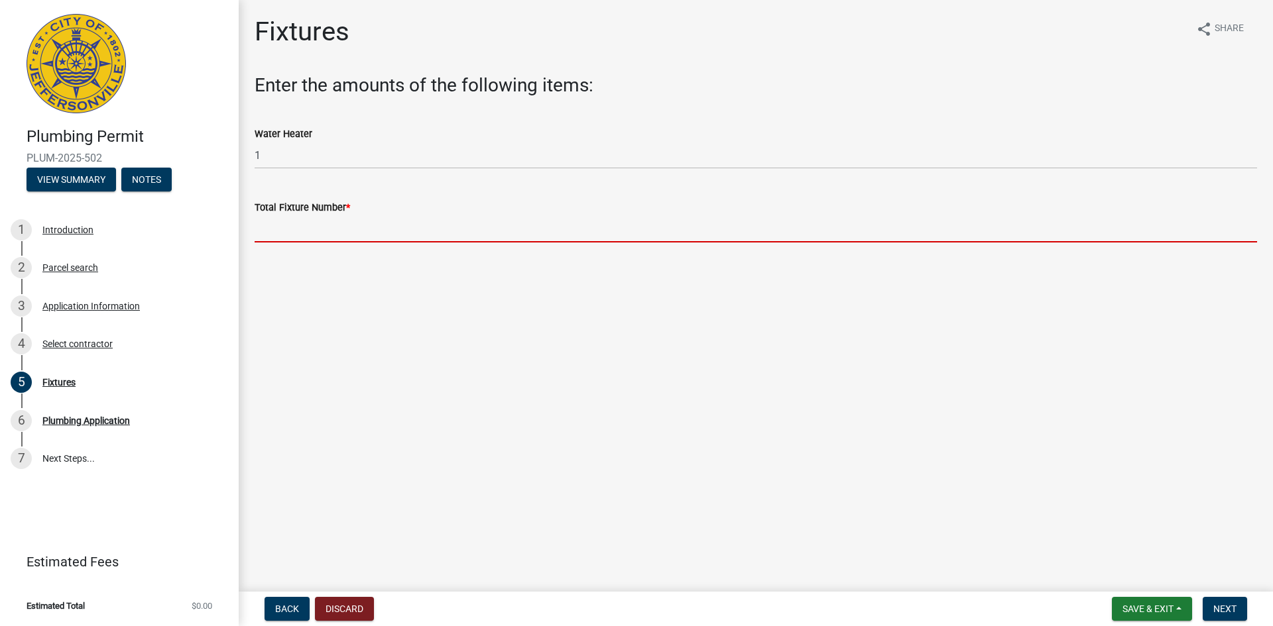
click at [278, 238] on input "text" at bounding box center [756, 228] width 1002 height 27
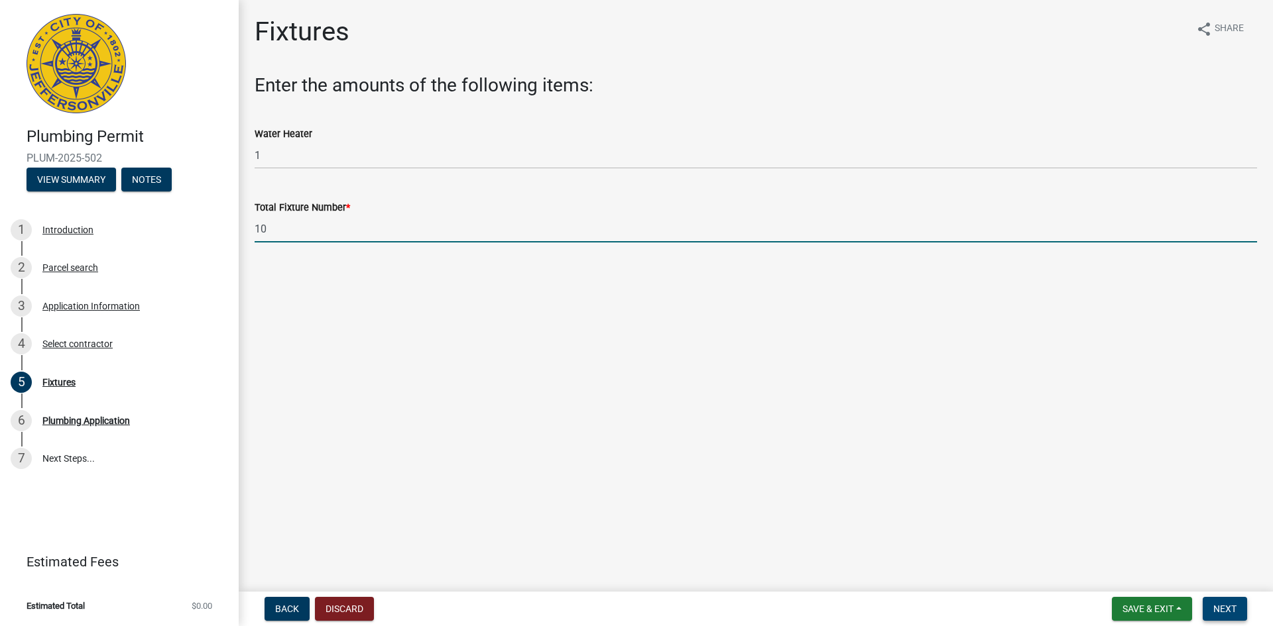
type input "10"
click at [1217, 609] on span "Next" at bounding box center [1224, 609] width 23 height 11
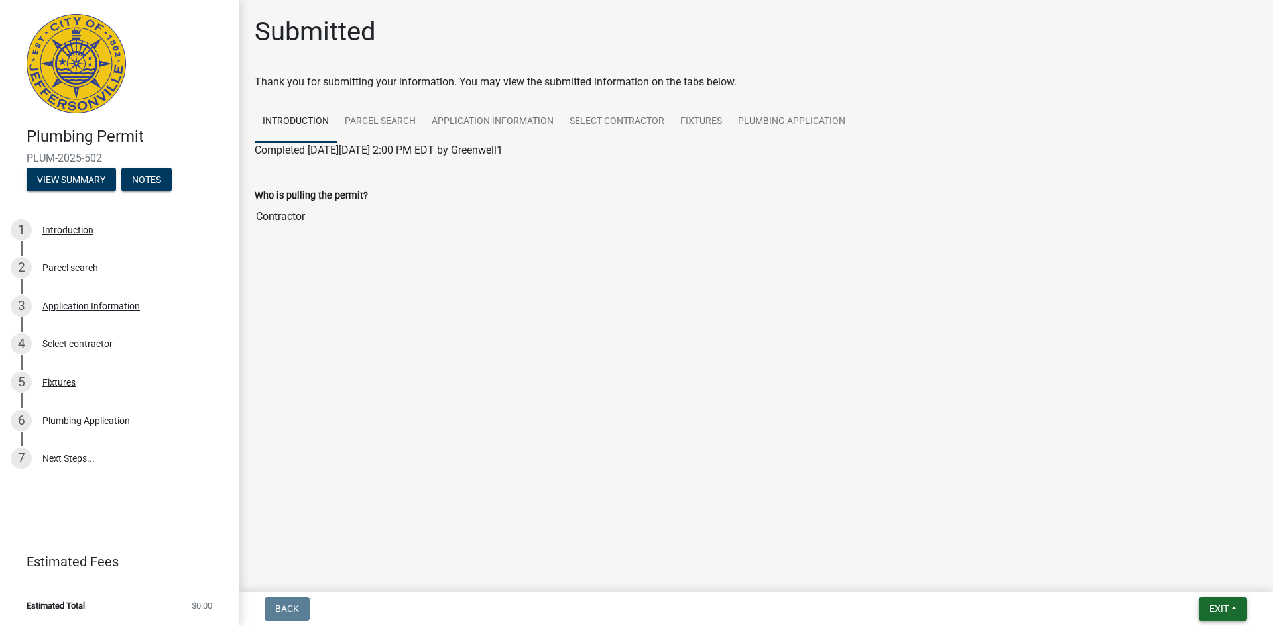
click at [1210, 607] on span "Exit" at bounding box center [1218, 609] width 19 height 11
click at [1177, 574] on button "Save & Exit" at bounding box center [1194, 575] width 106 height 32
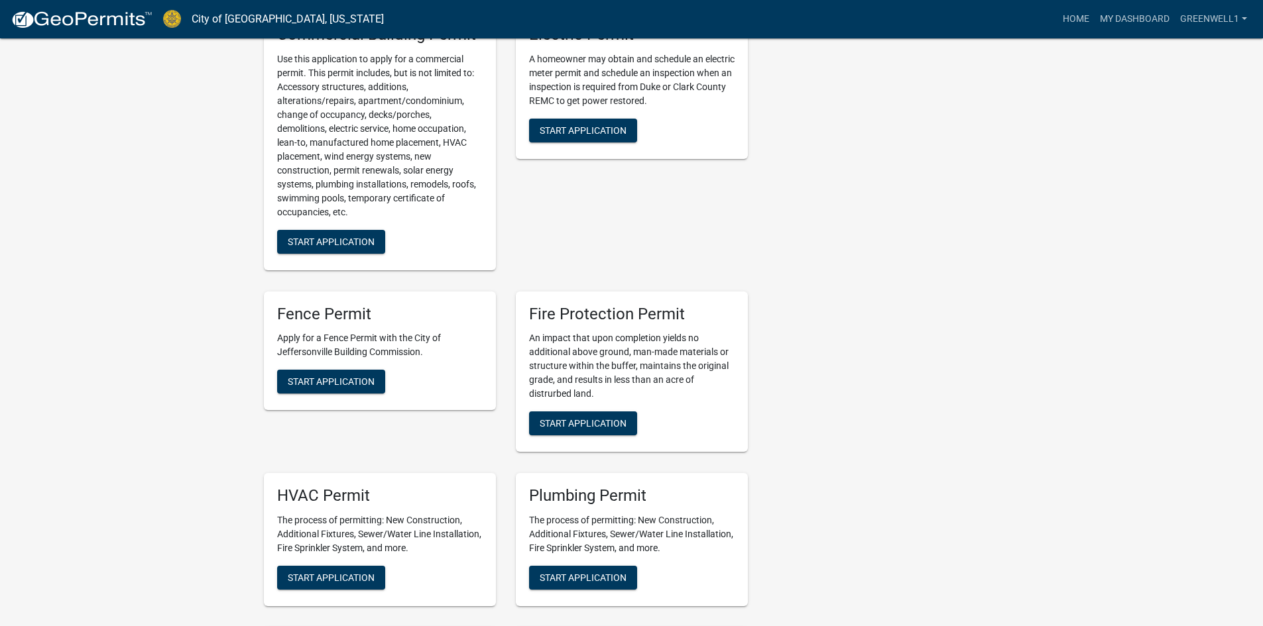
scroll to position [530, 0]
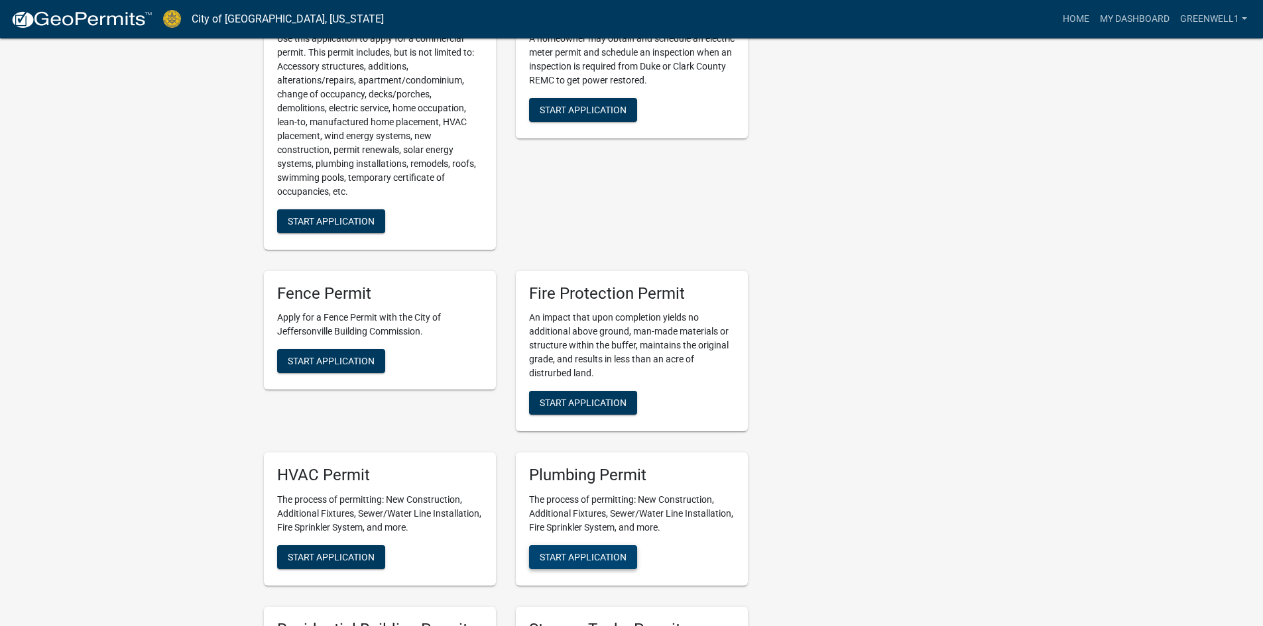
click at [539, 565] on button "Start Application" at bounding box center [583, 558] width 108 height 24
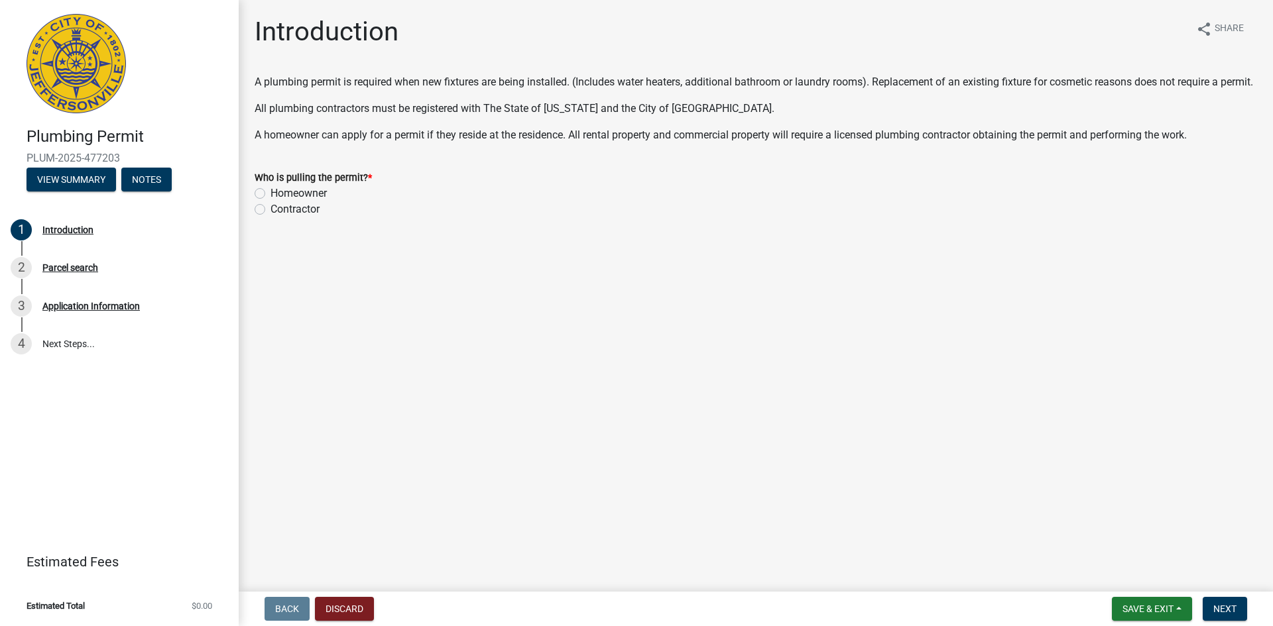
click at [266, 217] on div "Contractor" at bounding box center [756, 210] width 1002 height 16
click at [270, 217] on label "Contractor" at bounding box center [294, 210] width 49 height 16
click at [270, 210] on input "Contractor" at bounding box center [274, 206] width 9 height 9
radio input "true"
click at [1217, 608] on span "Next" at bounding box center [1224, 609] width 23 height 11
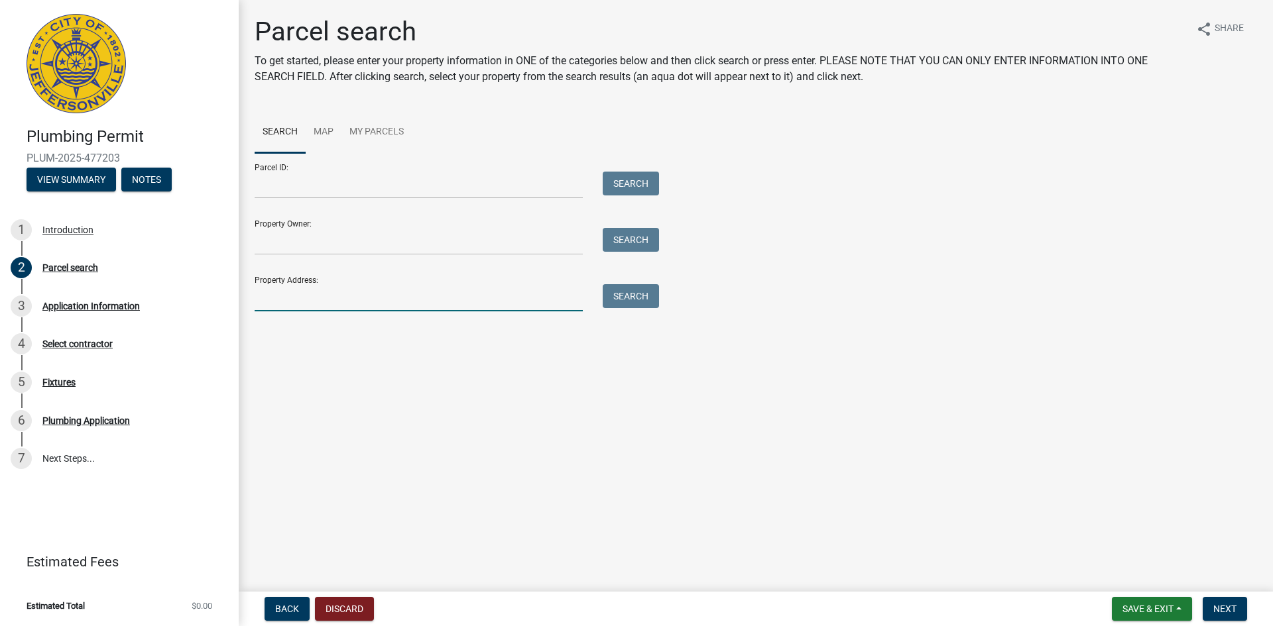
click at [310, 298] on input "Property Address:" at bounding box center [419, 297] width 328 height 27
click at [475, 305] on input "3017 [GEOGRAPHIC_DATA]" at bounding box center [419, 297] width 328 height 27
type input "3017 [GEOGRAPHIC_DATA]"
click at [620, 292] on button "Search" at bounding box center [631, 296] width 56 height 24
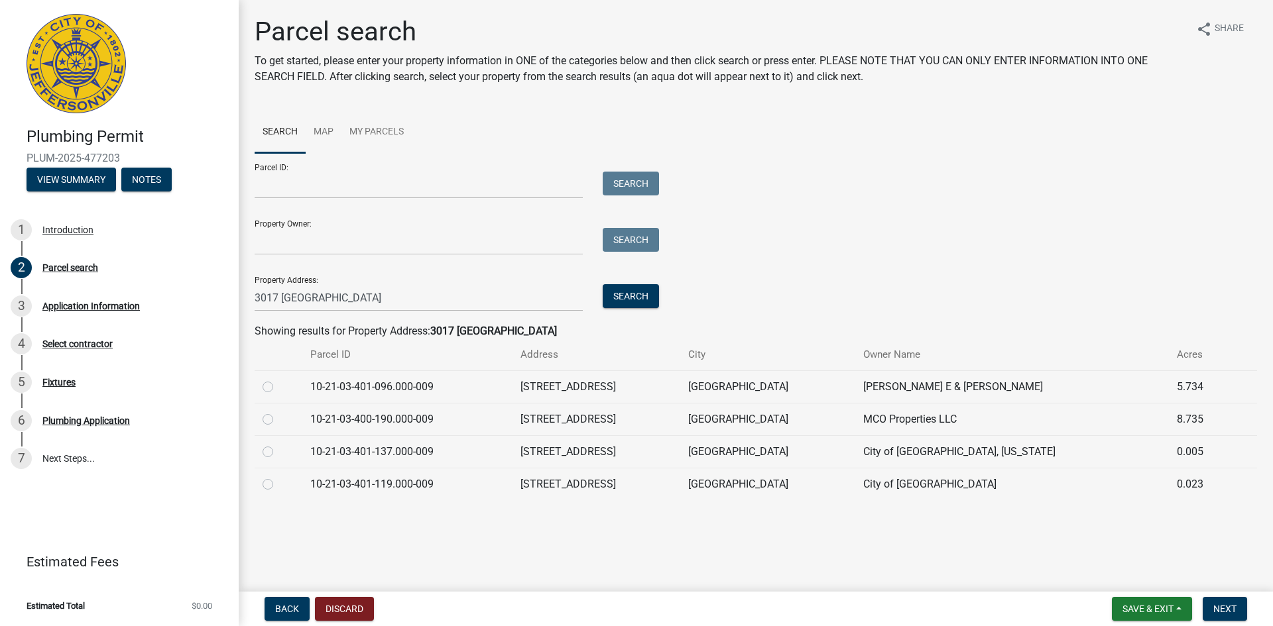
click at [278, 412] on label at bounding box center [278, 412] width 0 height 0
click at [278, 416] on input "radio" at bounding box center [282, 416] width 9 height 9
radio input "true"
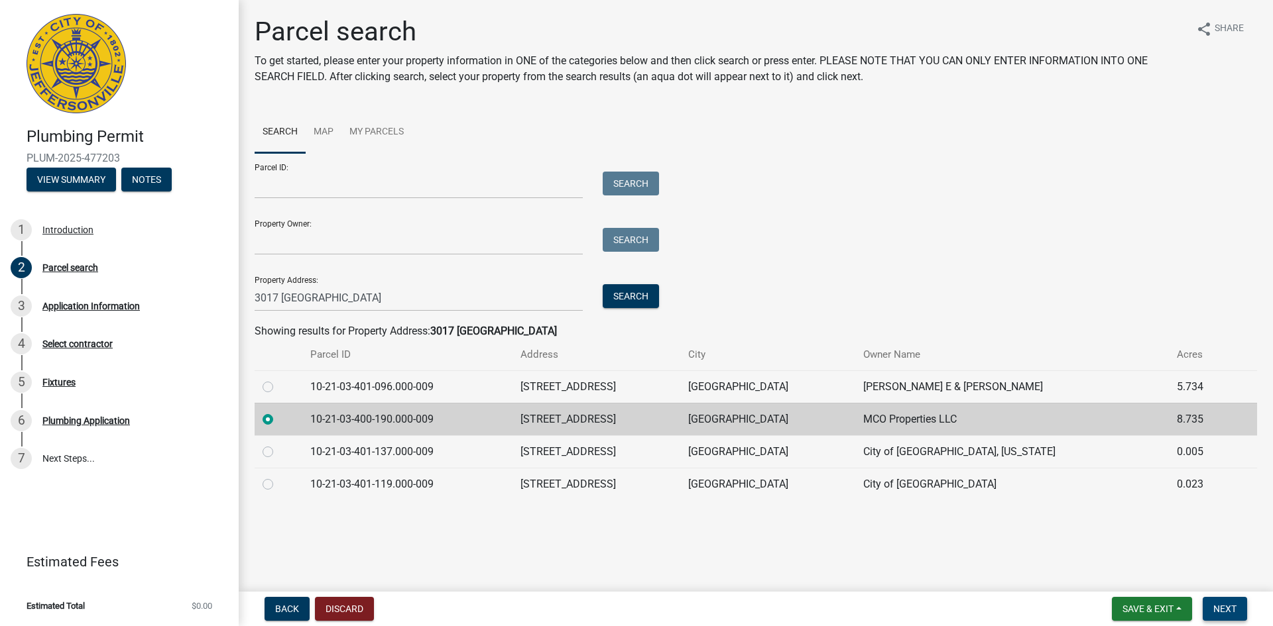
click at [1225, 604] on span "Next" at bounding box center [1224, 609] width 23 height 11
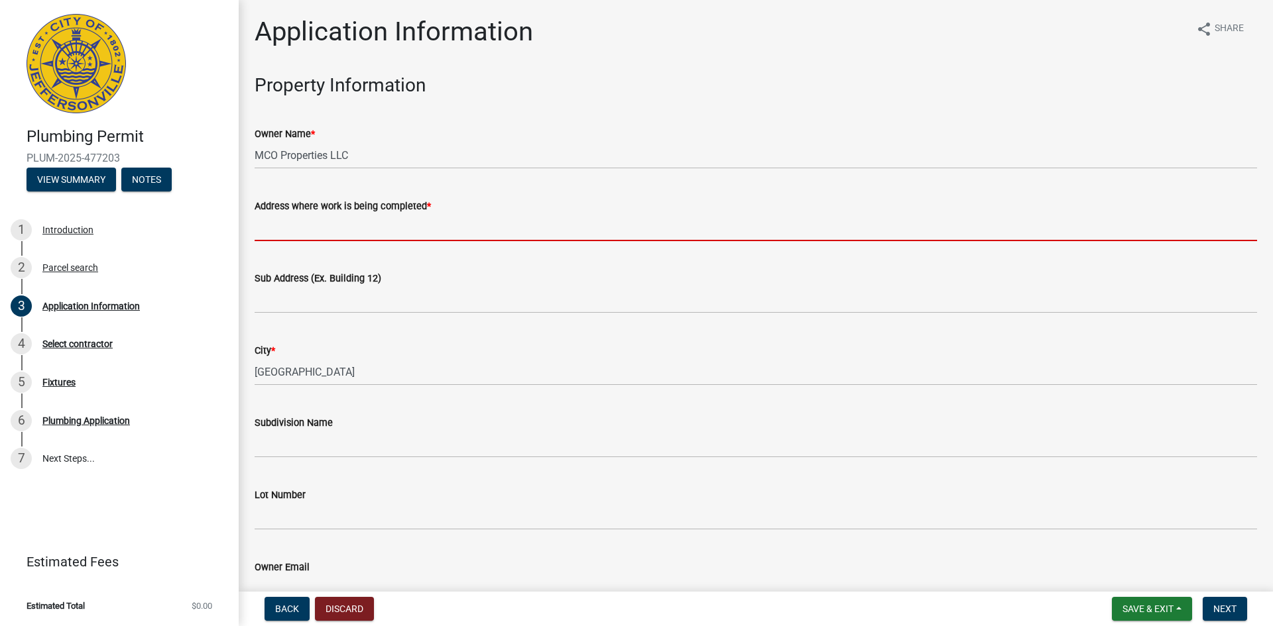
click at [413, 238] on input "Address where work is being completed *" at bounding box center [756, 227] width 1002 height 27
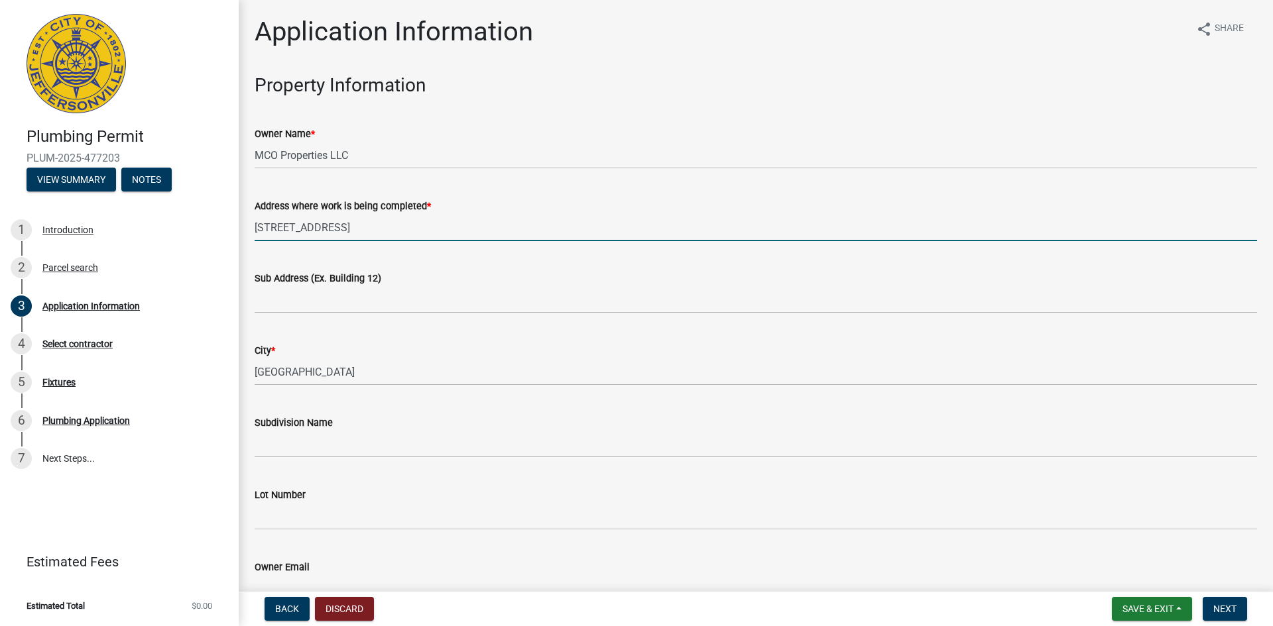
type input "[STREET_ADDRESS]"
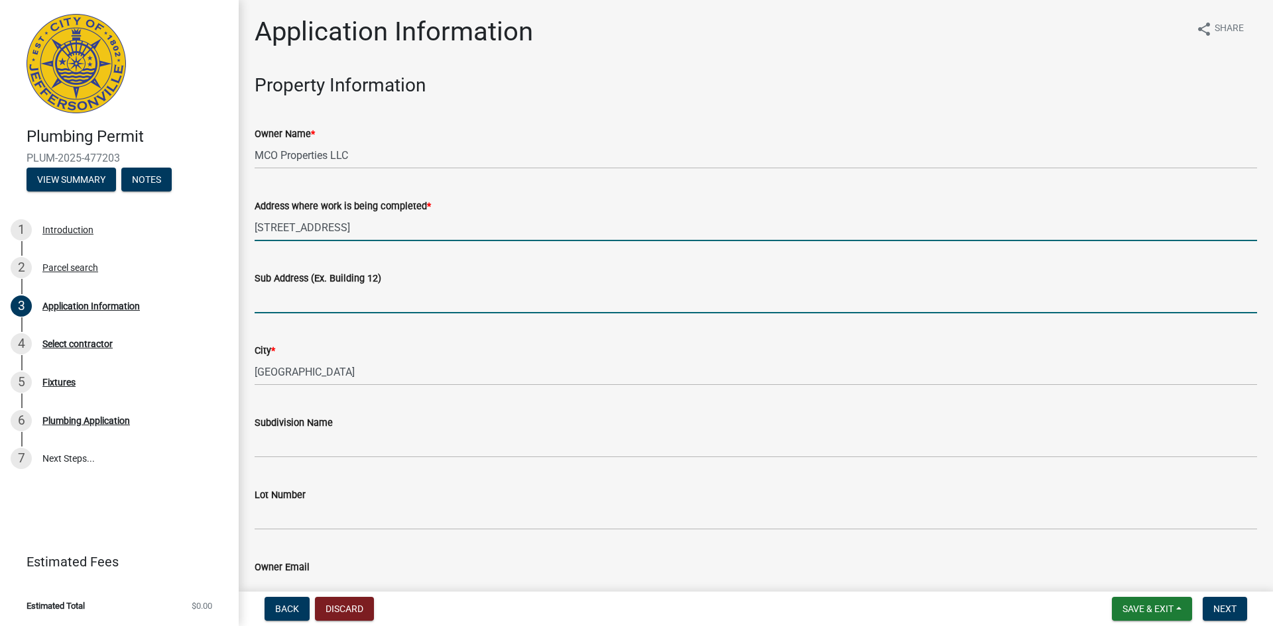
click at [426, 296] on input "Sub Address (Ex. Building 12)" at bounding box center [756, 299] width 1002 height 27
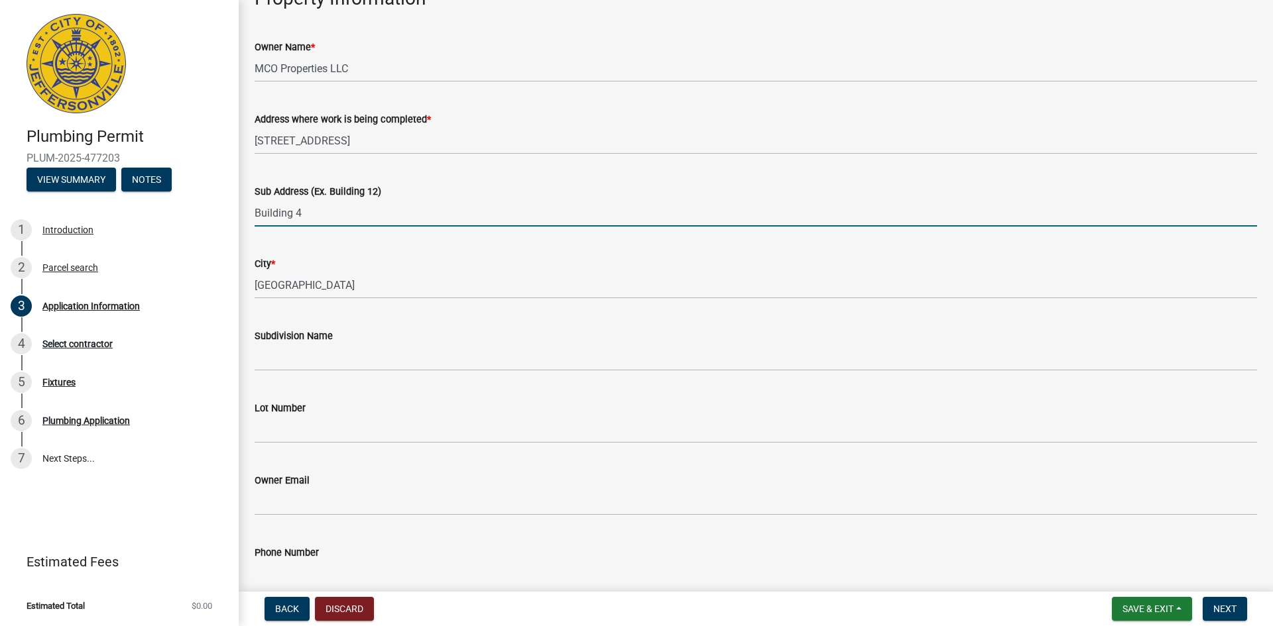
scroll to position [199, 0]
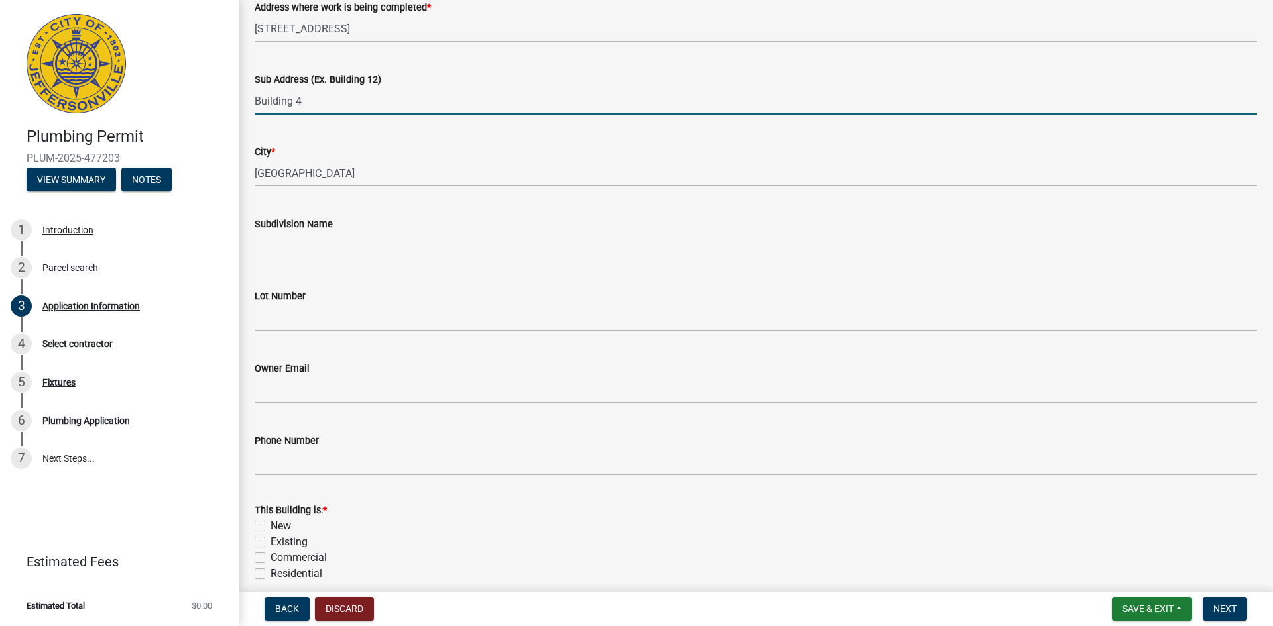
type input "Building 4"
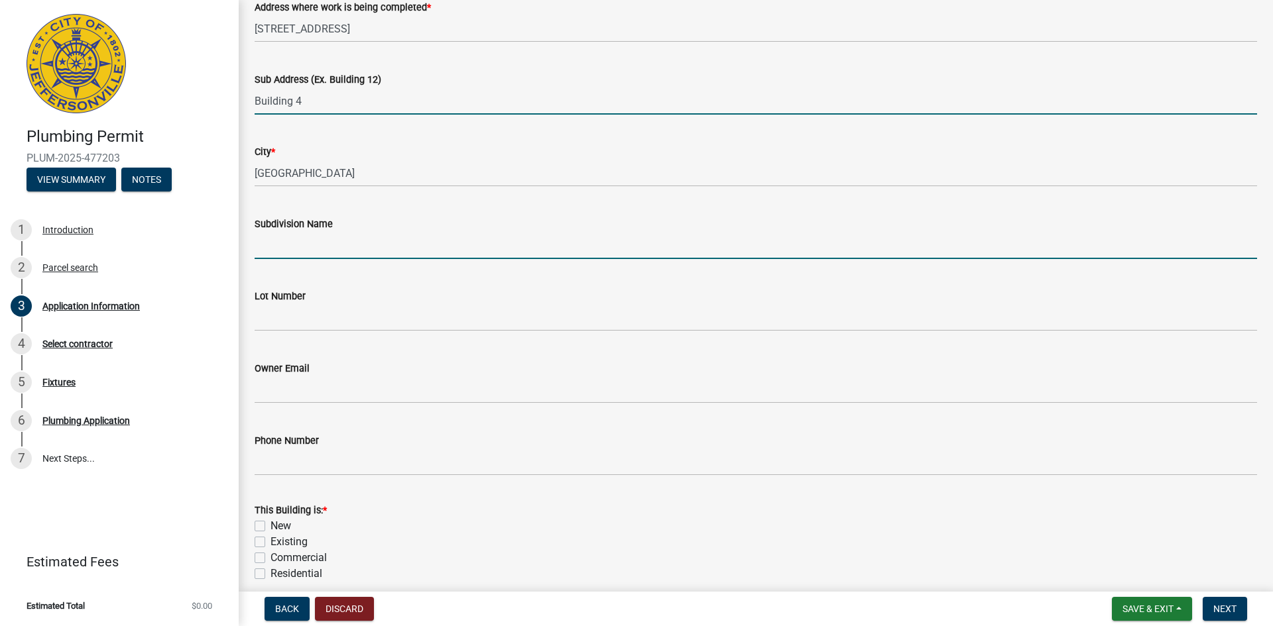
click at [298, 242] on input "Subdivision Name" at bounding box center [756, 245] width 1002 height 27
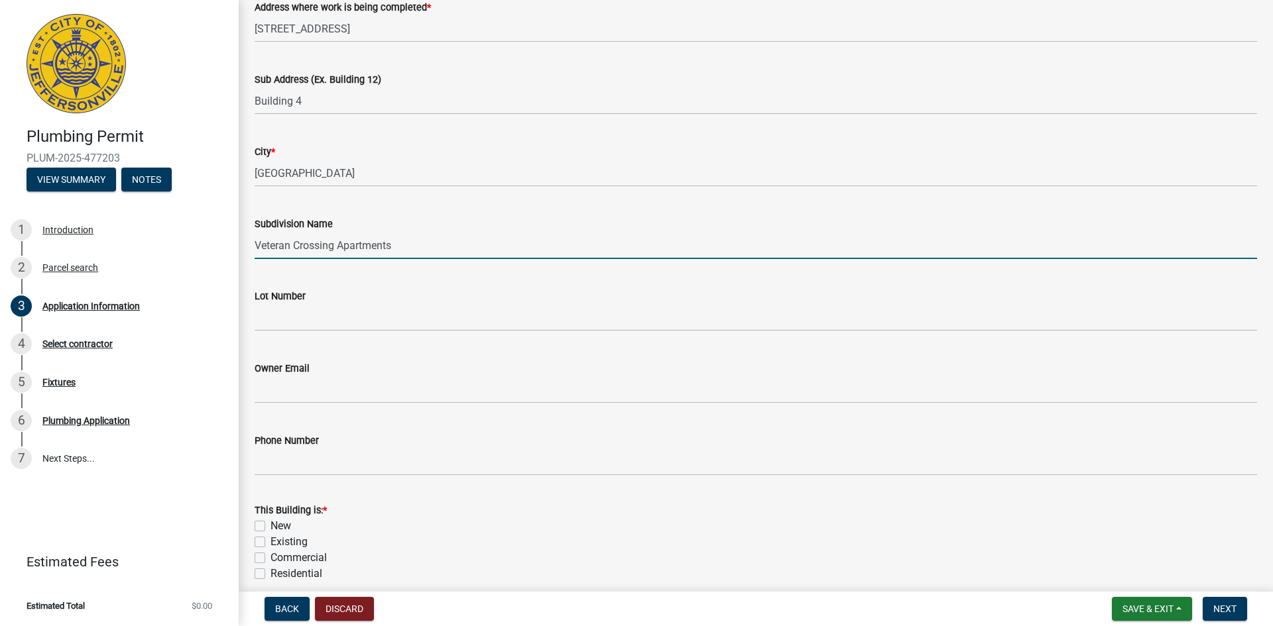
type input "Veteran Crossing Apartments"
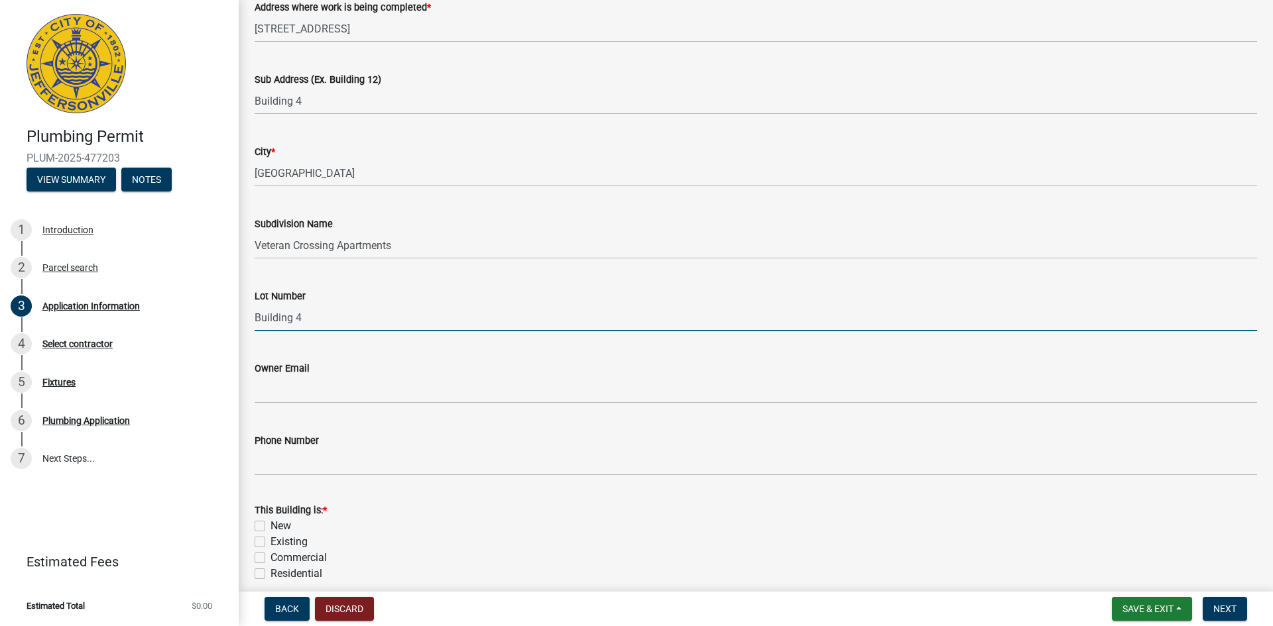
scroll to position [365, 0]
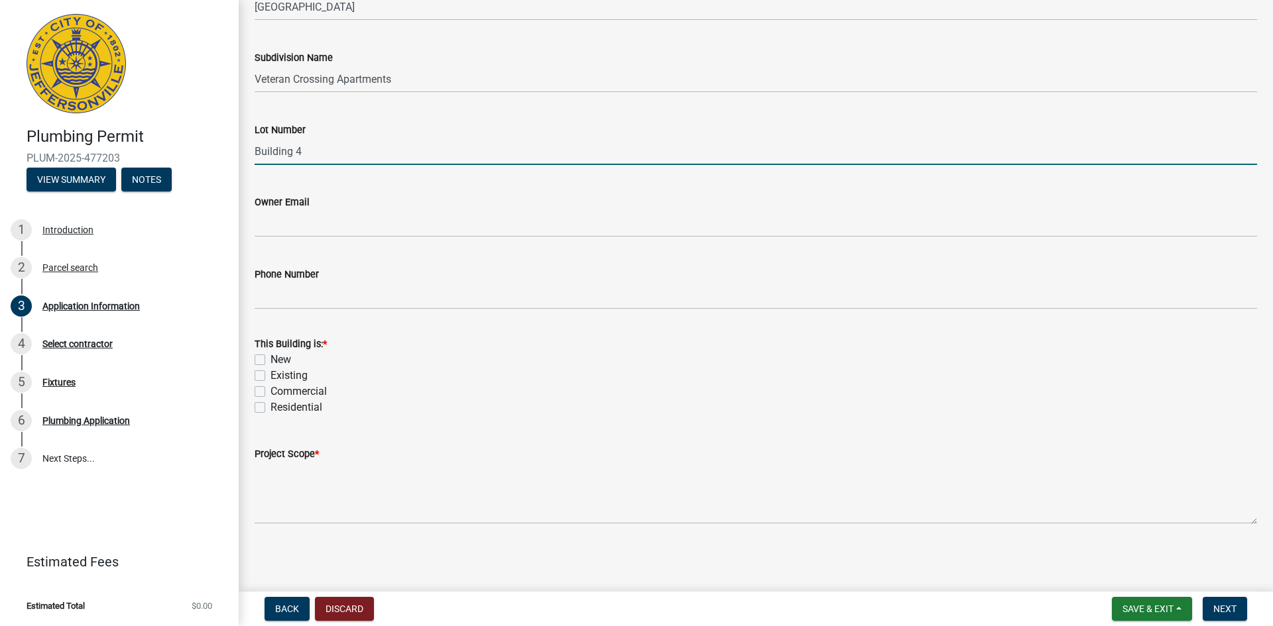
type input "Building 4"
click at [270, 390] on label "Commercial" at bounding box center [298, 392] width 56 height 16
click at [270, 390] on input "Commercial" at bounding box center [274, 388] width 9 height 9
checkbox input "true"
checkbox input "false"
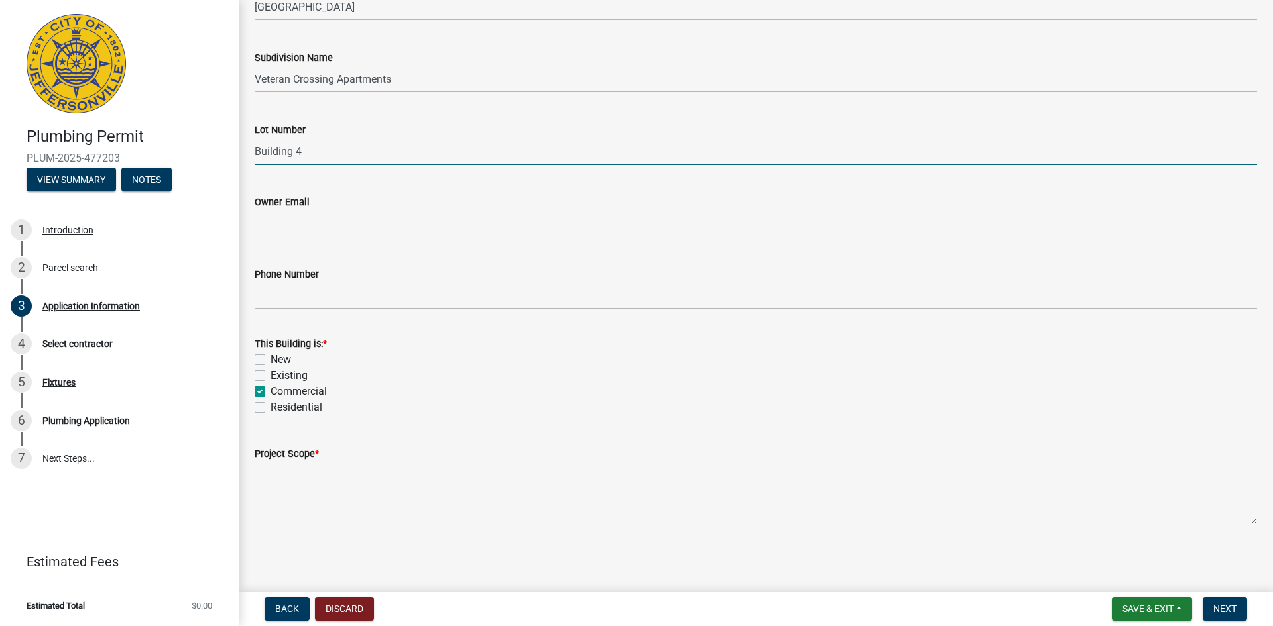
checkbox input "false"
checkbox input "true"
checkbox input "false"
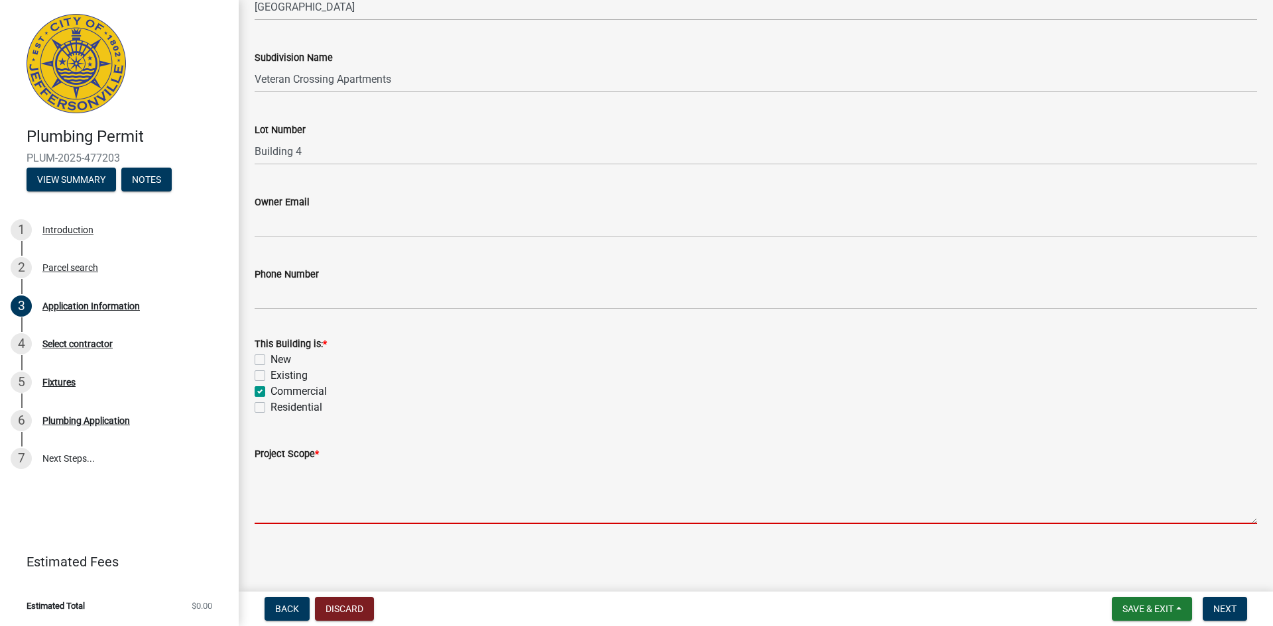
click at [296, 485] on textarea "Project Scope *" at bounding box center [756, 493] width 1002 height 62
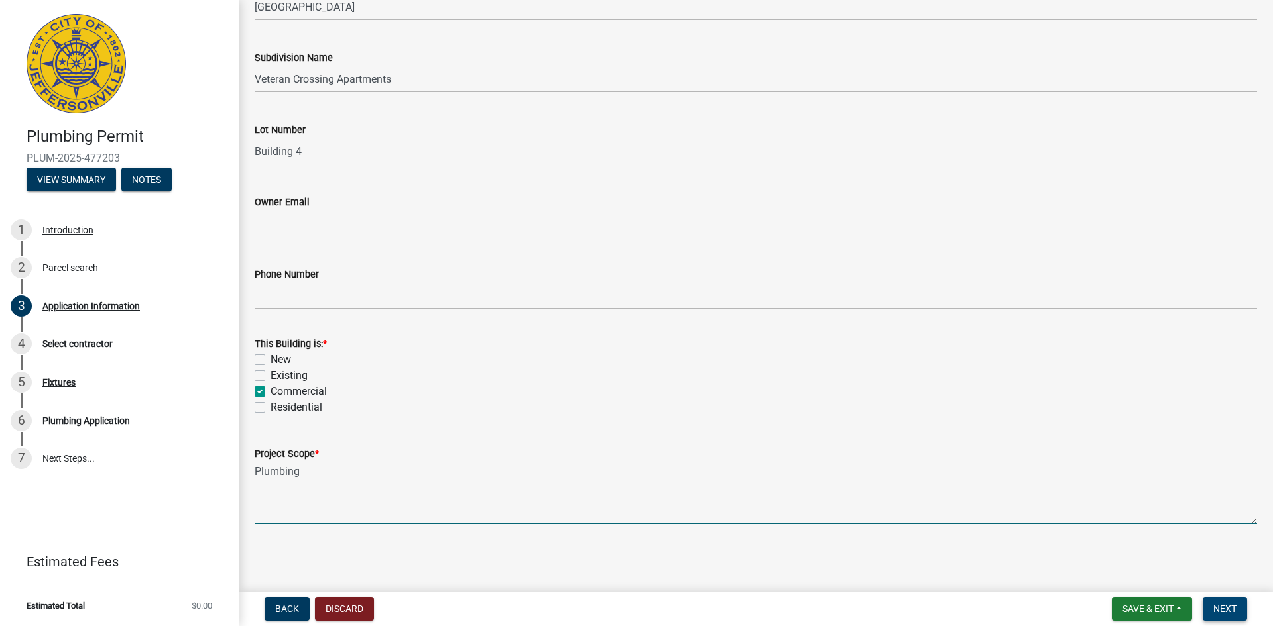
type textarea "Plumbing"
click at [1228, 602] on button "Next" at bounding box center [1224, 609] width 44 height 24
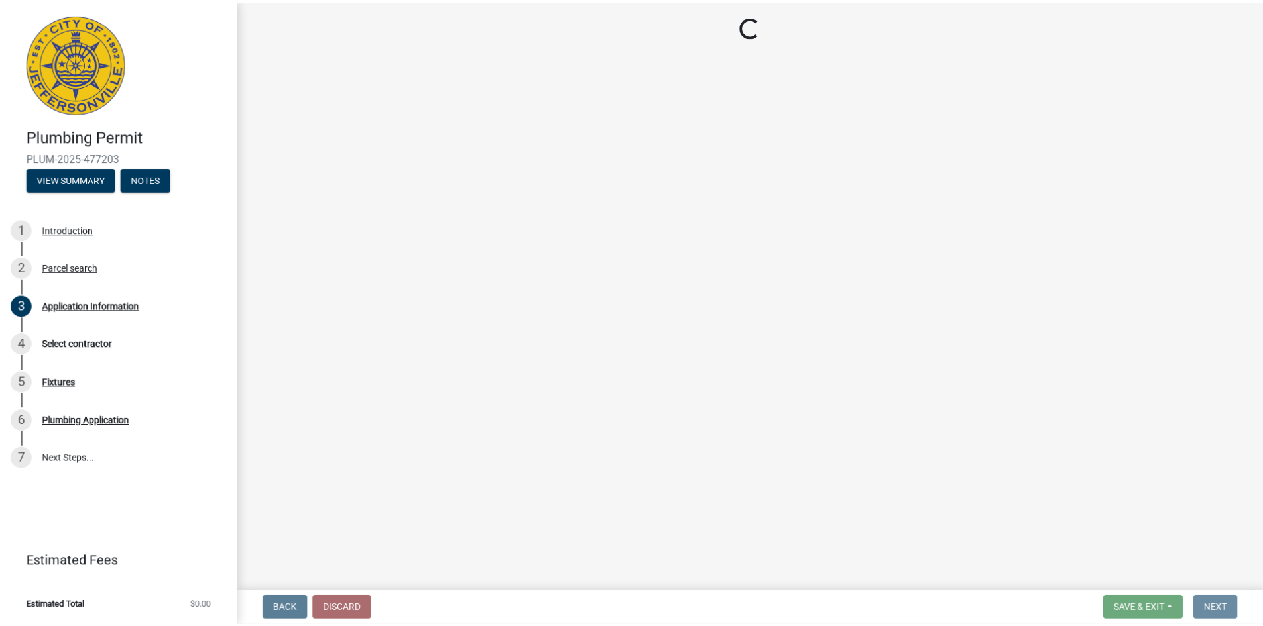
scroll to position [0, 0]
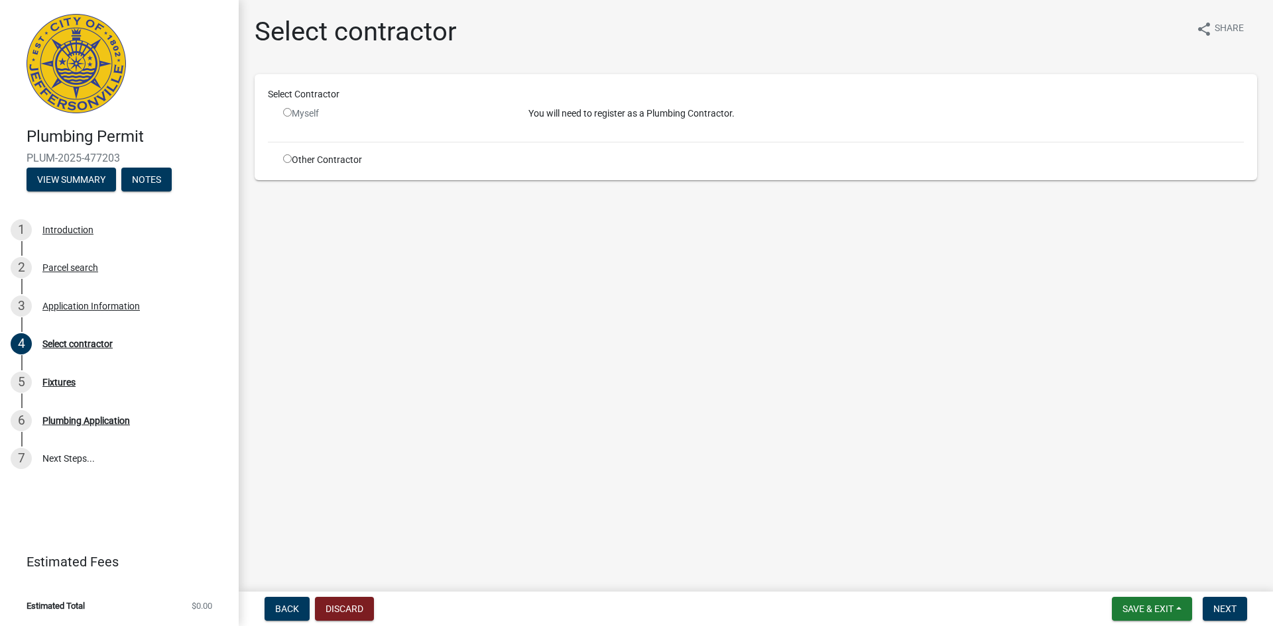
click at [289, 162] on input "radio" at bounding box center [287, 158] width 9 height 9
radio input "true"
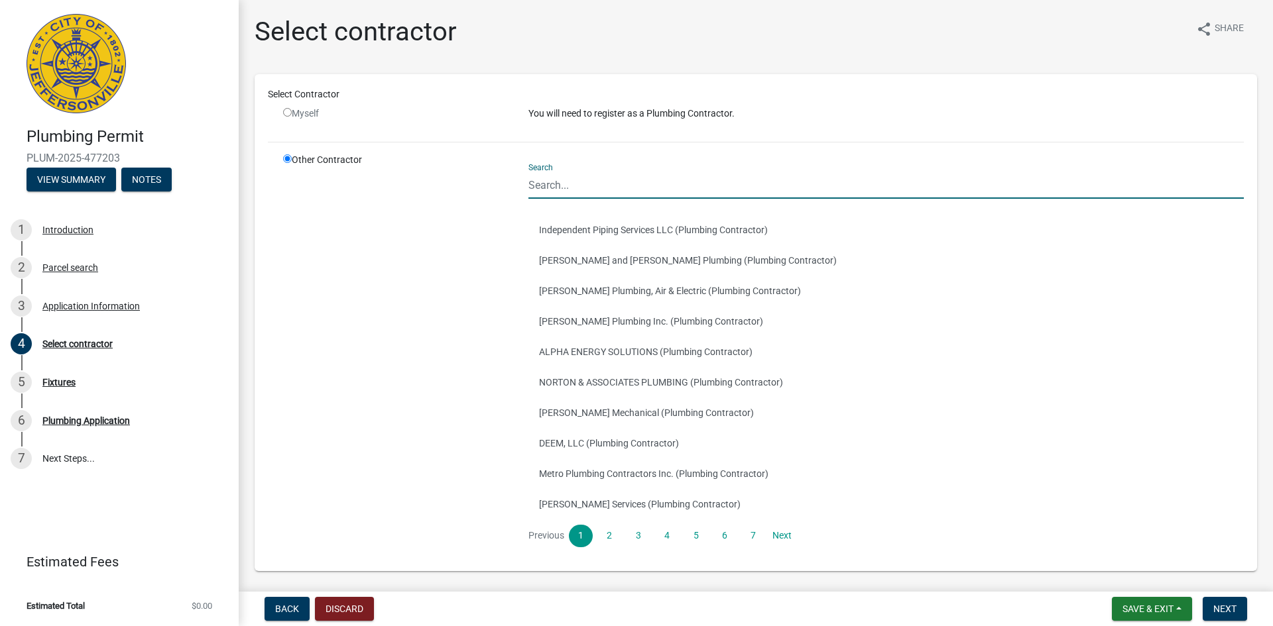
click at [602, 189] on input "Search" at bounding box center [885, 185] width 715 height 27
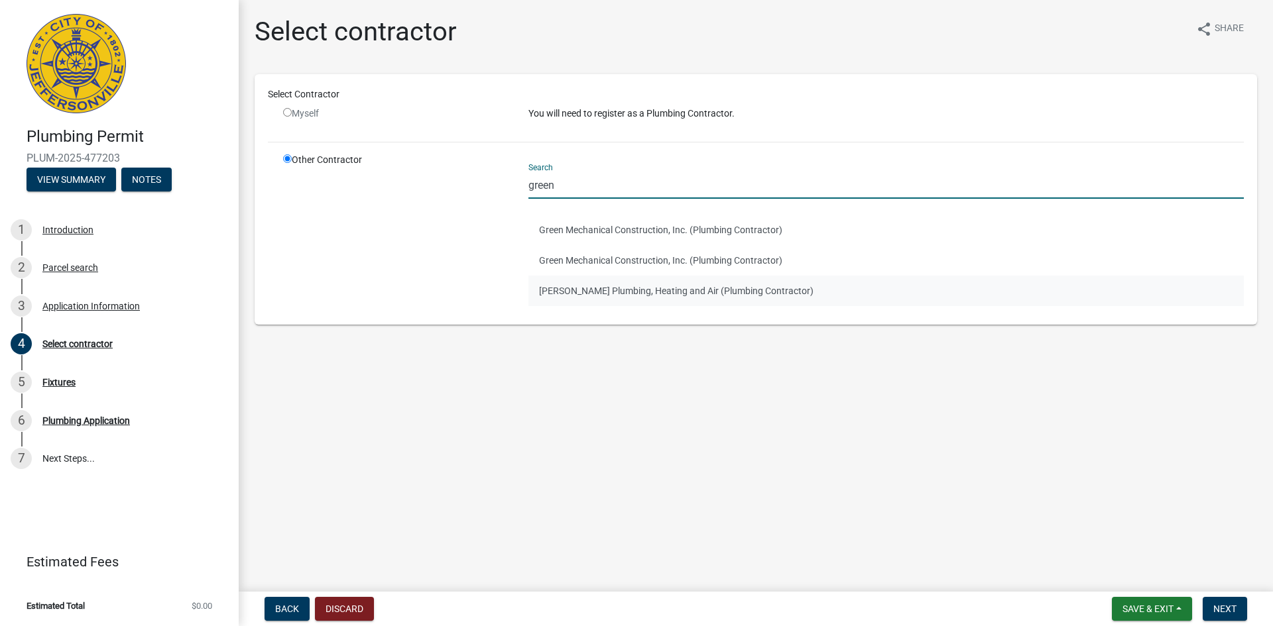
type input "green"
click at [569, 294] on button "[PERSON_NAME] Plumbing, Heating and Air (Plumbing Contractor)" at bounding box center [885, 291] width 715 height 30
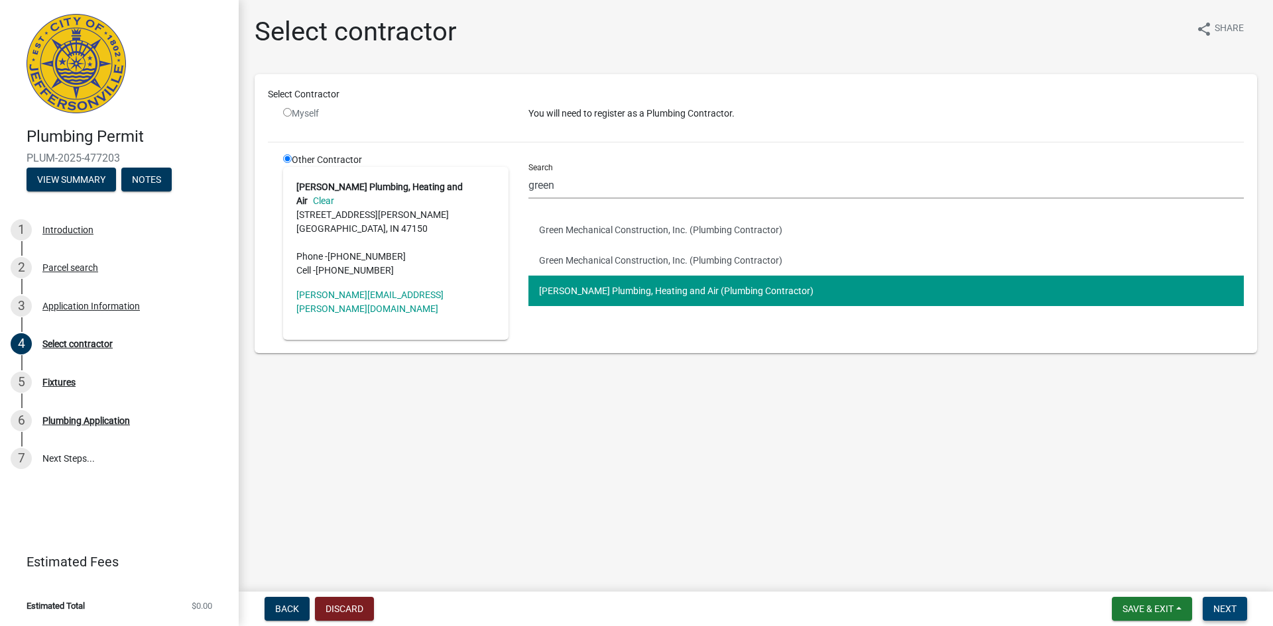
click at [1222, 613] on span "Next" at bounding box center [1224, 609] width 23 height 11
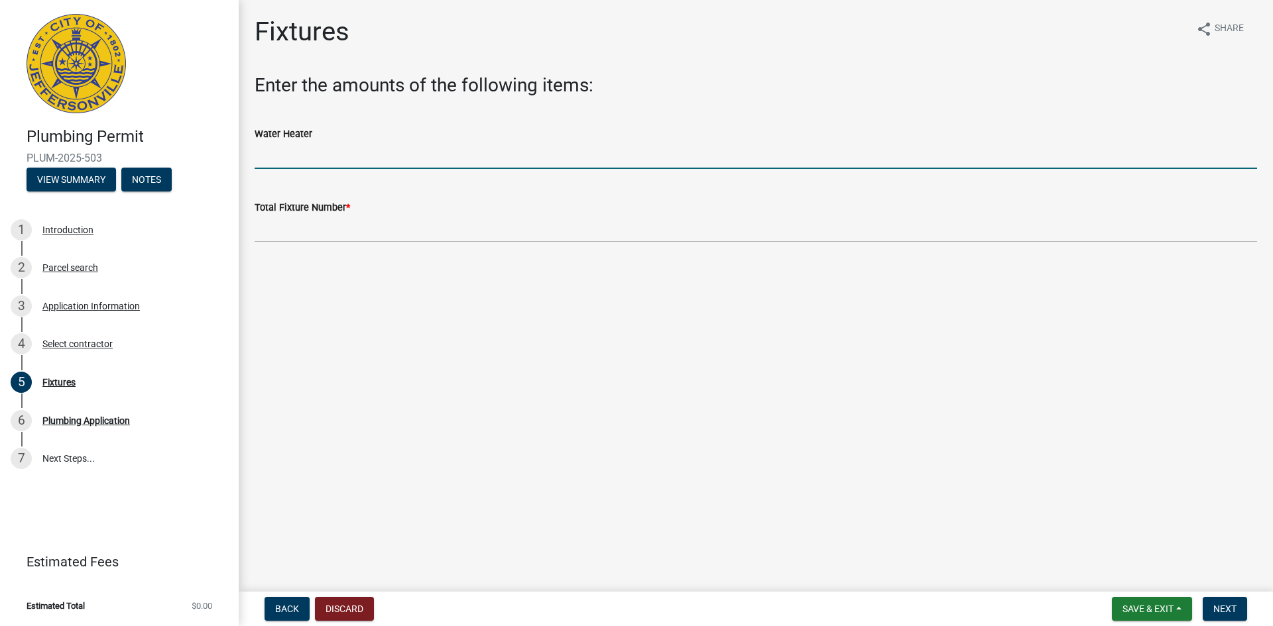
click at [279, 160] on input "text" at bounding box center [756, 155] width 1002 height 27
type input "24"
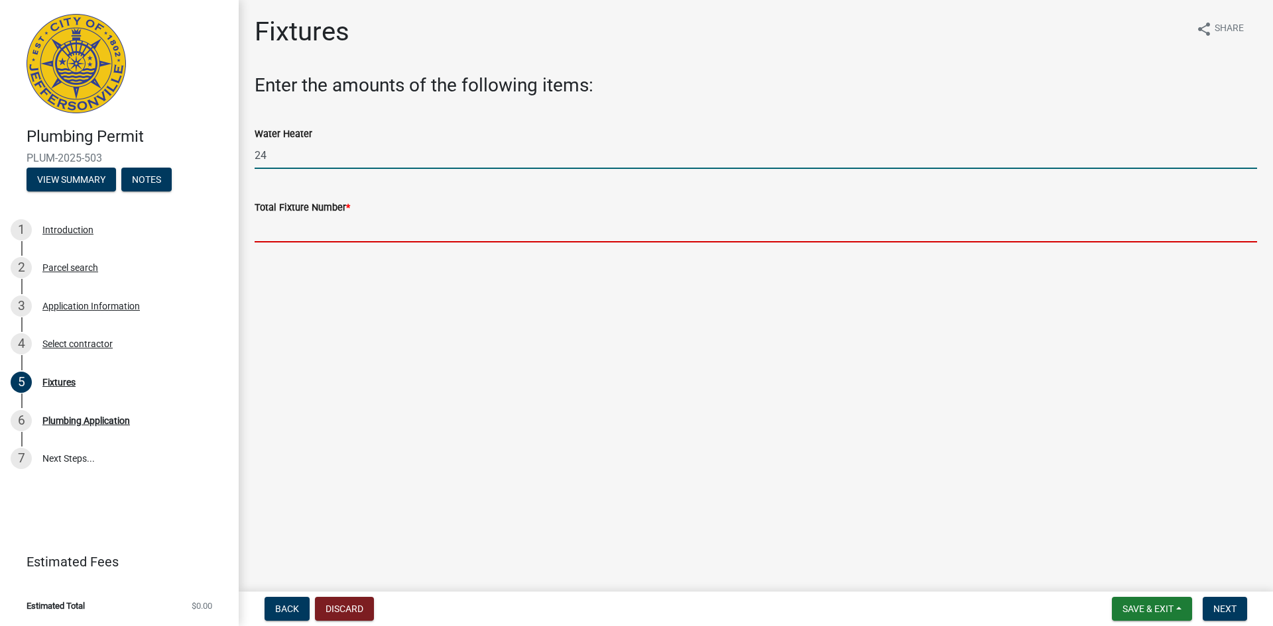
click at [288, 237] on input "text" at bounding box center [756, 228] width 1002 height 27
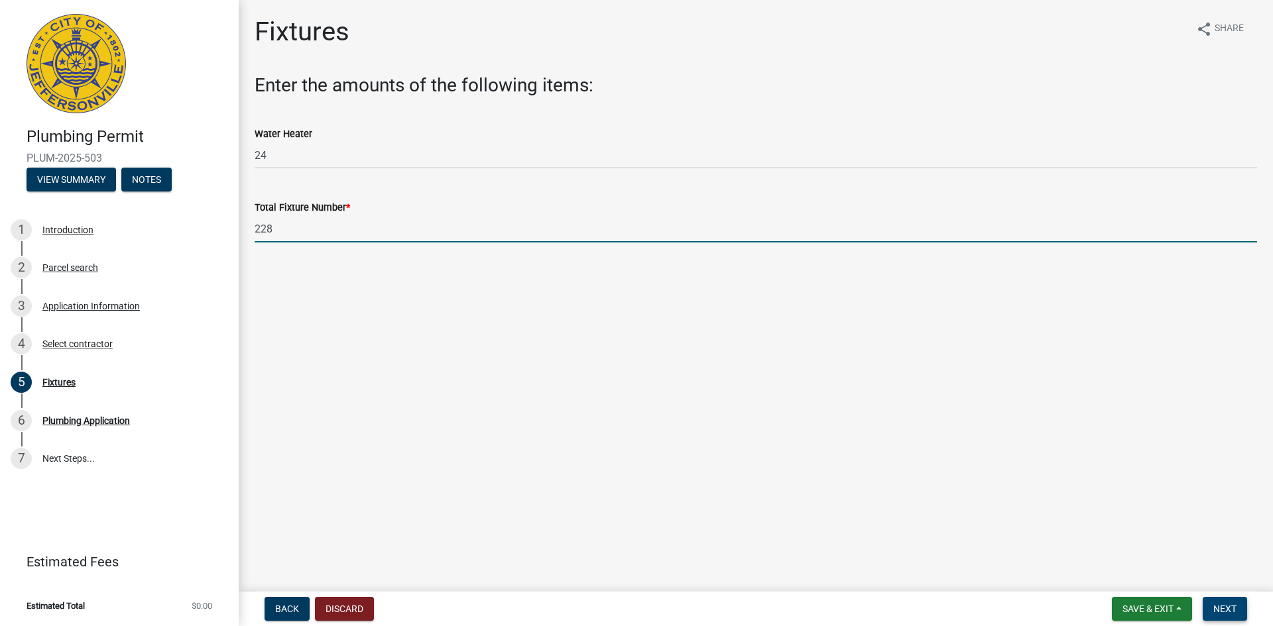
type input "228"
click at [1226, 605] on span "Next" at bounding box center [1224, 609] width 23 height 11
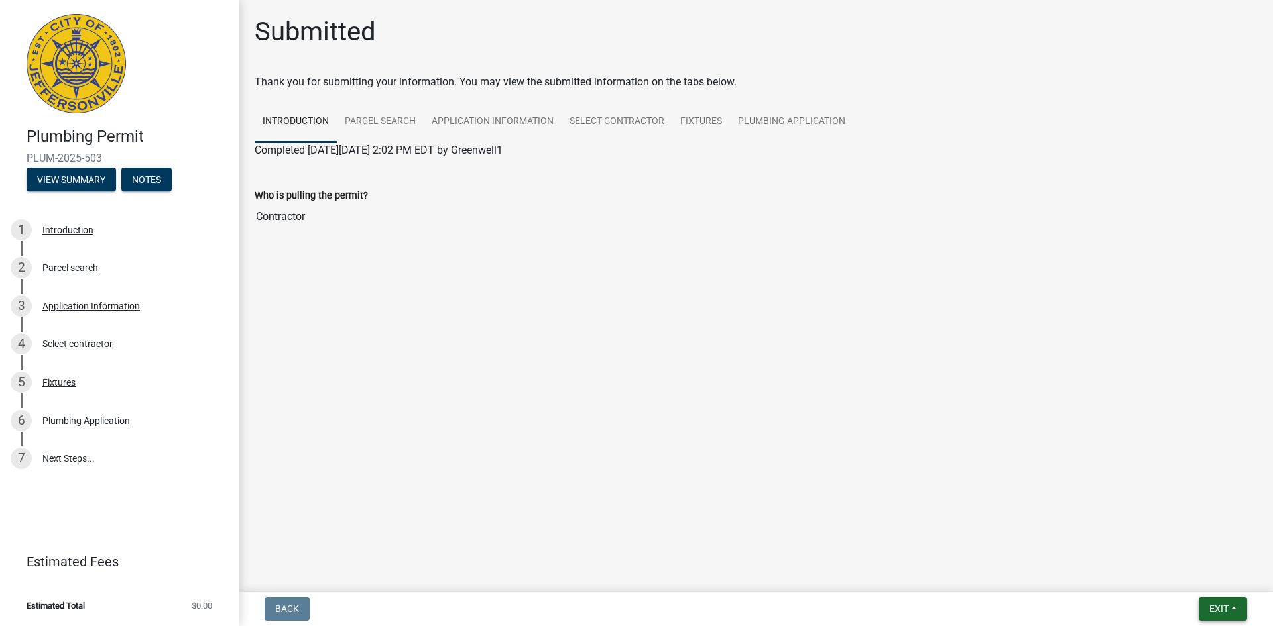
click at [1214, 605] on span "Exit" at bounding box center [1218, 609] width 19 height 11
click at [1192, 571] on button "Save & Exit" at bounding box center [1194, 575] width 106 height 32
